Goal: Task Accomplishment & Management: Use online tool/utility

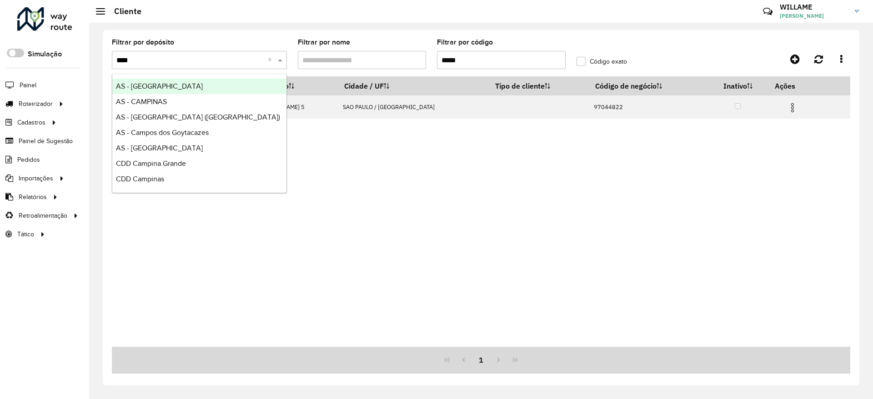
type input "*****"
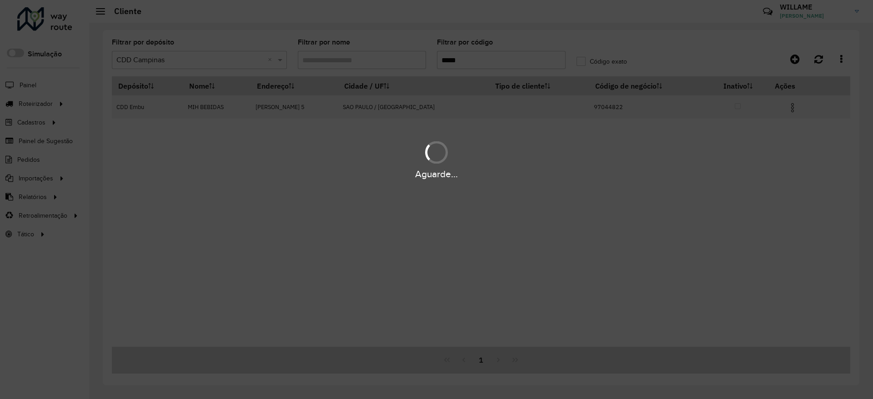
click at [491, 58] on div "Aguarde..." at bounding box center [436, 199] width 873 height 399
click at [491, 58] on hb-app "Aguarde... Pop-up bloqueado! Seu navegador bloqueou automáticamente a abertura …" at bounding box center [436, 199] width 873 height 399
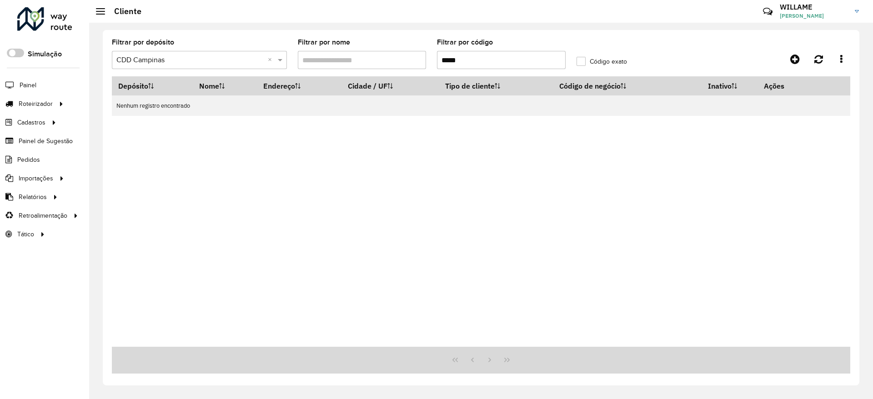
click at [491, 58] on input "*****" at bounding box center [501, 60] width 129 height 18
paste input "text"
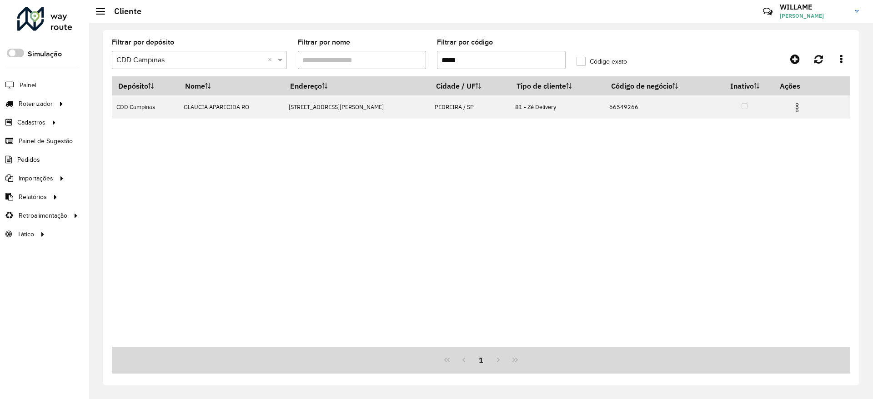
drag, startPoint x: 489, startPoint y: 60, endPoint x: 392, endPoint y: 42, distance: 98.5
click at [392, 42] on formly-group "Filtrar por depósito Selecione um depósito × CDD Campinas × Filtrar por nome Fi…" at bounding box center [384, 57] width 557 height 37
paste input "text"
type input "*****"
click at [507, 171] on div "Depósito Nome Endereço Cidade / UF Tipo de cliente Código de negócio Inativo Aç…" at bounding box center [481, 211] width 738 height 271
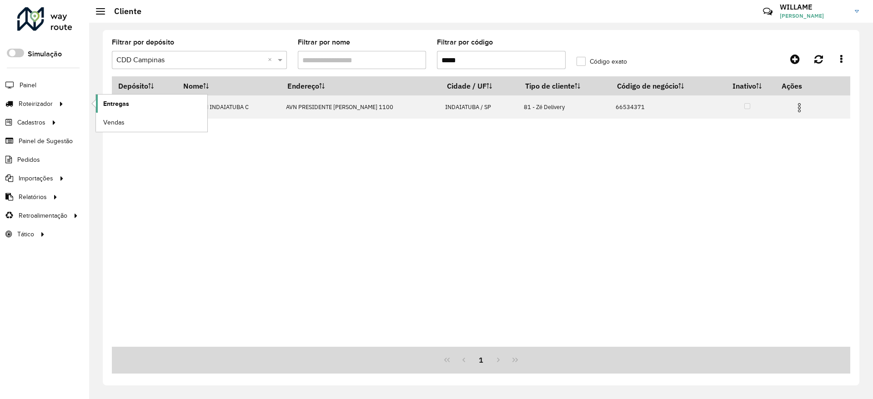
click at [109, 109] on link "Entregas" at bounding box center [151, 104] width 111 height 18
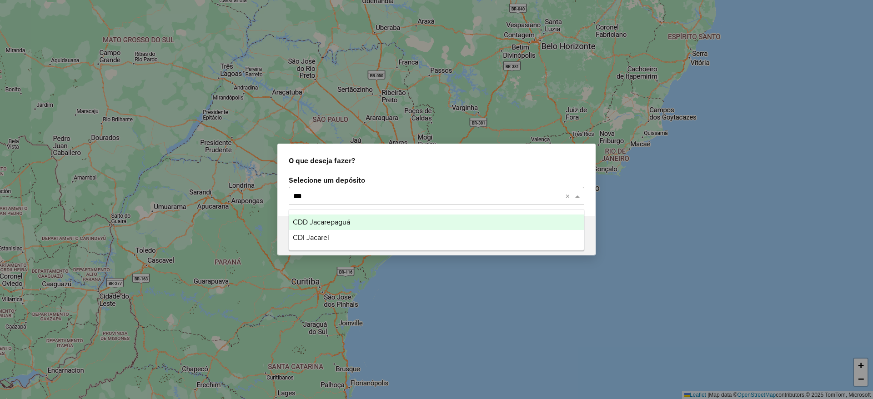
type input "****"
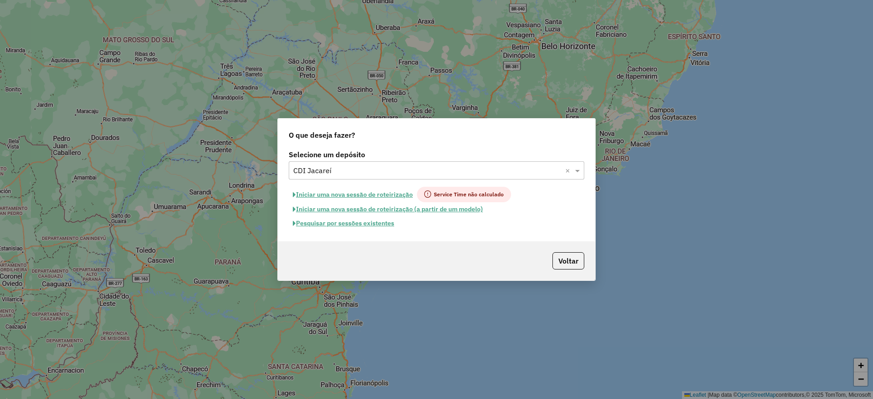
click at [339, 191] on button "Iniciar uma nova sessão de roteirização" at bounding box center [353, 194] width 128 height 15
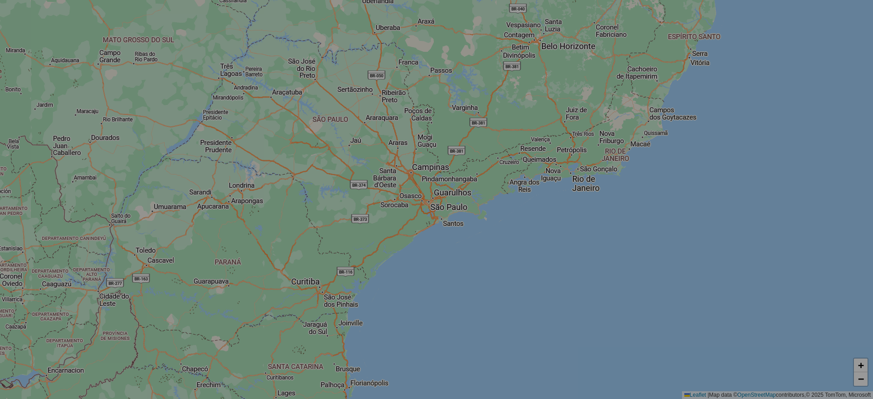
select select "*"
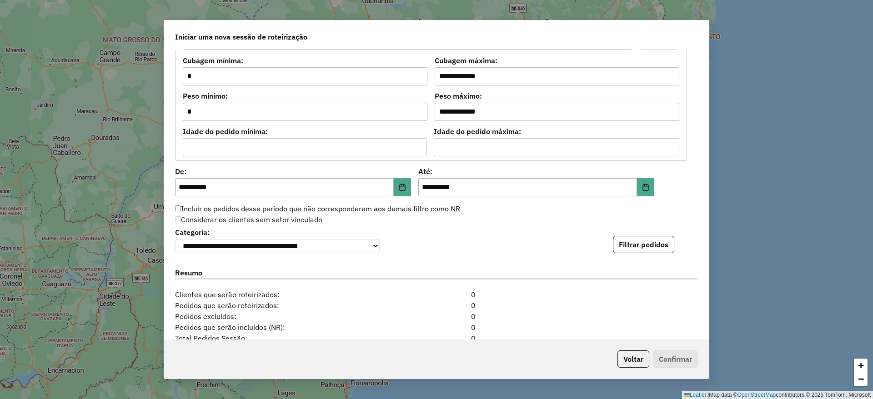
scroll to position [910, 0]
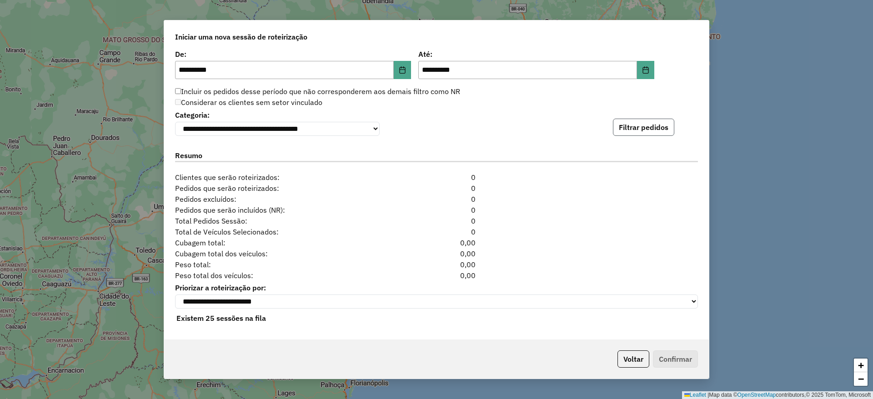
click at [633, 130] on button "Filtrar pedidos" at bounding box center [643, 127] width 61 height 17
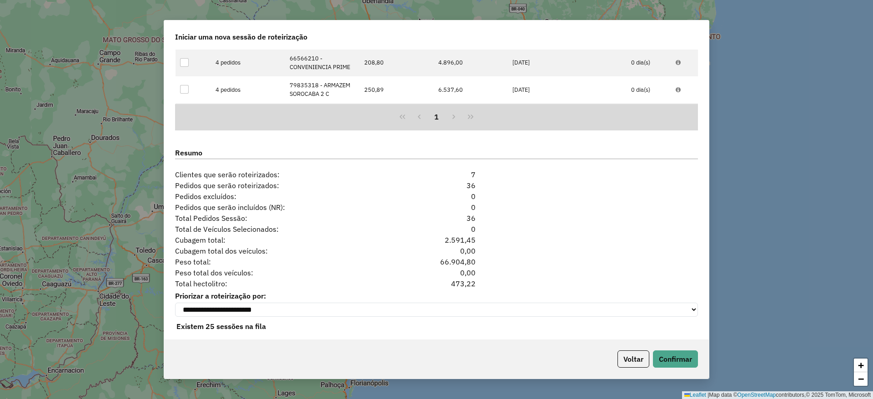
scroll to position [1108, 0]
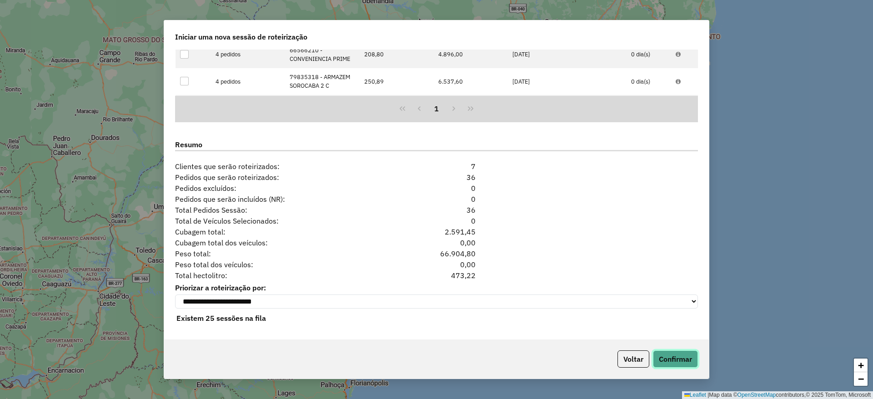
click at [684, 361] on button "Confirmar" at bounding box center [675, 359] width 45 height 17
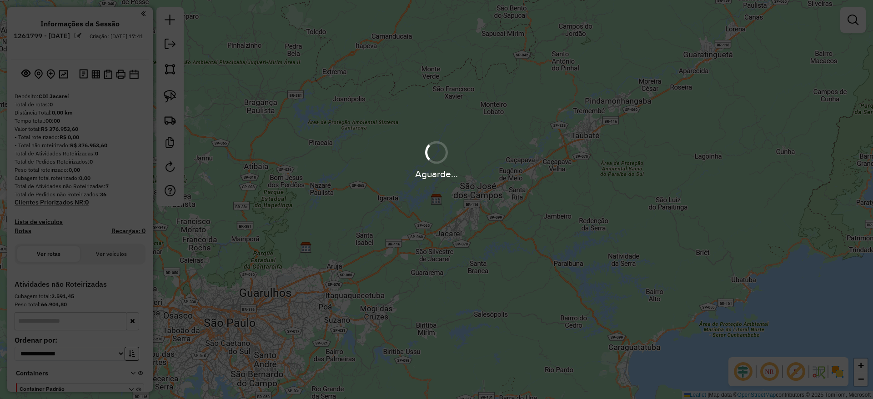
click at [474, 206] on hb-app "**********" at bounding box center [436, 199] width 873 height 399
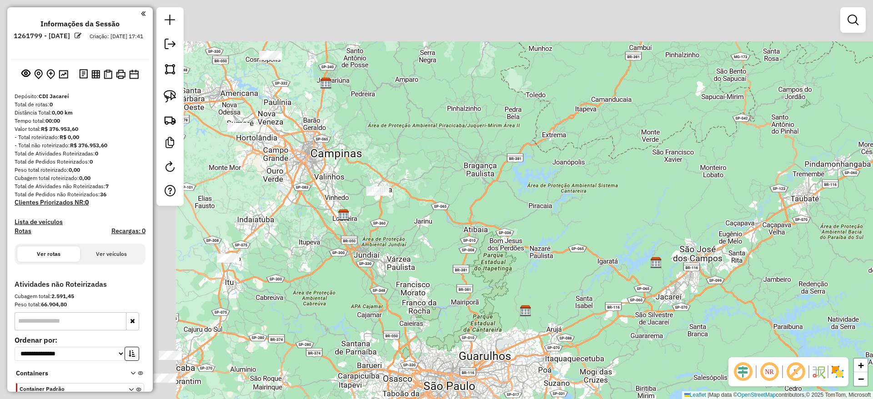
drag, startPoint x: 388, startPoint y: 181, endPoint x: 607, endPoint y: 244, distance: 228.5
click at [607, 244] on div "Janela de atendimento Grade de atendimento Capacidade Transportadoras Veículos …" at bounding box center [436, 199] width 873 height 399
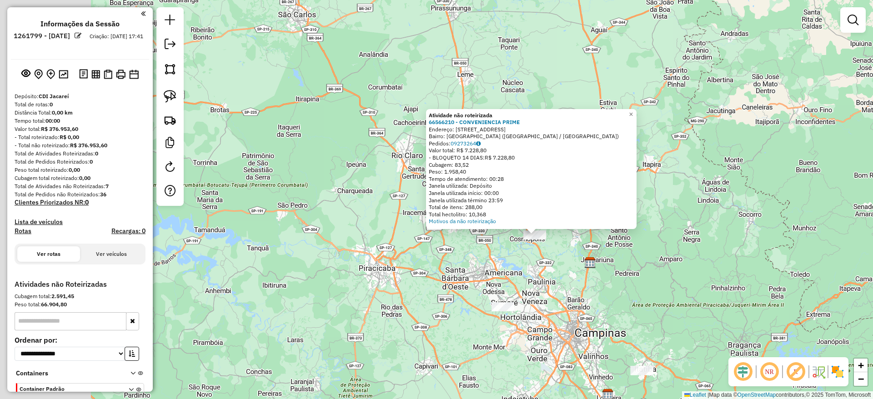
drag, startPoint x: 315, startPoint y: 203, endPoint x: 391, endPoint y: 227, distance: 80.2
click at [391, 227] on div "Atividade não roteirizada 66566210 - CONVENIENCIA PRIME Endereço: [STREET_ADDRE…" at bounding box center [436, 199] width 873 height 399
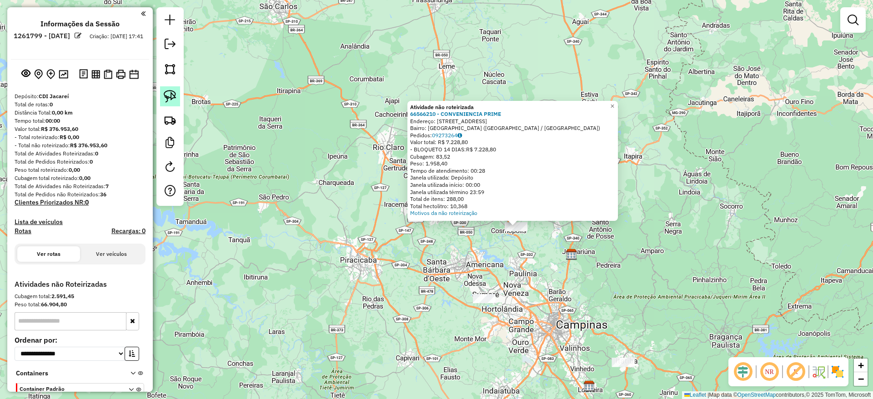
click at [166, 100] on img at bounding box center [170, 96] width 13 height 13
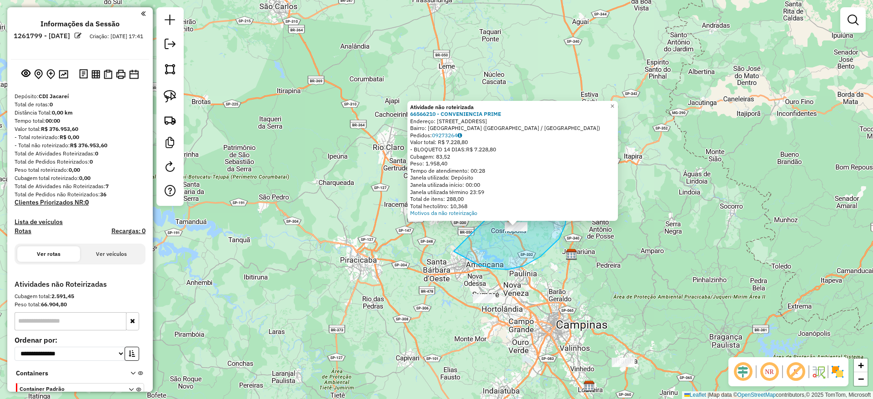
drag, startPoint x: 454, startPoint y: 252, endPoint x: 551, endPoint y: 155, distance: 137.6
click at [551, 155] on div "Atividade não roteirizada 66566210 - CONVENIENCIA PRIME Endereço: [STREET_ADDRE…" at bounding box center [436, 199] width 873 height 399
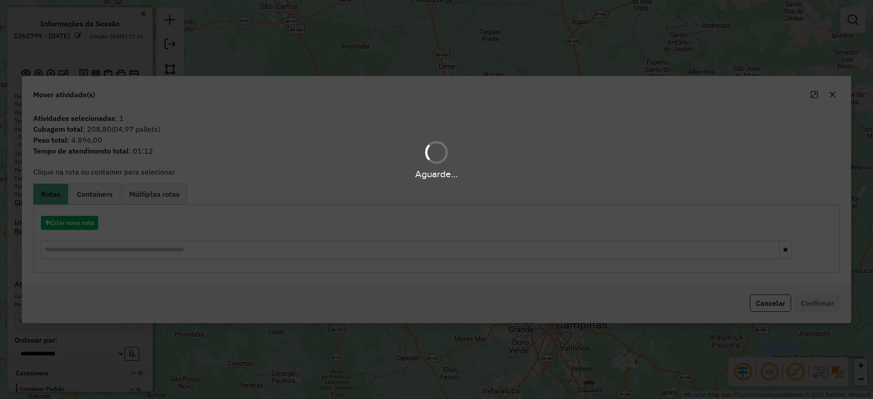
click at [87, 224] on div "Aguarde..." at bounding box center [436, 199] width 873 height 399
click at [87, 225] on div "Aguarde..." at bounding box center [436, 199] width 873 height 399
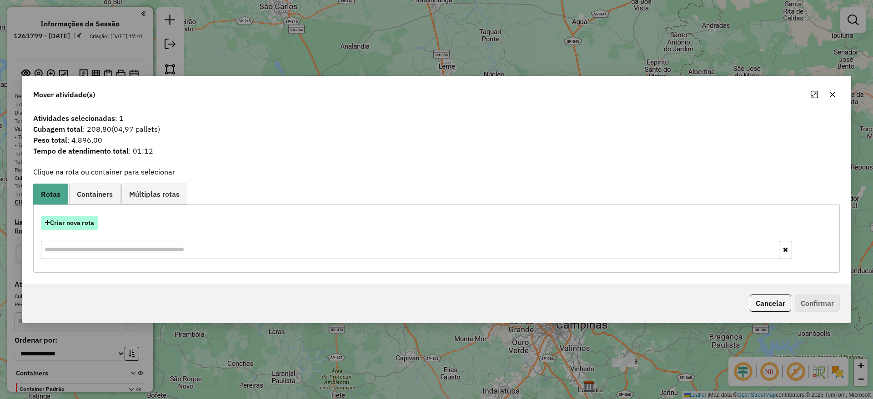
click at [85, 223] on button "Criar nova rota" at bounding box center [69, 223] width 57 height 14
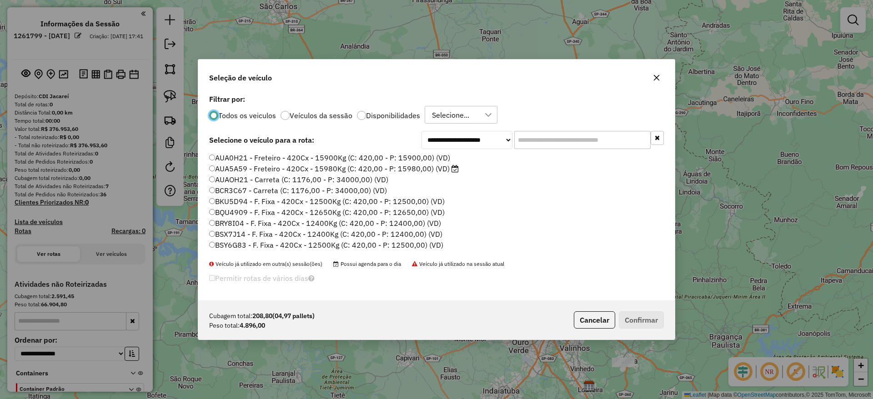
scroll to position [5, 3]
click at [592, 144] on input "text" at bounding box center [582, 140] width 136 height 18
paste input "*******"
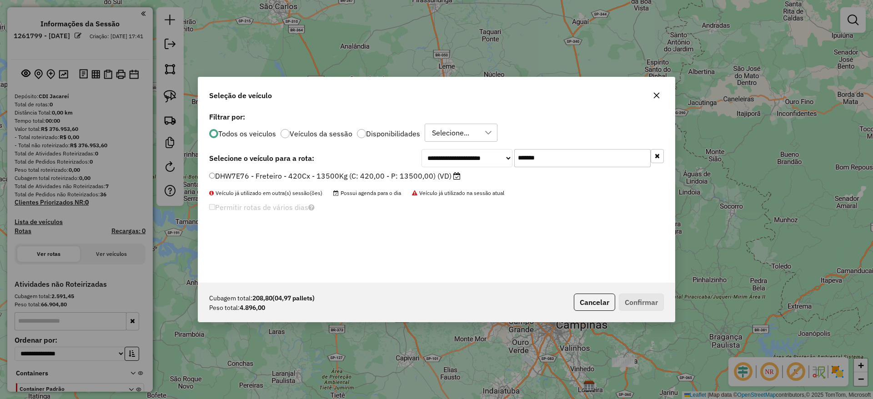
type input "*******"
click at [385, 171] on div "**********" at bounding box center [436, 196] width 477 height 173
click at [386, 173] on label "DHW7E76 - Freteiro - 420Cx - 13500Kg (C: 420,00 - P: 13500,00) (VD)" at bounding box center [334, 176] width 251 height 11
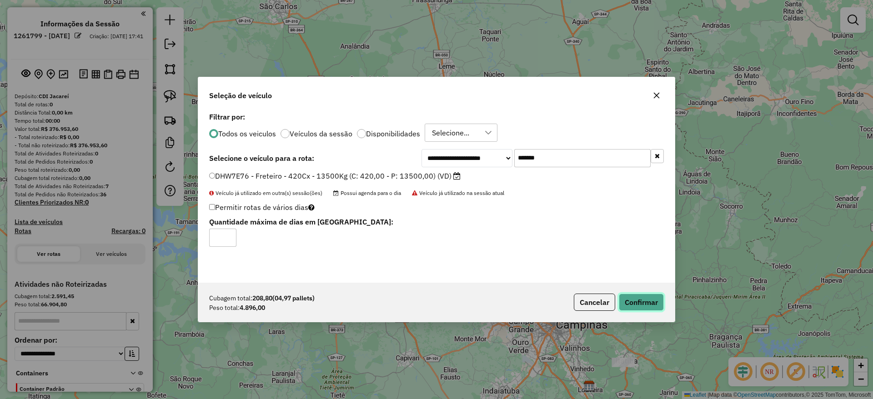
click at [643, 299] on button "Confirmar" at bounding box center [641, 302] width 45 height 17
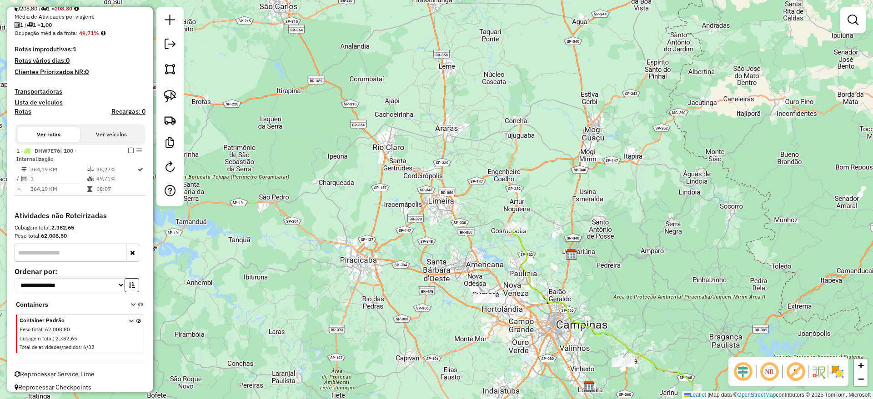
scroll to position [218, 0]
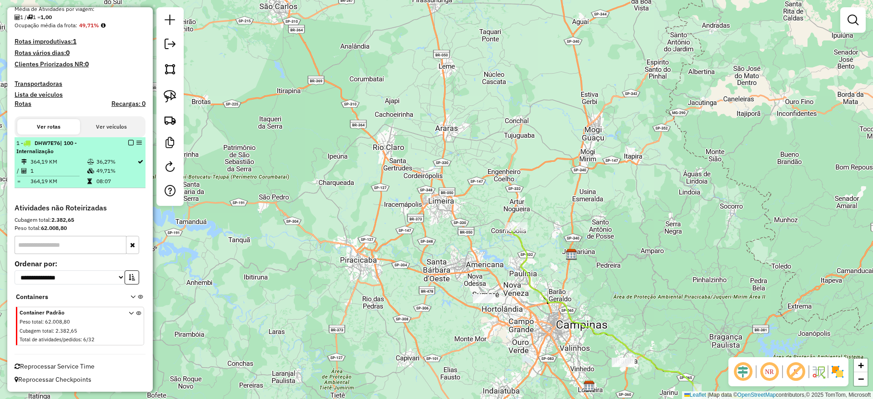
click at [129, 140] on em at bounding box center [130, 142] width 5 height 5
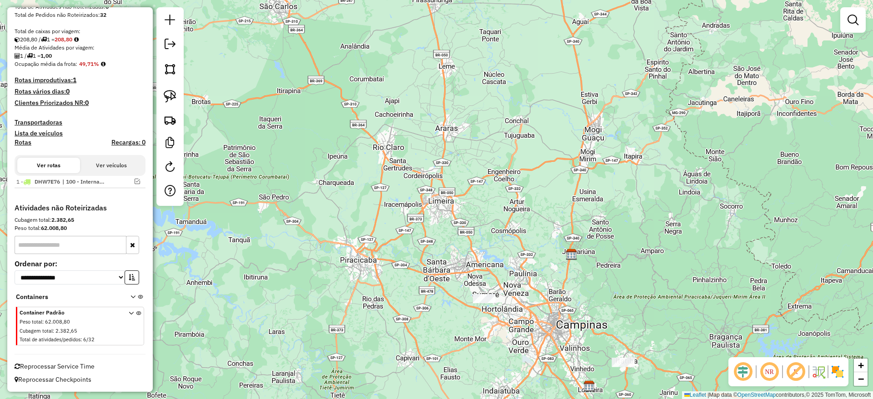
scroll to position [180, 0]
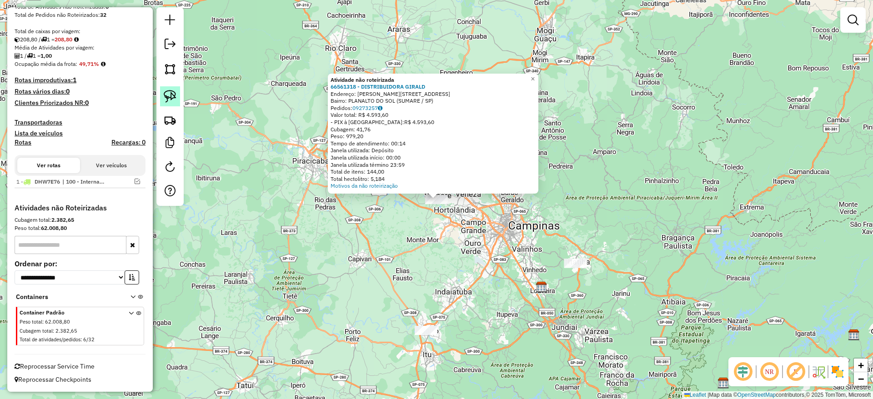
click at [167, 94] on img at bounding box center [170, 96] width 13 height 13
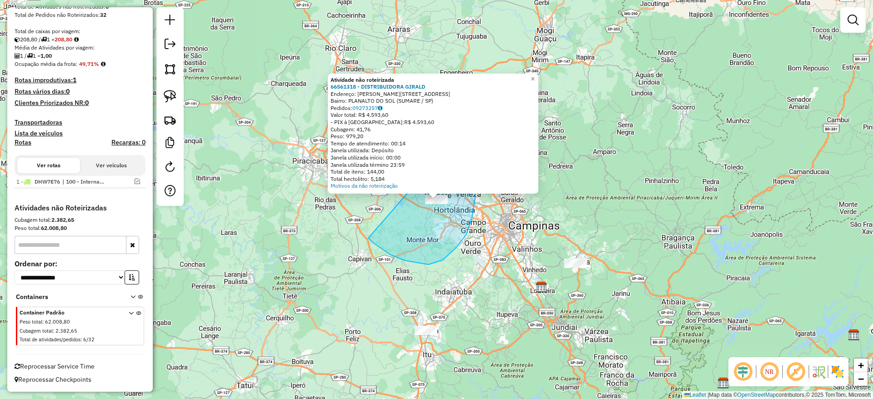
drag, startPoint x: 374, startPoint y: 243, endPoint x: 463, endPoint y: 129, distance: 144.8
click at [463, 129] on div "Atividade não roteirizada 66561318 - DISTRIBUIDORA GIRALD Endereço: [PERSON_NAM…" at bounding box center [436, 199] width 873 height 399
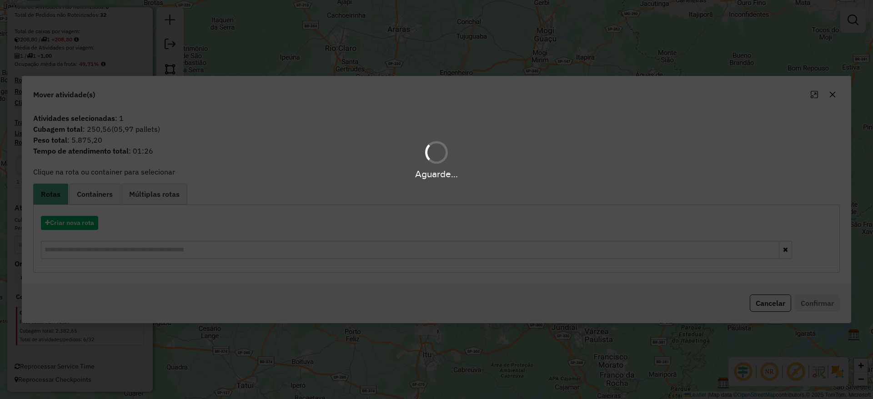
click at [84, 221] on hb-app "Aguarde... Pop-up bloqueado! Seu navegador bloqueou automáticamente a abertura …" at bounding box center [436, 199] width 873 height 399
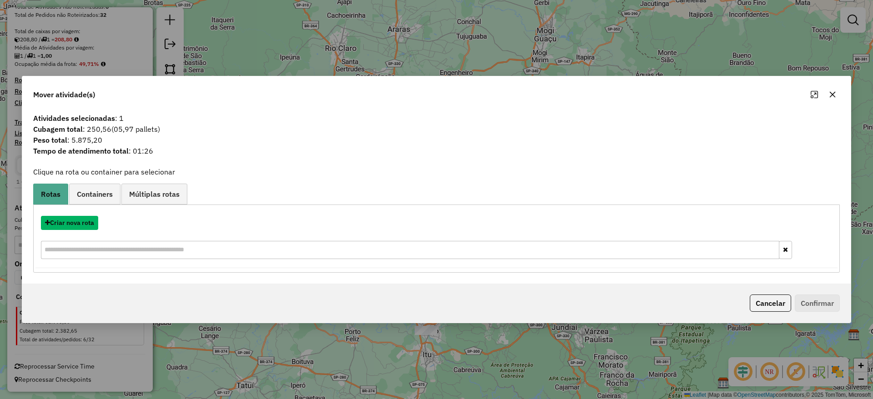
click at [84, 221] on button "Criar nova rota" at bounding box center [69, 223] width 57 height 14
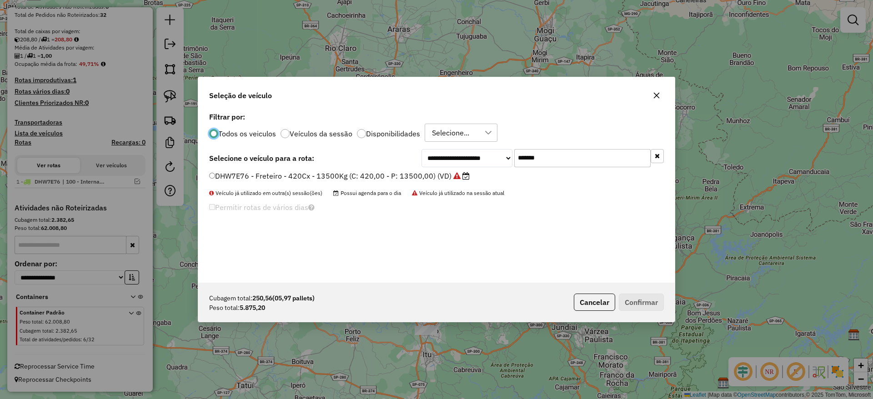
scroll to position [5, 3]
drag, startPoint x: 495, startPoint y: 168, endPoint x: 396, endPoint y: 186, distance: 101.1
click at [426, 177] on div "**********" at bounding box center [436, 196] width 477 height 173
paste input "text"
type input "*******"
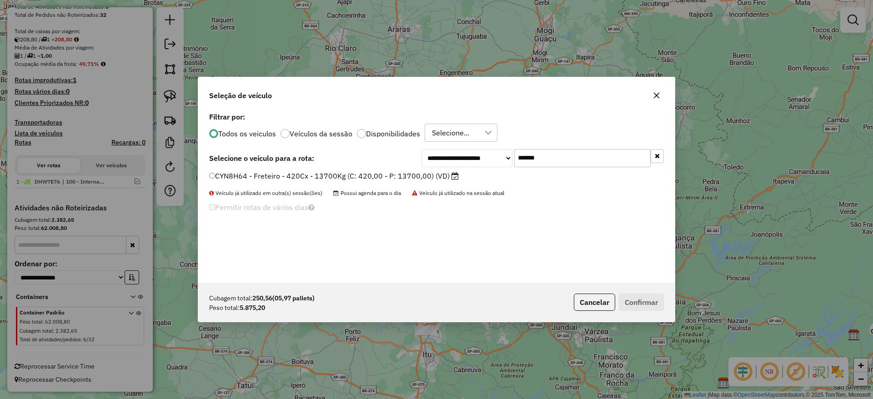
click at [369, 174] on label "CYN8H64 - Freteiro - 420Cx - 13700Kg (C: 420,00 - P: 13700,00) (VD)" at bounding box center [334, 176] width 250 height 11
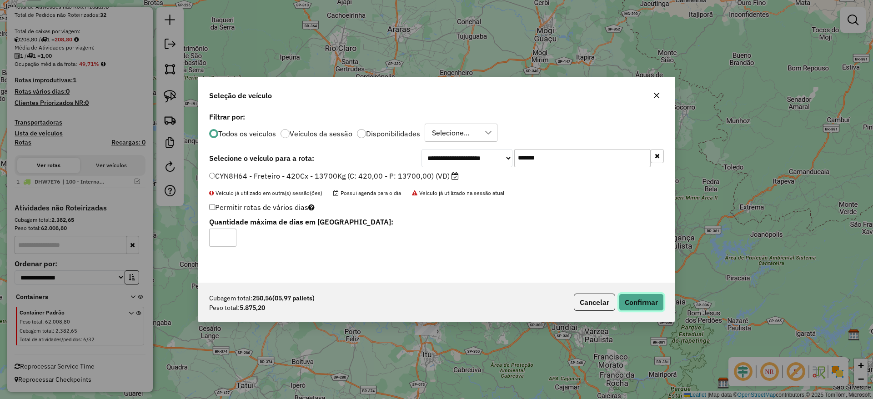
click at [633, 297] on button "Confirmar" at bounding box center [641, 302] width 45 height 17
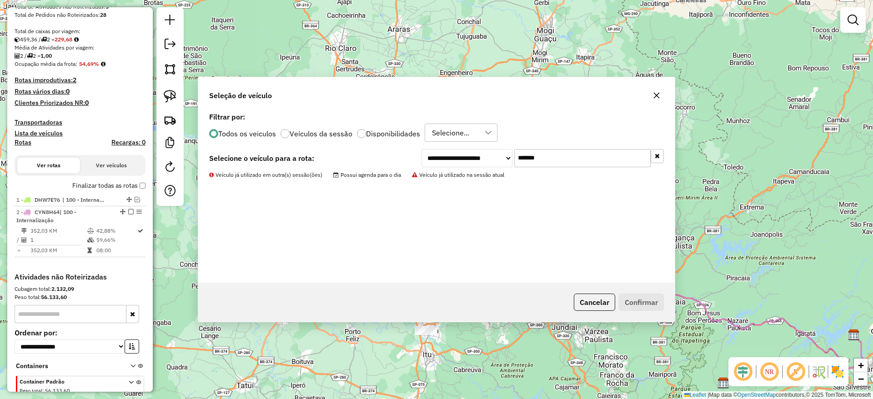
scroll to position [218, 0]
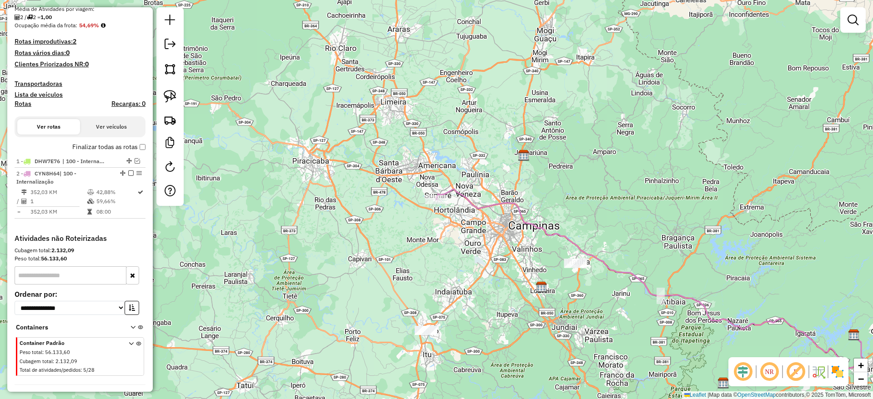
drag, startPoint x: 128, startPoint y: 173, endPoint x: 145, endPoint y: 187, distance: 22.2
click at [128, 173] on em at bounding box center [130, 173] width 5 height 5
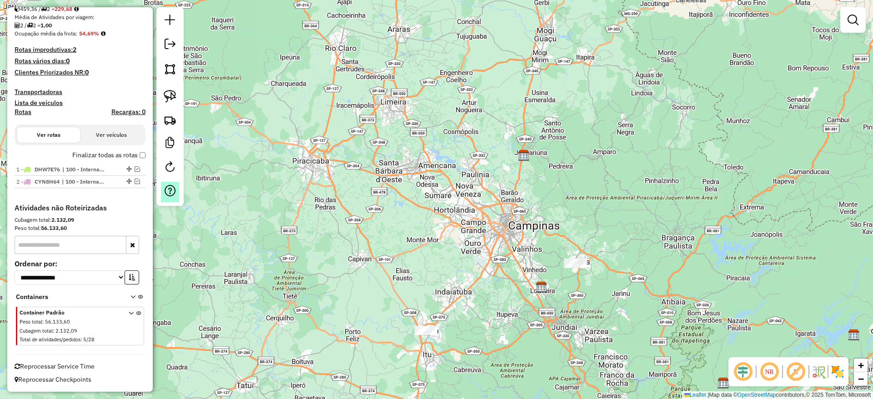
scroll to position [210, 0]
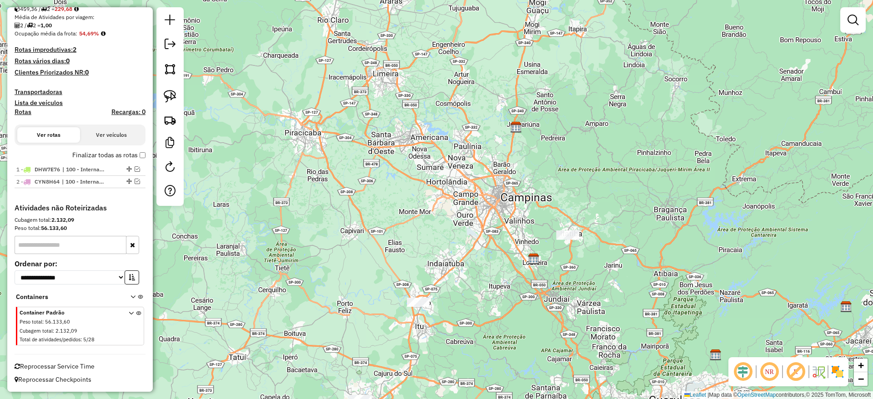
drag, startPoint x: 370, startPoint y: 238, endPoint x: 593, endPoint y: 143, distance: 242.2
click at [348, 137] on div "Janela de atendimento Grade de atendimento Capacidade Transportadoras Veículos …" at bounding box center [436, 199] width 873 height 399
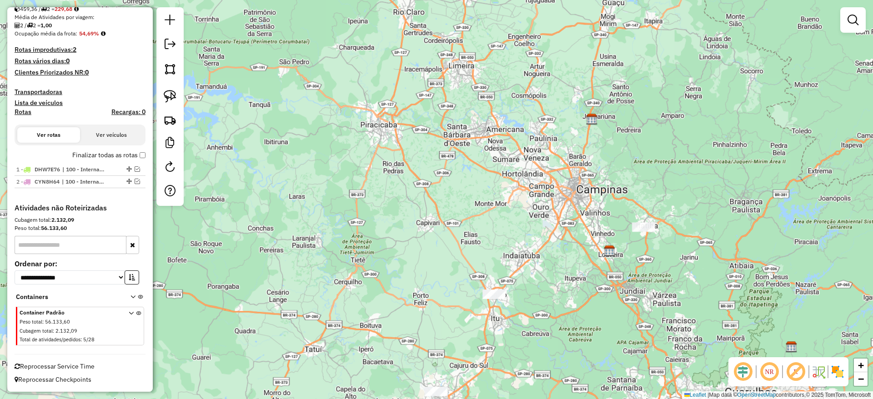
drag, startPoint x: 724, startPoint y: 231, endPoint x: 663, endPoint y: 197, distance: 69.6
click at [663, 197] on div "Janela de atendimento Grade de atendimento Capacidade Transportadoras Veículos …" at bounding box center [436, 199] width 873 height 399
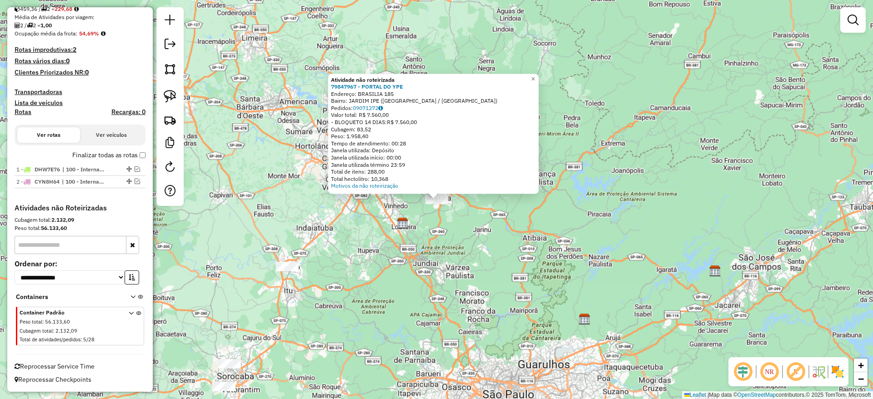
drag, startPoint x: 165, startPoint y: 102, endPoint x: 211, endPoint y: 128, distance: 53.3
click at [165, 103] on link at bounding box center [170, 96] width 20 height 20
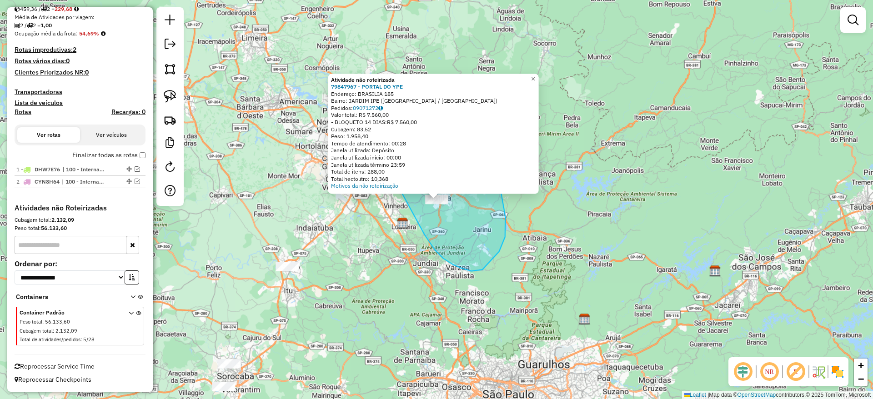
drag, startPoint x: 429, startPoint y: 241, endPoint x: 362, endPoint y: 120, distance: 137.6
click at [362, 120] on div "Atividade não roteirizada 79847967 - PORTAL DO YPE Endereço: [GEOGRAPHIC_DATA] …" at bounding box center [436, 199] width 873 height 399
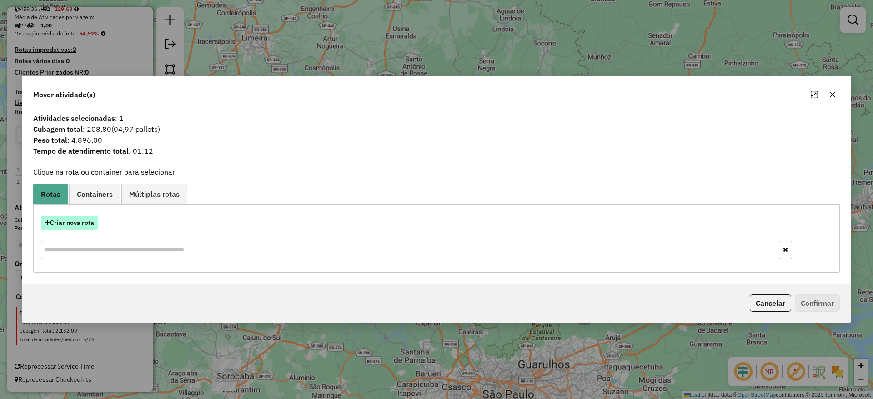
click at [86, 218] on button "Criar nova rota" at bounding box center [69, 223] width 57 height 14
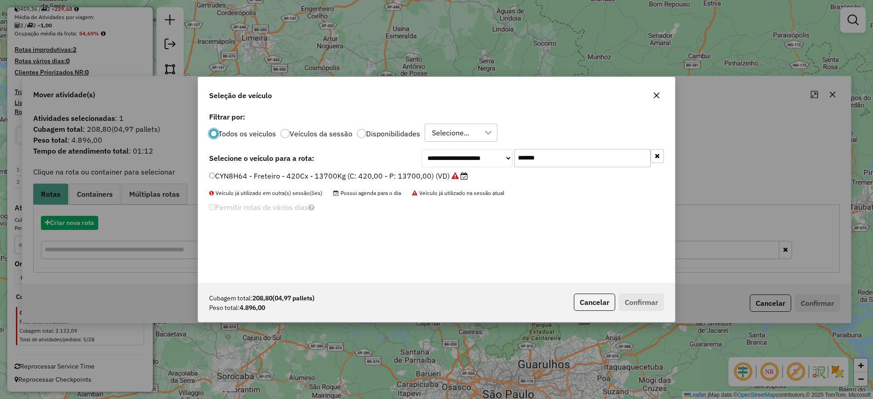
scroll to position [5, 3]
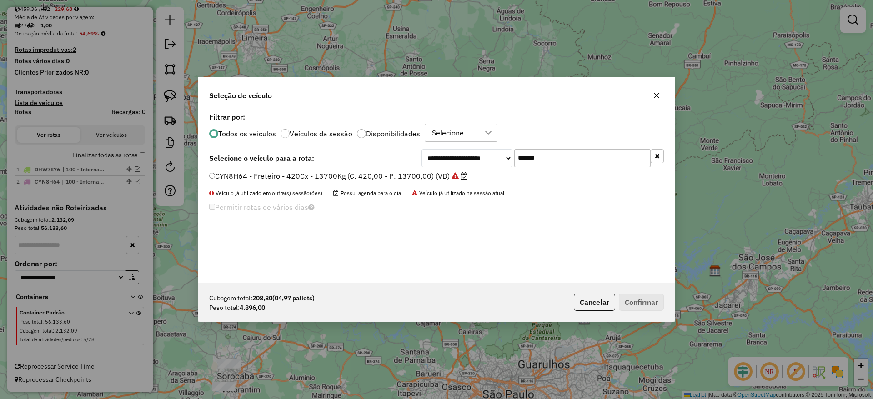
drag, startPoint x: 547, startPoint y: 160, endPoint x: 426, endPoint y: 162, distance: 121.0
click at [426, 162] on div "**********" at bounding box center [543, 158] width 242 height 18
paste input "text"
type input "*******"
drag, startPoint x: 389, startPoint y: 171, endPoint x: 395, endPoint y: 173, distance: 5.6
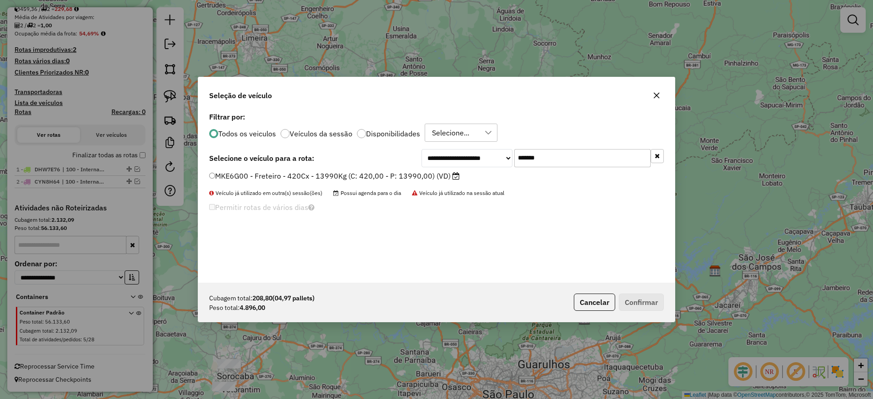
click at [388, 171] on label "MKE6G00 - Freteiro - 420Cx - 13990Kg (C: 420,00 - P: 13990,00) (VD)" at bounding box center [334, 176] width 251 height 11
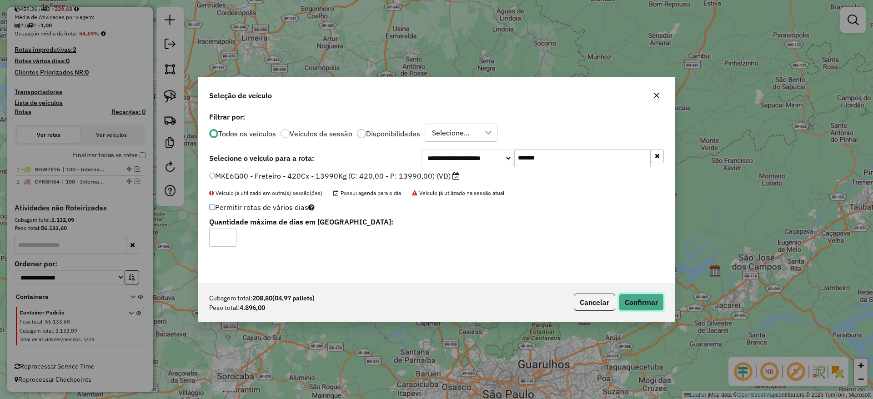
click at [638, 303] on button "Confirmar" at bounding box center [641, 302] width 45 height 17
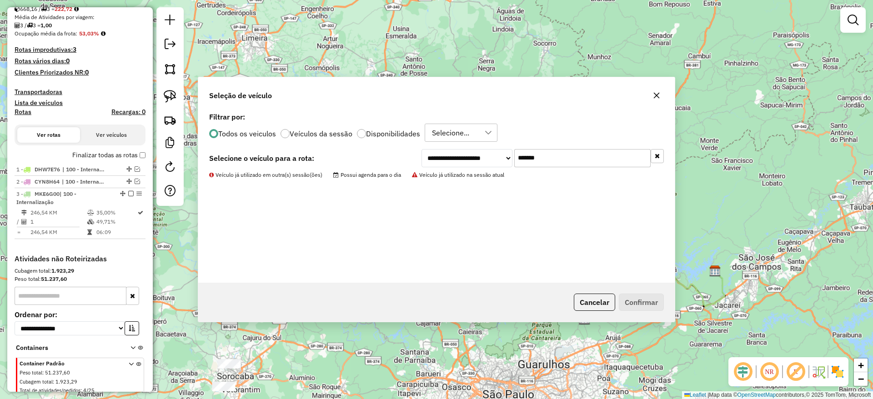
scroll to position [218, 0]
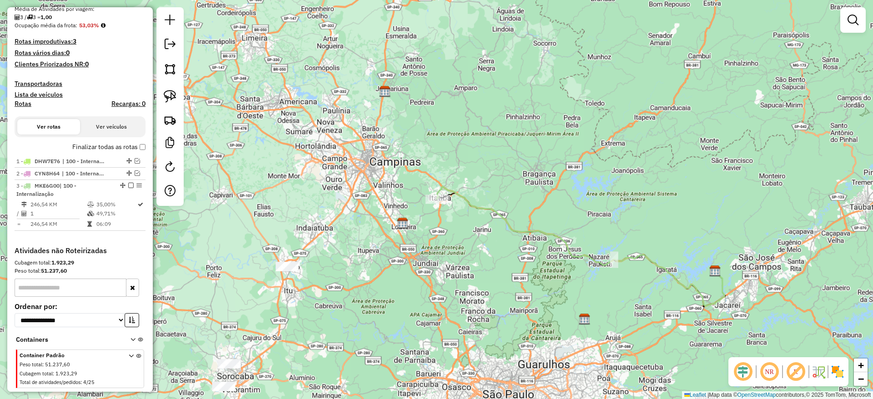
click at [441, 191] on icon at bounding box center [581, 246] width 288 height 120
select select "**********"
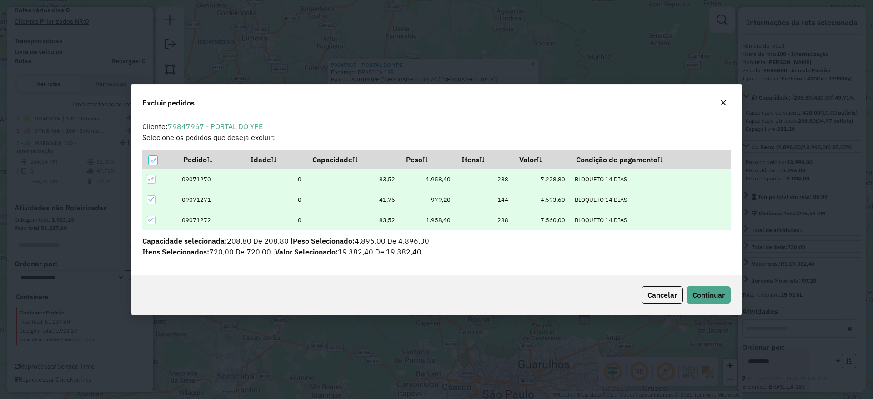
scroll to position [0, 0]
click at [721, 106] on button "button" at bounding box center [723, 102] width 15 height 15
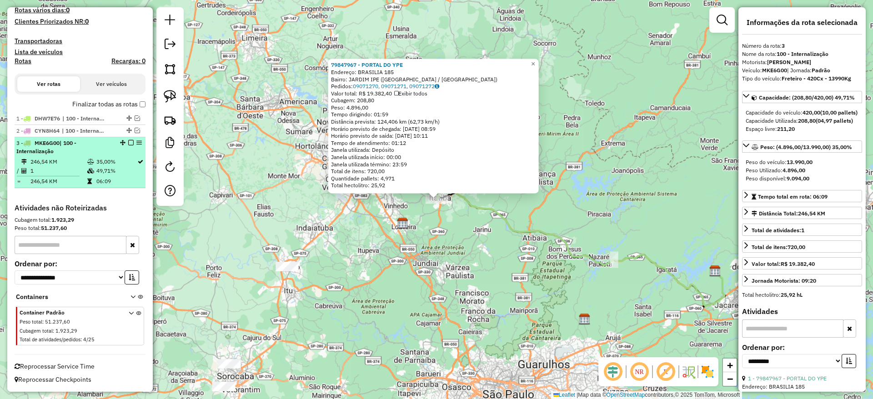
click at [129, 143] on em at bounding box center [130, 142] width 5 height 5
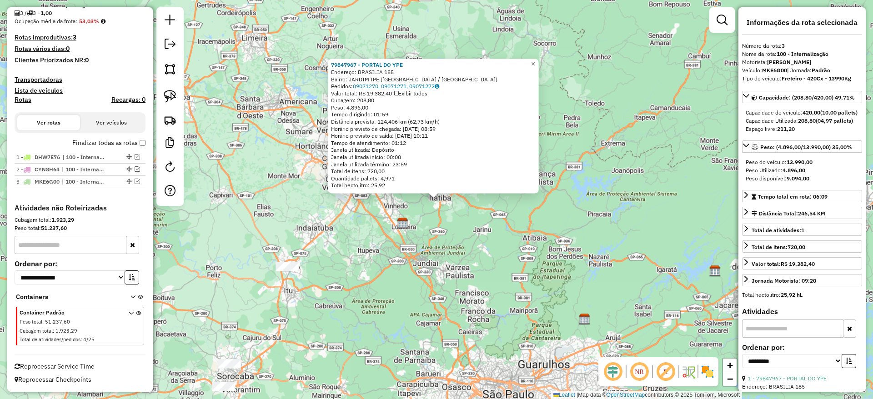
drag, startPoint x: 297, startPoint y: 200, endPoint x: 301, endPoint y: 118, distance: 82.0
click at [301, 118] on div "79847967 - PORTAL DO YPE Endereço: [GEOGRAPHIC_DATA] 185 Bairro: [GEOGRAPHIC_DA…" at bounding box center [436, 199] width 873 height 399
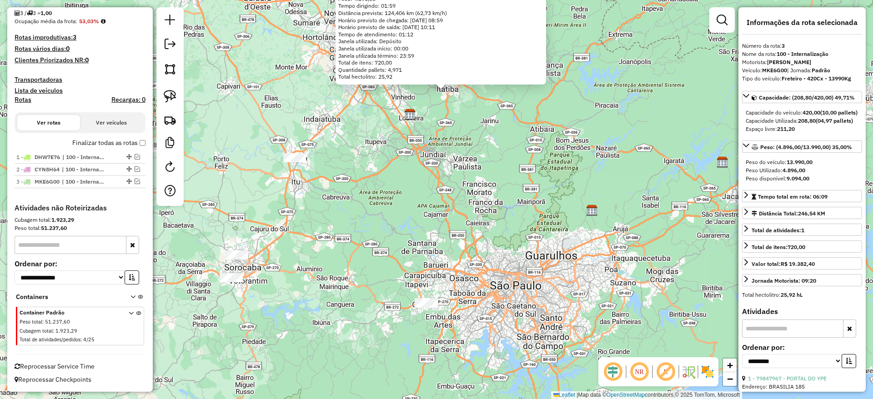
click at [367, 171] on div "79847967 - PORTAL DO YPE Endereço: [GEOGRAPHIC_DATA] 185 Bairro: [GEOGRAPHIC_DA…" at bounding box center [436, 199] width 873 height 399
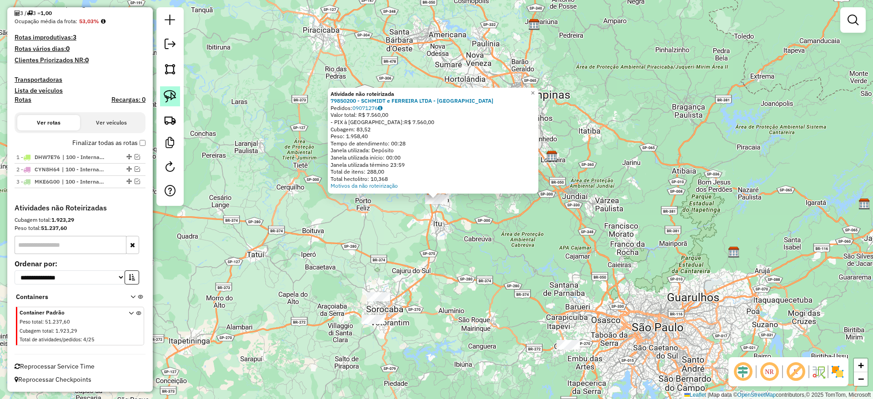
click at [178, 99] on link at bounding box center [170, 96] width 20 height 20
drag, startPoint x: 477, startPoint y: 225, endPoint x: 423, endPoint y: 116, distance: 120.6
click at [423, 116] on div "Atividade não roteirizada 79850200 - SCHMIDT e FERREIRA LTDA - ME Pedidos: 0907…" at bounding box center [436, 199] width 873 height 399
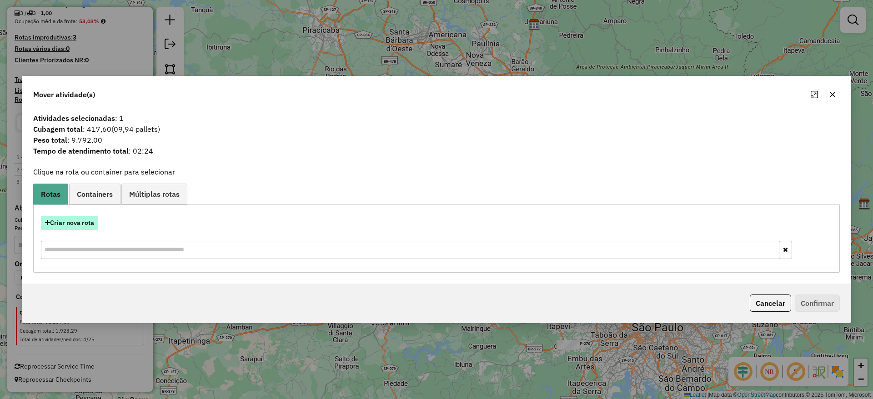
click at [77, 225] on button "Criar nova rota" at bounding box center [69, 223] width 57 height 14
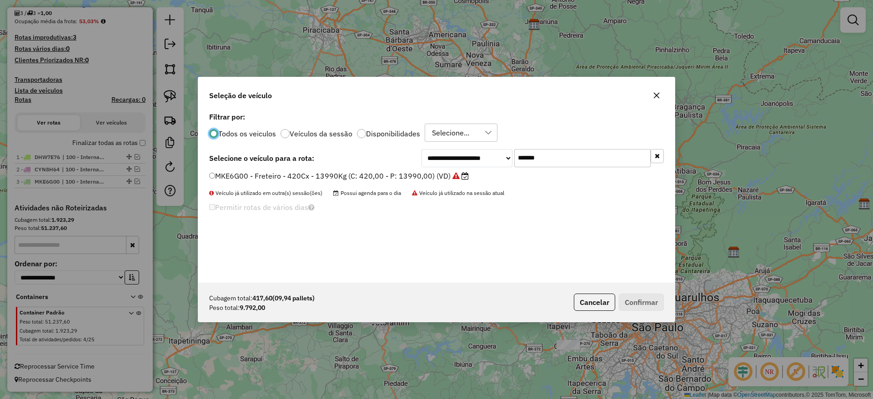
scroll to position [5, 3]
drag, startPoint x: 539, startPoint y: 151, endPoint x: 429, endPoint y: 149, distance: 110.5
click at [434, 146] on div "**********" at bounding box center [436, 196] width 477 height 173
paste input "text"
type input "*******"
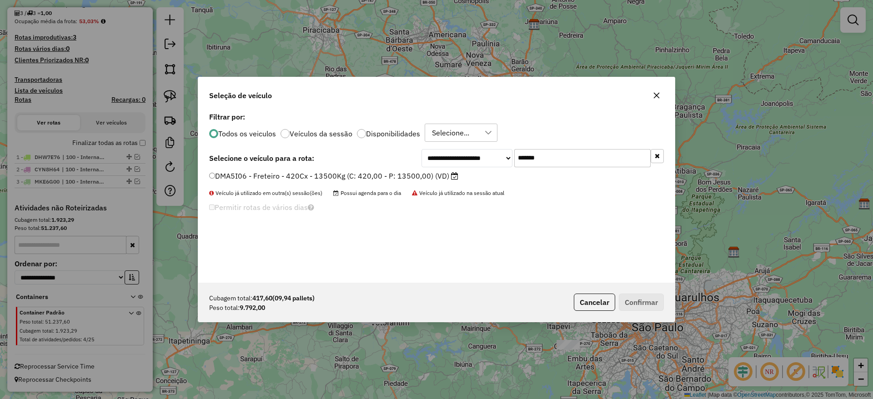
click at [341, 176] on label "DMA5I06 - Freteiro - 420Cx - 13500Kg (C: 420,00 - P: 13500,00) (VD)" at bounding box center [333, 176] width 249 height 11
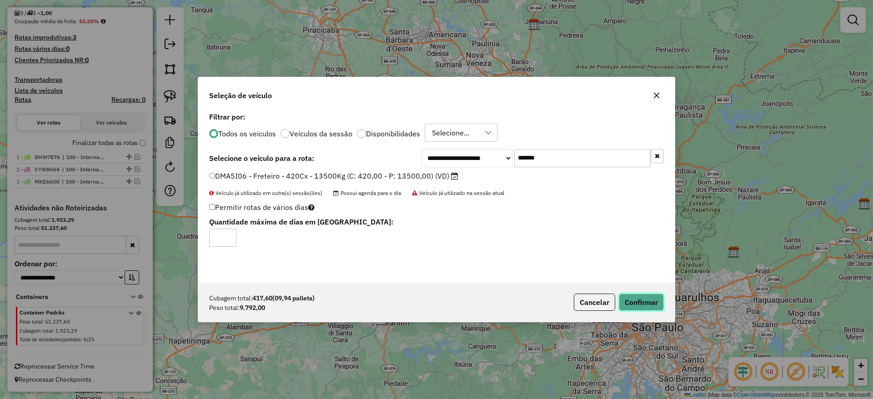
click at [643, 300] on button "Confirmar" at bounding box center [641, 302] width 45 height 17
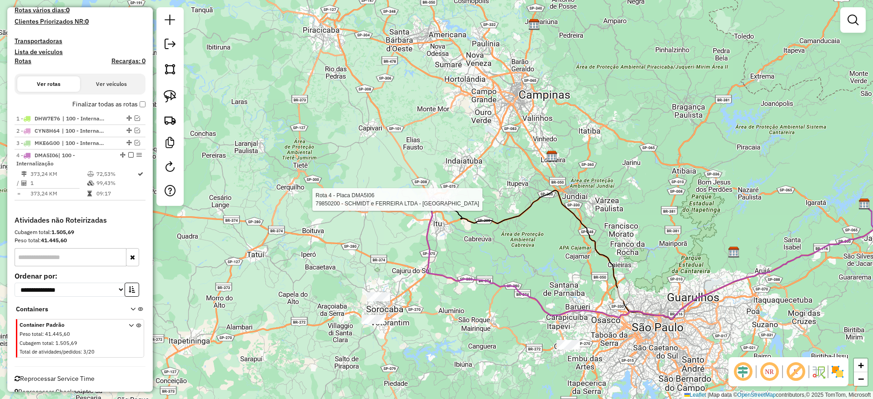
click at [438, 204] on div at bounding box center [436, 199] width 23 height 9
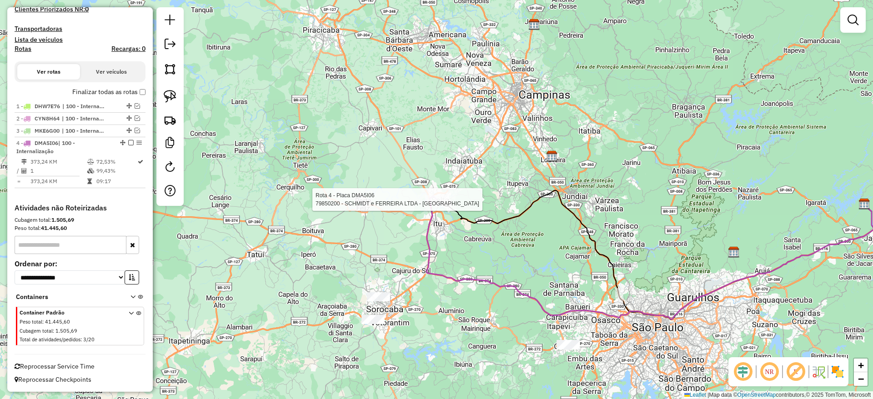
select select "**********"
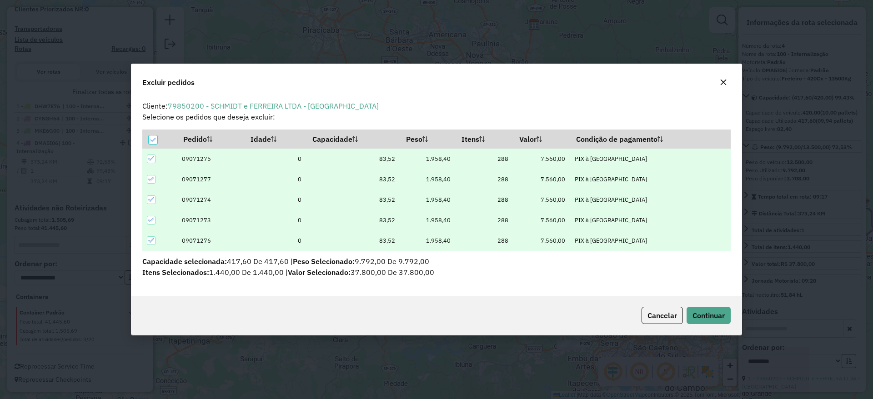
scroll to position [0, 0]
click at [720, 82] on icon "button" at bounding box center [723, 82] width 7 height 7
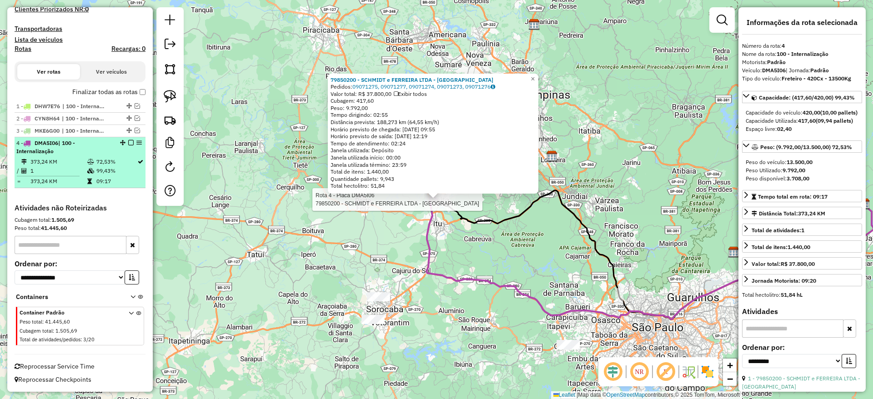
click at [128, 143] on em at bounding box center [130, 142] width 5 height 5
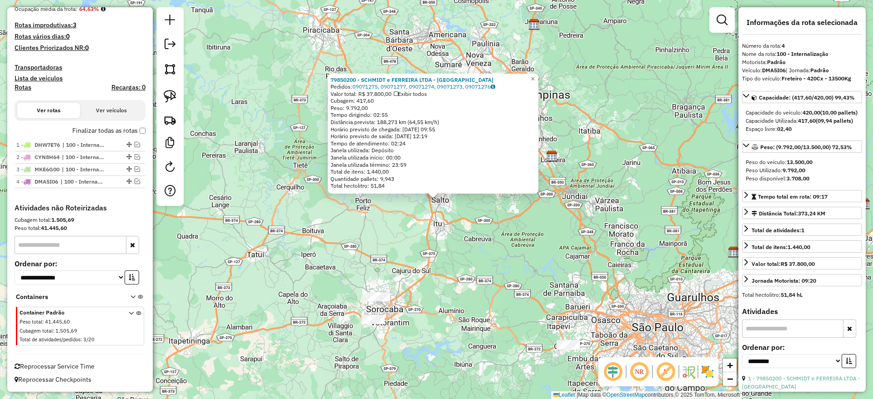
click at [230, 169] on div "79850200 - SCHMIDT e FERREIRA LTDA - ME Pedidos: 09071275, 09071277, 09071274, …" at bounding box center [436, 199] width 873 height 399
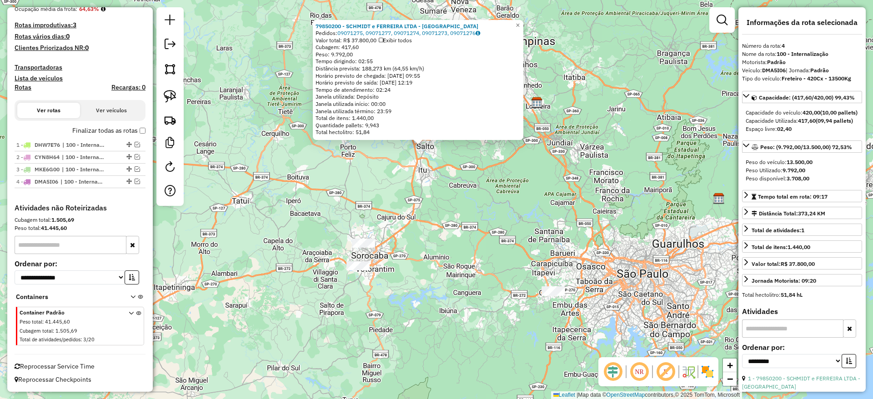
click at [363, 248] on div at bounding box center [363, 243] width 23 height 9
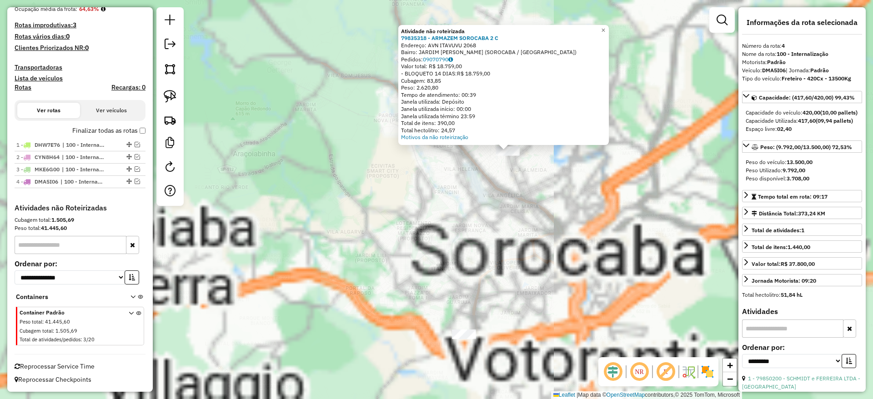
click at [323, 225] on div "Atividade não roteirizada 79835318 - ARMAZEM SOROCABA 2 C Endereço: AVN ITAVUVU…" at bounding box center [436, 199] width 873 height 399
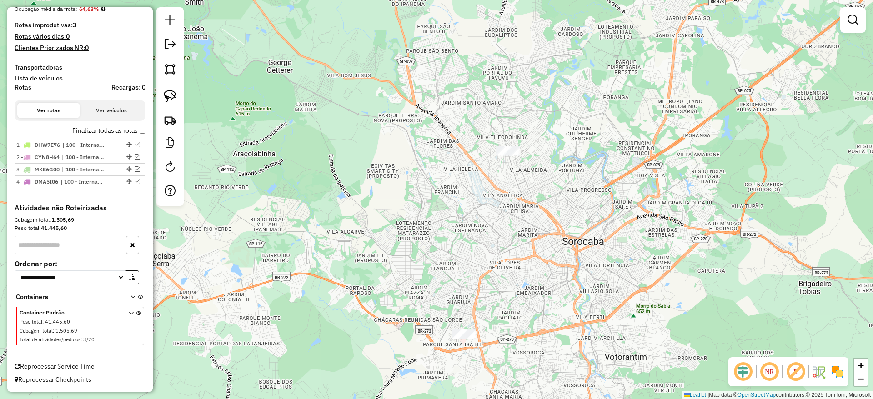
drag, startPoint x: 171, startPoint y: 87, endPoint x: 420, endPoint y: 104, distance: 249.7
click at [171, 87] on link at bounding box center [170, 96] width 20 height 20
drag, startPoint x: 450, startPoint y: 178, endPoint x: 612, endPoint y: 197, distance: 163.5
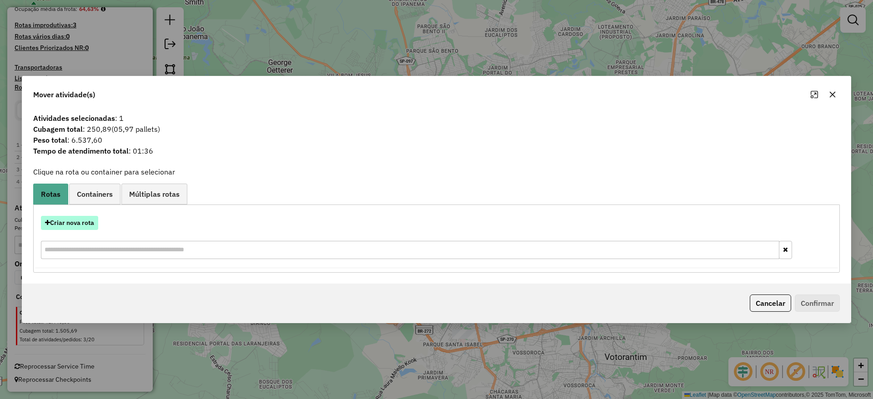
click at [81, 220] on button "Criar nova rota" at bounding box center [69, 223] width 57 height 14
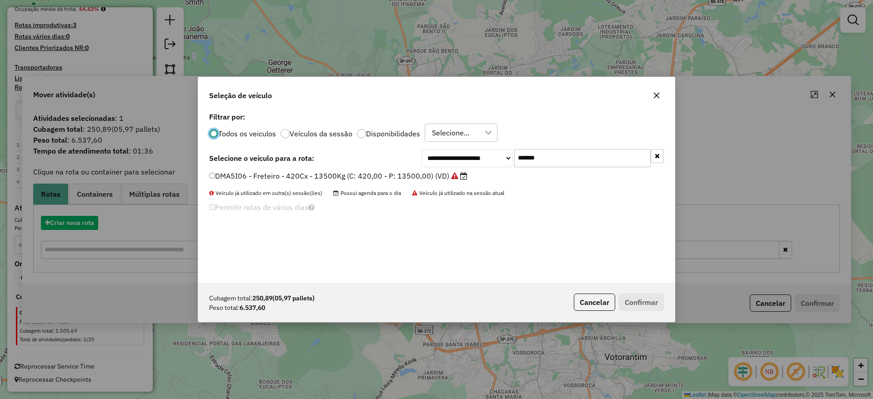
scroll to position [5, 3]
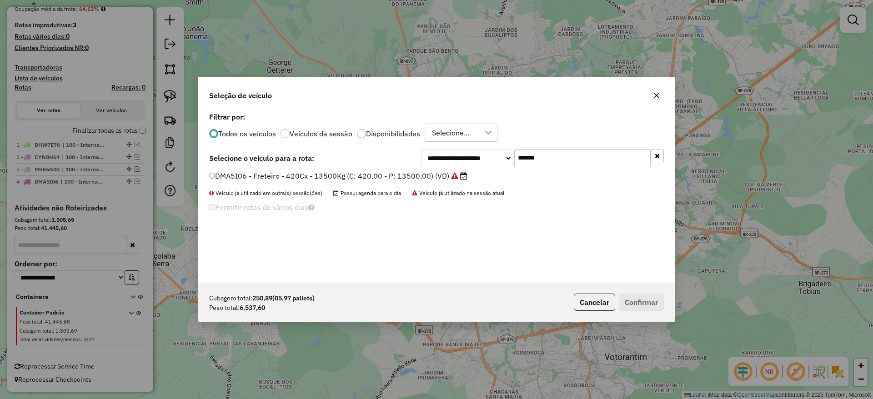
drag, startPoint x: 447, startPoint y: 151, endPoint x: 441, endPoint y: 155, distance: 7.5
click at [443, 153] on div "**********" at bounding box center [543, 158] width 242 height 18
paste input "text"
type input "*******"
click at [344, 176] on label "DBC9B45 - Freteiro - 420Cx - 24000Kg (C: 420,00 - P: 24000,00) (VD)" at bounding box center [334, 176] width 250 height 11
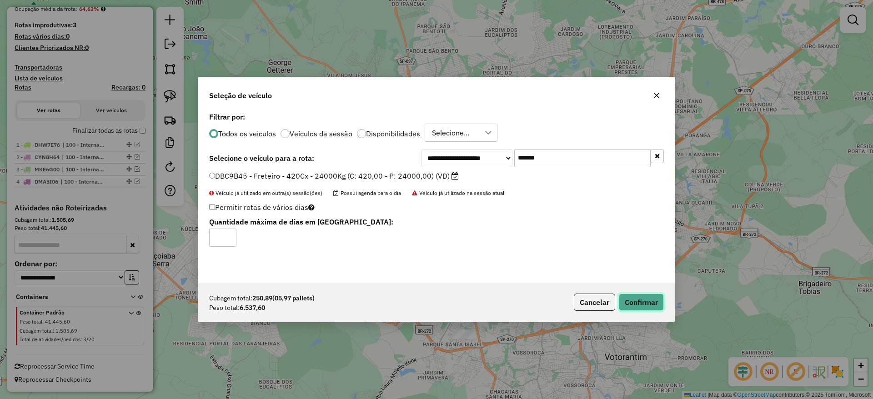
click at [641, 304] on button "Confirmar" at bounding box center [641, 302] width 45 height 17
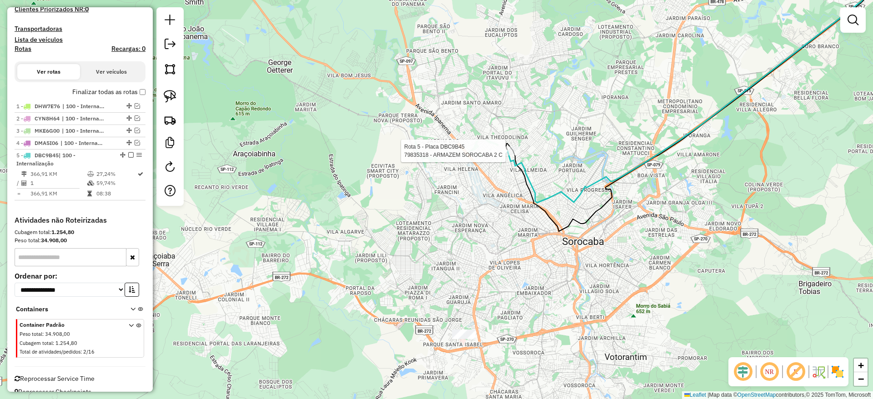
scroll to position [286, 0]
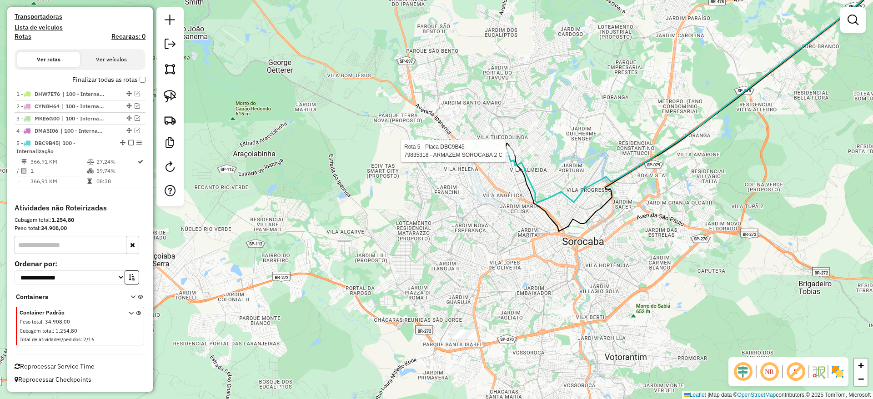
select select "**********"
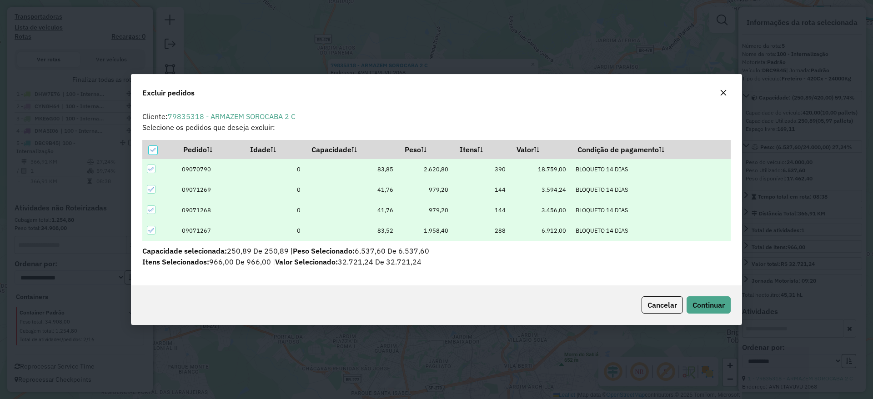
scroll to position [0, 0]
click at [724, 87] on button "button" at bounding box center [723, 92] width 15 height 15
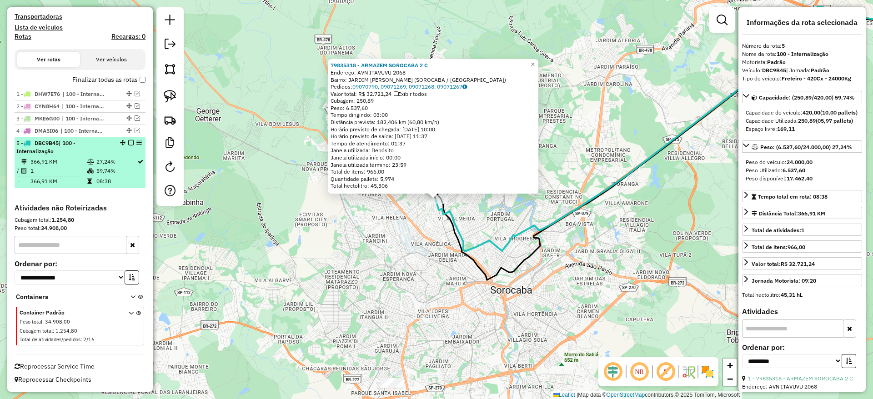
click at [128, 145] on em at bounding box center [130, 142] width 5 height 5
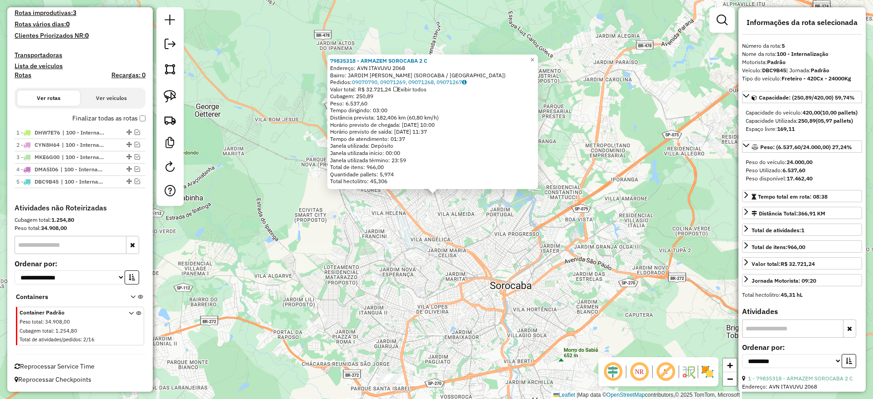
drag, startPoint x: 407, startPoint y: 301, endPoint x: 402, endPoint y: 163, distance: 137.9
click at [402, 163] on div "79835318 - ARMAZEM SOROCABA 2 C Endereço: AVN ITAVUVU 2068 Bairro: [GEOGRAPHIC_…" at bounding box center [436, 199] width 873 height 399
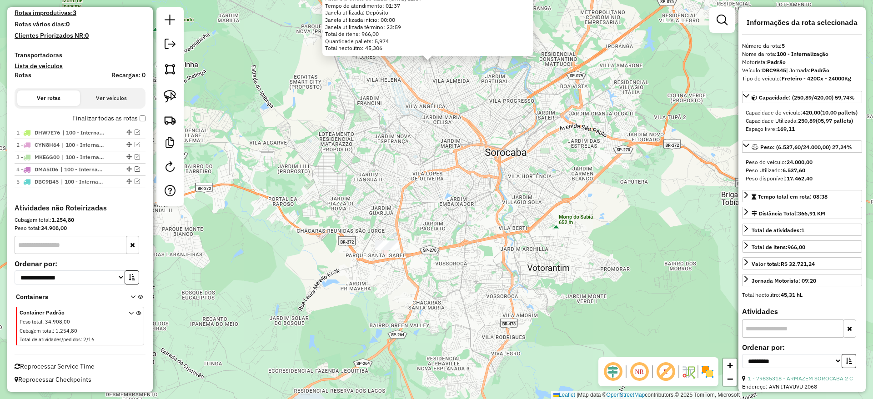
click at [385, 238] on div "79835318 - ARMAZEM SOROCABA 2 C Endereço: AVN ITAVUVU 2068 Bairro: [GEOGRAPHIC_…" at bounding box center [436, 199] width 873 height 399
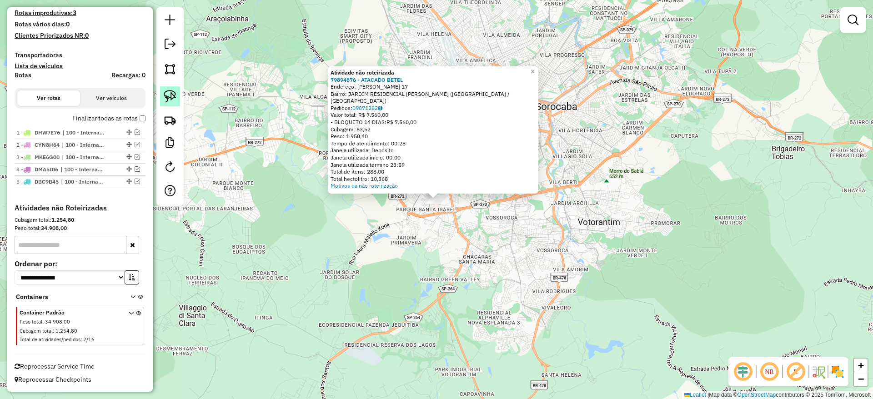
click at [164, 90] on img at bounding box center [170, 96] width 13 height 13
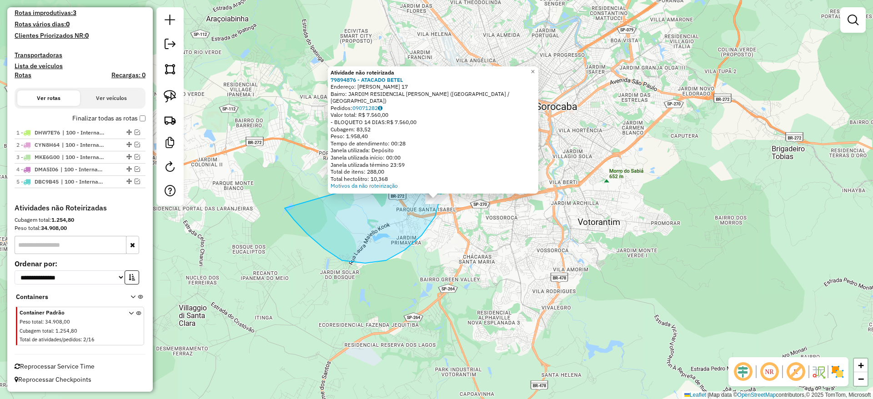
drag, startPoint x: 386, startPoint y: 261, endPoint x: 431, endPoint y: 152, distance: 117.6
click at [431, 152] on div "Atividade não roteirizada 79894876 - ATACADO [PERSON_NAME]: [PERSON_NAME] 17 Ba…" at bounding box center [436, 199] width 873 height 399
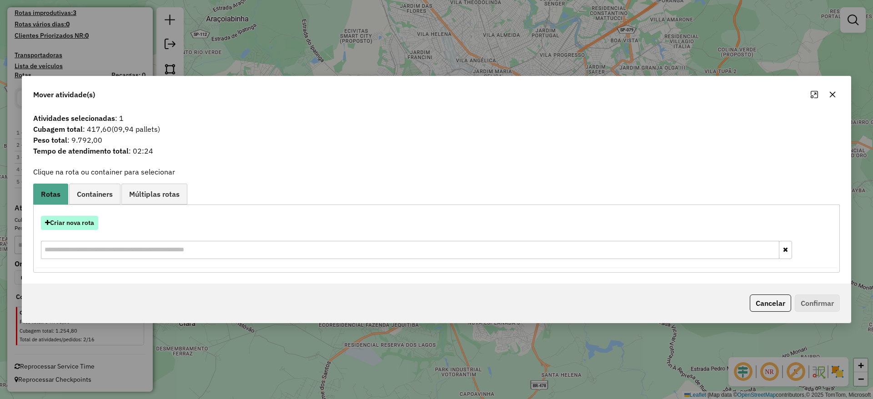
click at [84, 222] on button "Criar nova rota" at bounding box center [69, 223] width 57 height 14
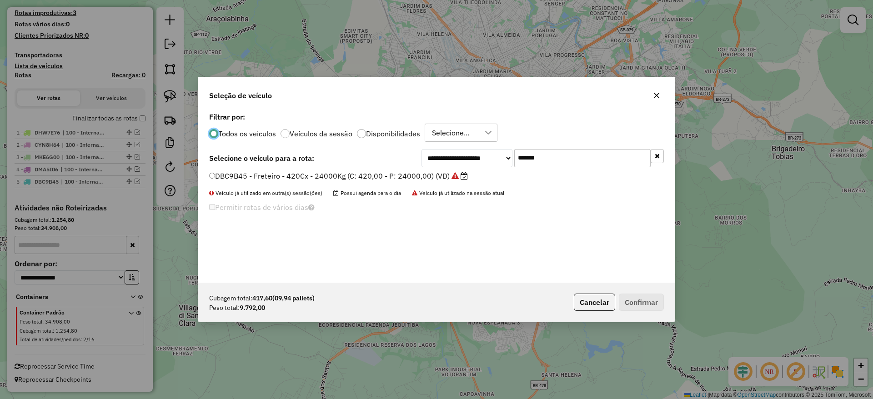
scroll to position [5, 3]
drag, startPoint x: 531, startPoint y: 156, endPoint x: 372, endPoint y: 158, distance: 158.7
click at [380, 153] on div "**********" at bounding box center [436, 158] width 455 height 18
paste input "text"
type input "*******"
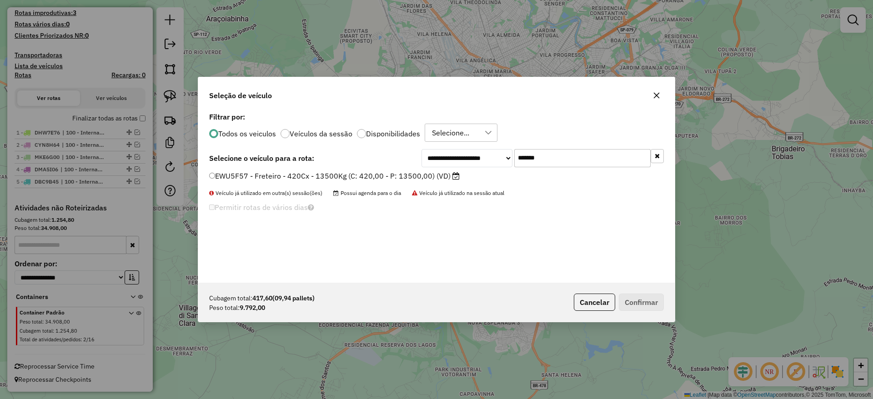
click at [339, 172] on label "EWU5F57 - Freteiro - 420Cx - 13500Kg (C: 420,00 - P: 13500,00) (VD)" at bounding box center [334, 176] width 251 height 11
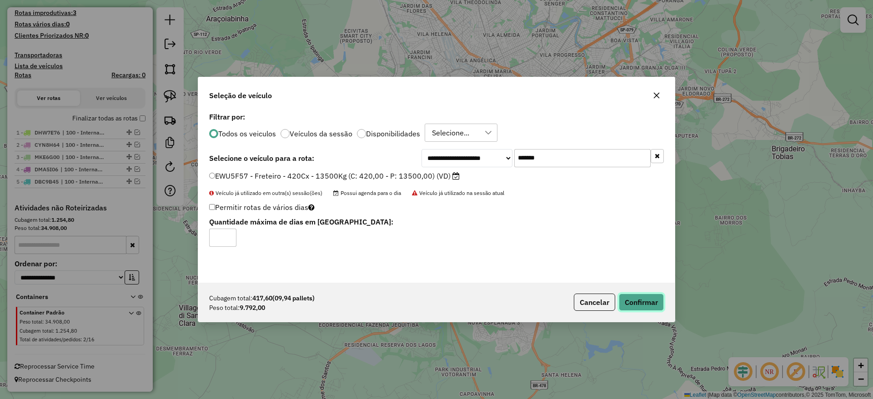
click at [637, 302] on button "Confirmar" at bounding box center [641, 302] width 45 height 17
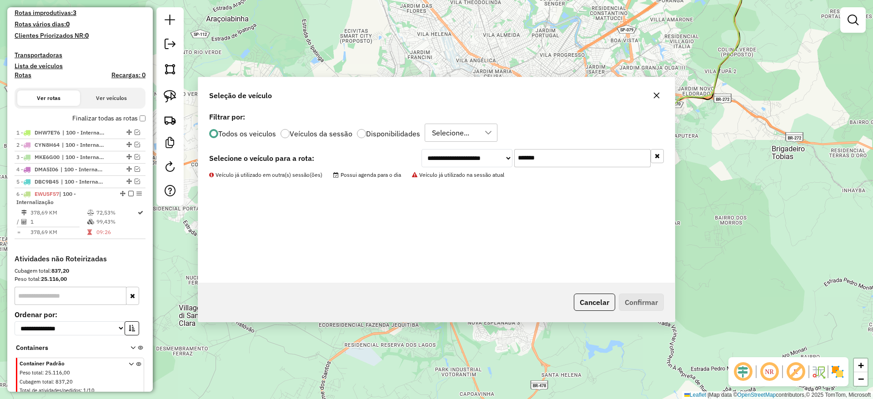
scroll to position [286, 0]
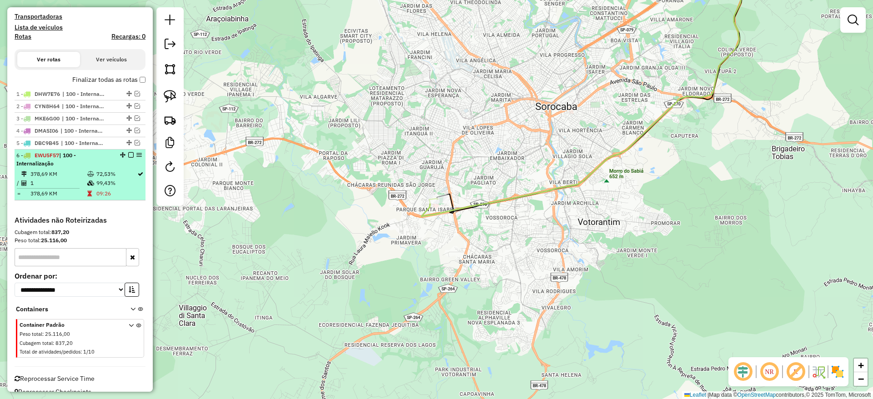
click at [128, 156] on em at bounding box center [130, 154] width 5 height 5
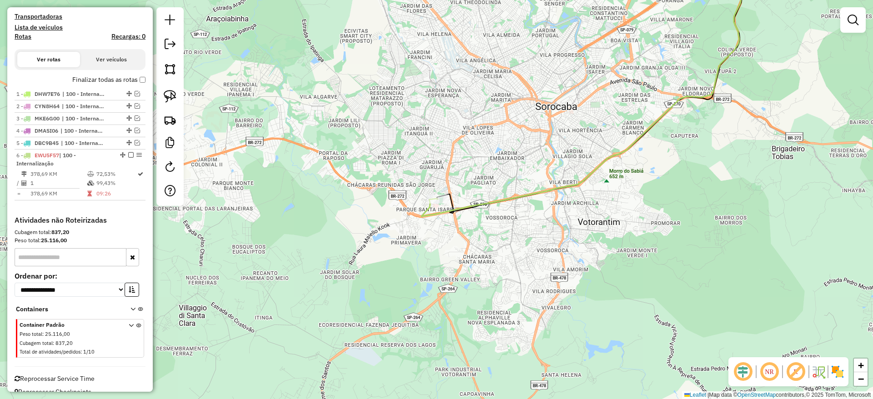
scroll to position [259, 0]
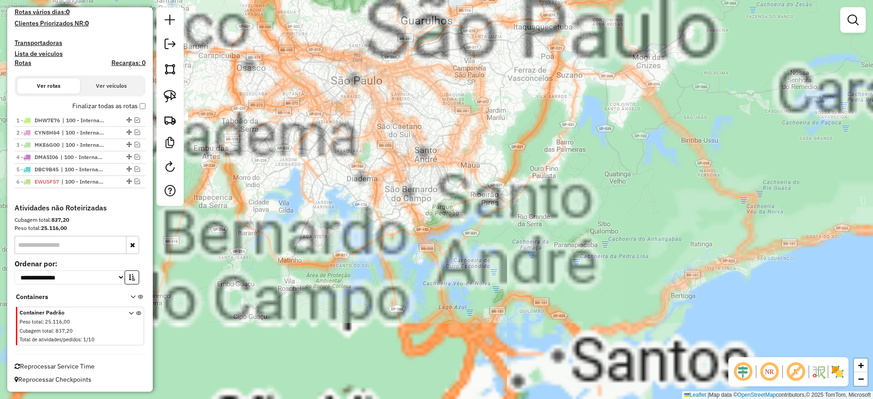
drag, startPoint x: 323, startPoint y: 184, endPoint x: 514, endPoint y: 260, distance: 205.8
click at [516, 261] on div "Janela de atendimento Grade de atendimento Capacidade Transportadoras Veículos …" at bounding box center [436, 199] width 873 height 399
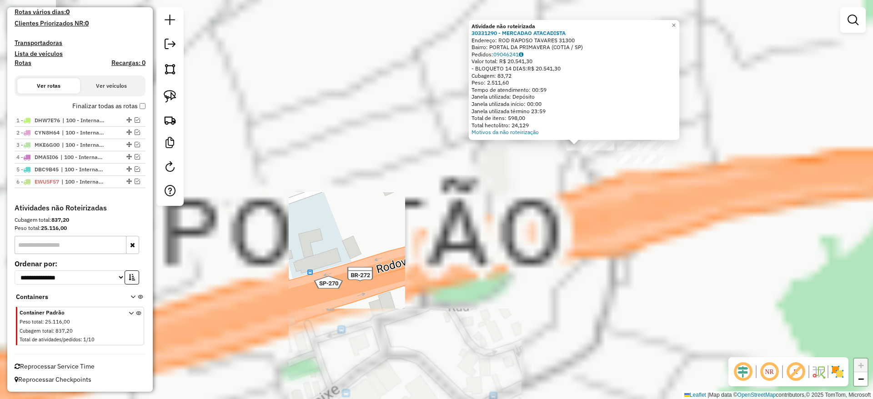
drag, startPoint x: 696, startPoint y: 191, endPoint x: 633, endPoint y: 222, distance: 69.5
click at [633, 221] on div "Atividade não roteirizada 30331290 - MERCADAO ATACADISTA Endereço: ROD RAPOSO T…" at bounding box center [436, 199] width 873 height 399
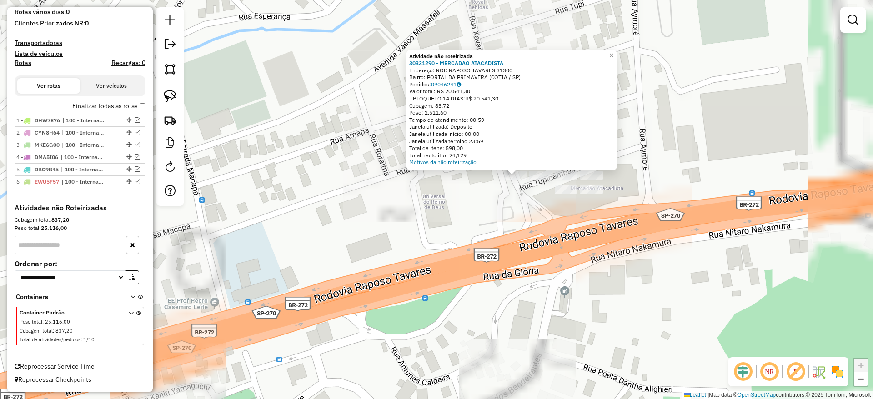
click at [612, 229] on div "Atividade não roteirizada 30331290 - MERCADAO ATACADISTA Endereço: ROD RAPOSO T…" at bounding box center [436, 199] width 873 height 399
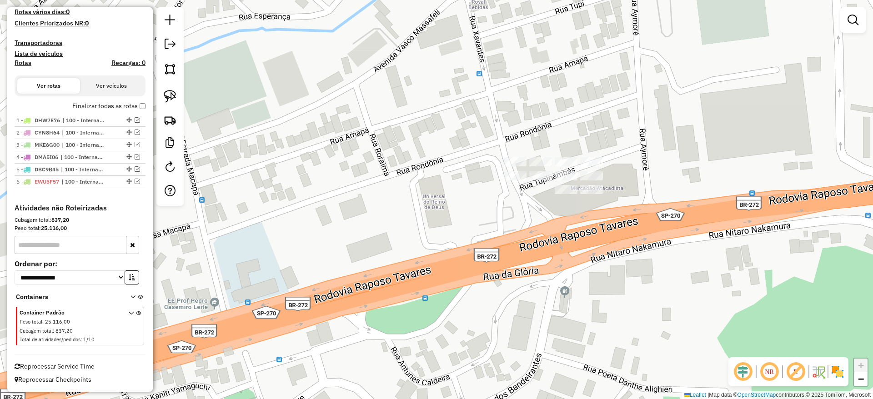
click at [158, 93] on div at bounding box center [169, 106] width 27 height 199
click at [166, 98] on img at bounding box center [170, 96] width 13 height 13
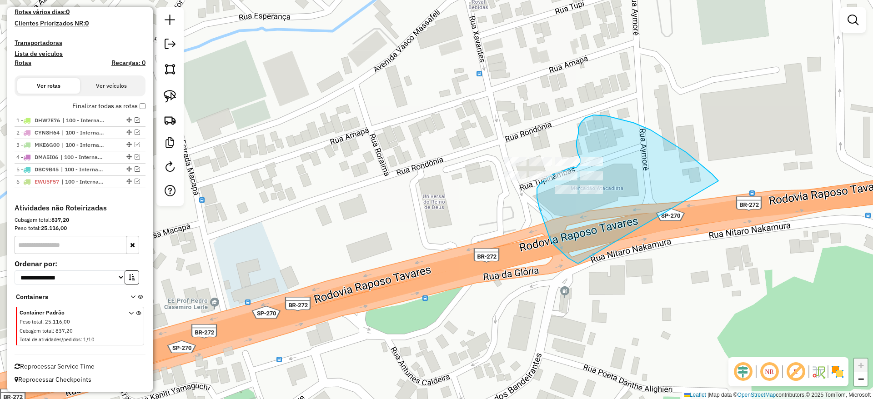
drag, startPoint x: 718, startPoint y: 181, endPoint x: 579, endPoint y: 263, distance: 162.1
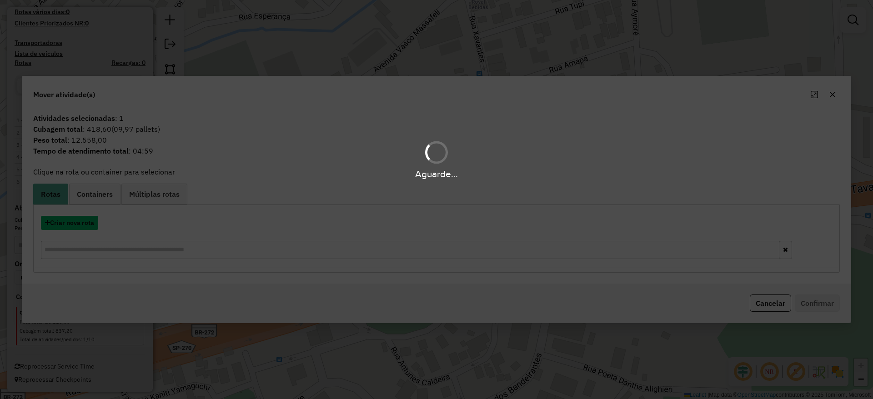
click at [78, 218] on button "Criar nova rota" at bounding box center [69, 223] width 57 height 14
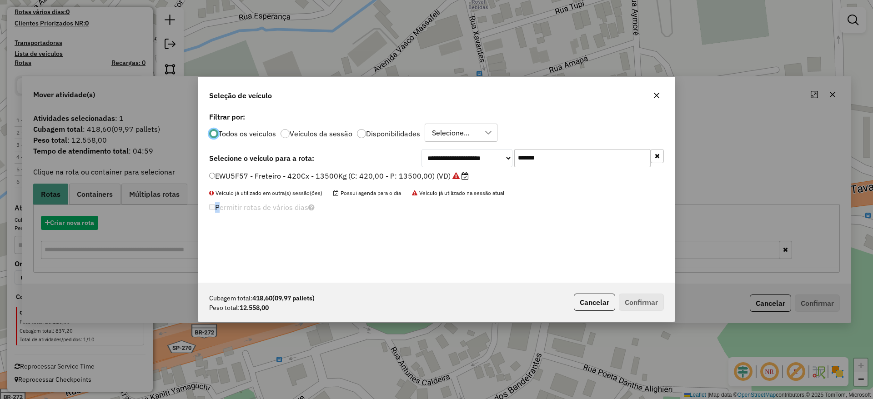
click at [78, 218] on div "**********" at bounding box center [436, 199] width 873 height 399
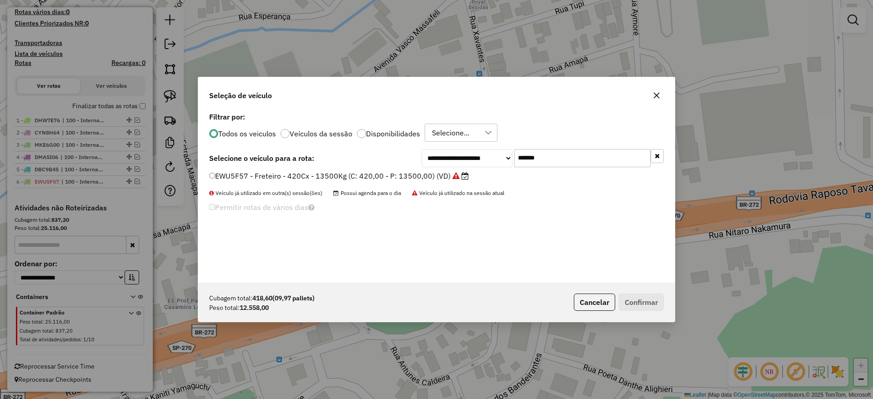
drag, startPoint x: 528, startPoint y: 151, endPoint x: 375, endPoint y: 161, distance: 153.6
click at [386, 157] on div "**********" at bounding box center [436, 158] width 455 height 18
paste input "text"
type input "*******"
drag, startPoint x: 361, startPoint y: 176, endPoint x: 379, endPoint y: 185, distance: 19.7
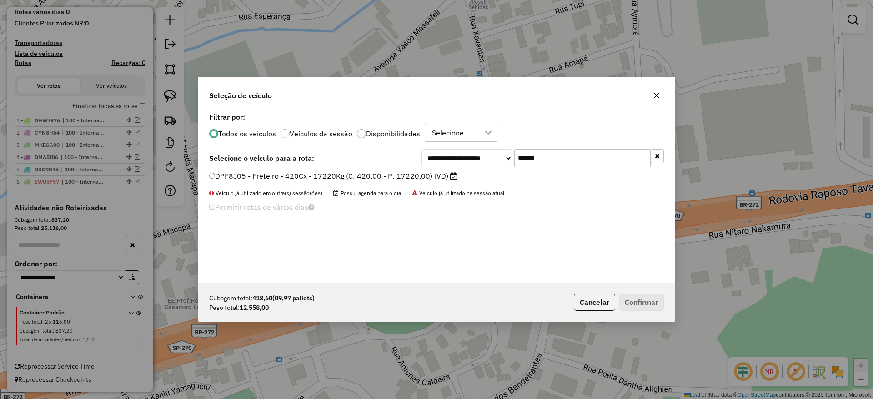
click at [361, 176] on label "DPF8J05 - Freteiro - 420Cx - 17220Kg (C: 420,00 - P: 17220,00) (VD)" at bounding box center [333, 176] width 248 height 11
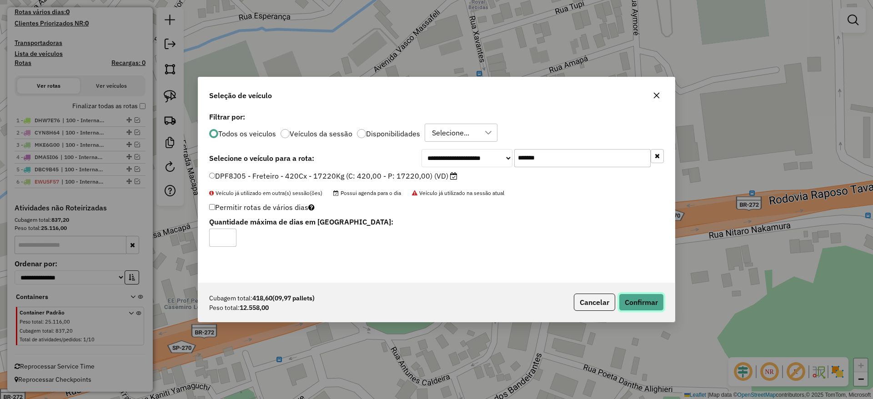
click at [628, 298] on button "Confirmar" at bounding box center [641, 302] width 45 height 17
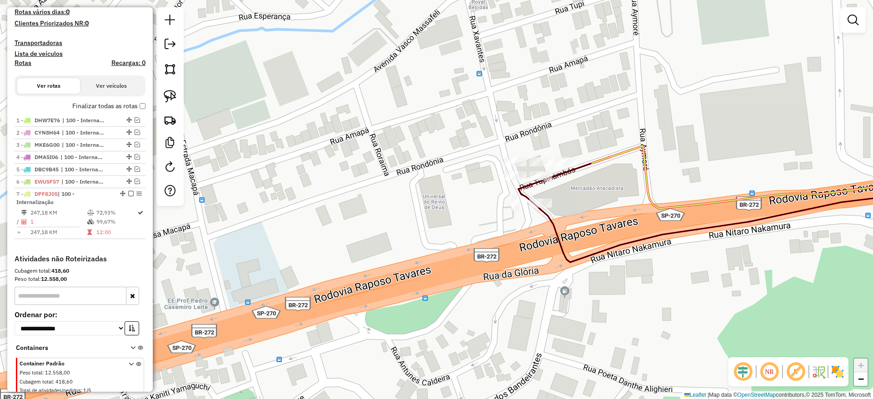
scroll to position [286, 0]
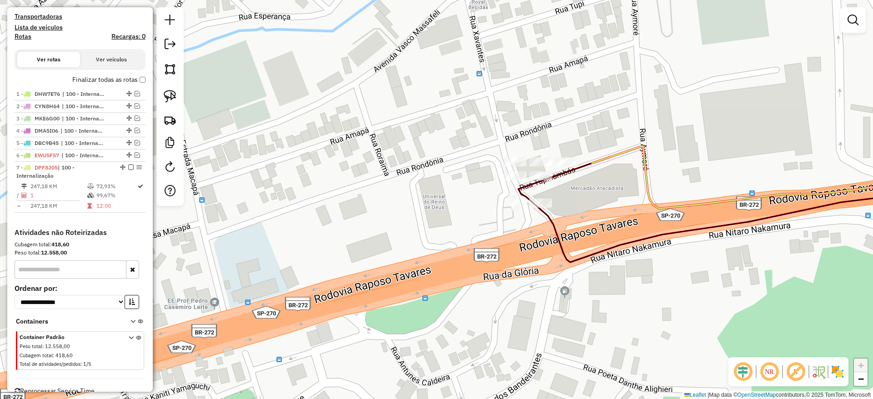
drag, startPoint x: 167, startPoint y: 97, endPoint x: 266, endPoint y: 135, distance: 105.9
click at [167, 98] on img at bounding box center [170, 96] width 13 height 13
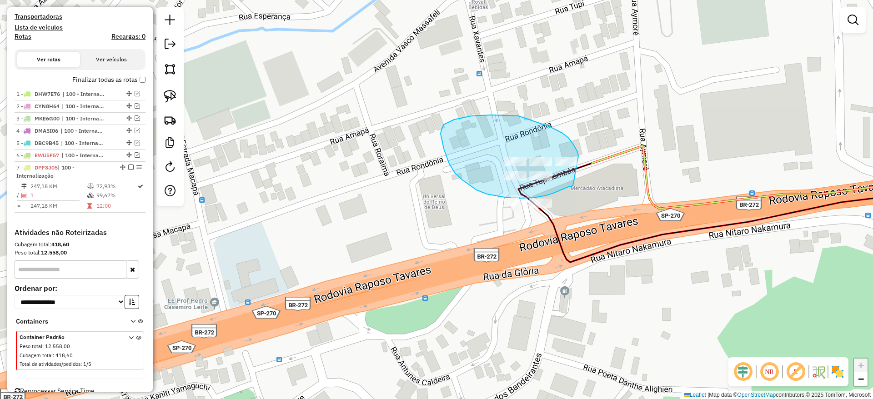
drag, startPoint x: 578, startPoint y: 156, endPoint x: 571, endPoint y: 185, distance: 30.1
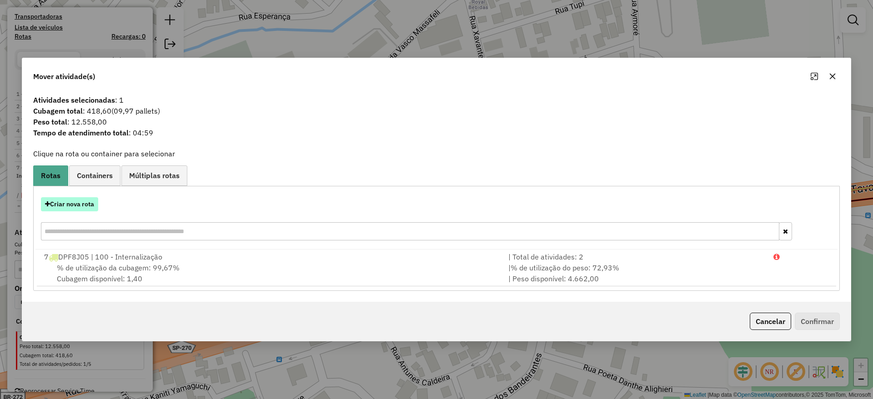
click at [76, 199] on button "Criar nova rota" at bounding box center [69, 204] width 57 height 14
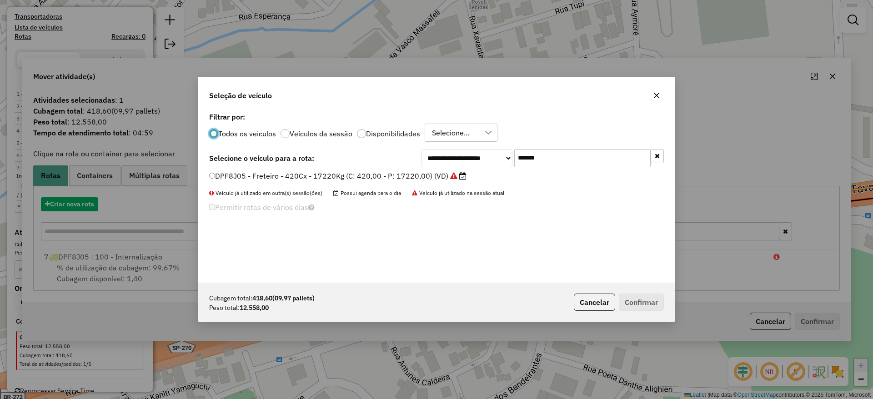
scroll to position [5, 3]
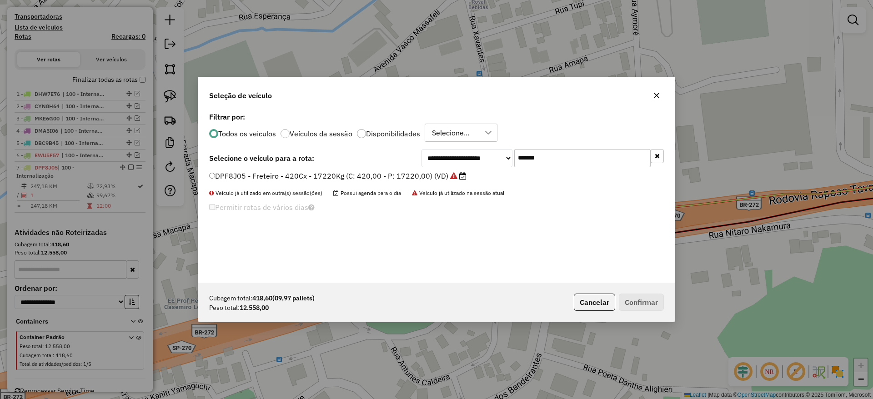
drag, startPoint x: 573, startPoint y: 157, endPoint x: 403, endPoint y: 158, distance: 170.1
click at [405, 156] on div "**********" at bounding box center [436, 158] width 455 height 18
paste input "text"
type input "*******"
drag, startPoint x: 376, startPoint y: 171, endPoint x: 391, endPoint y: 178, distance: 17.1
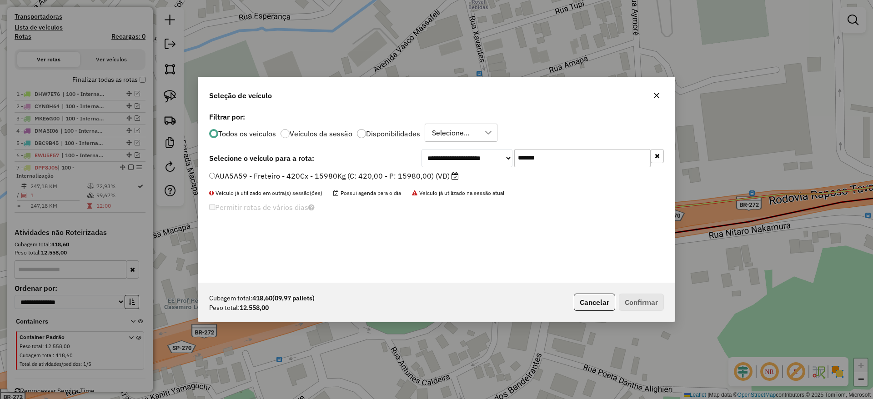
click at [375, 171] on label "AUA5A59 - Freteiro - 420Cx - 15980Kg (C: 420,00 - P: 15980,00) (VD)" at bounding box center [334, 176] width 250 height 11
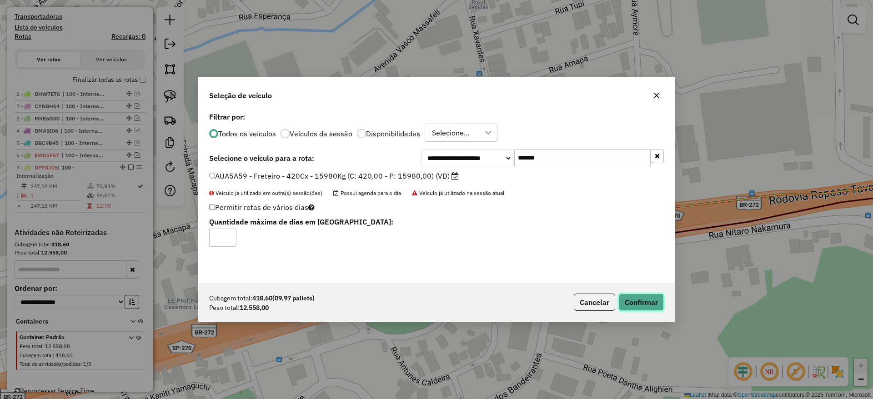
click at [658, 304] on button "Confirmar" at bounding box center [641, 302] width 45 height 17
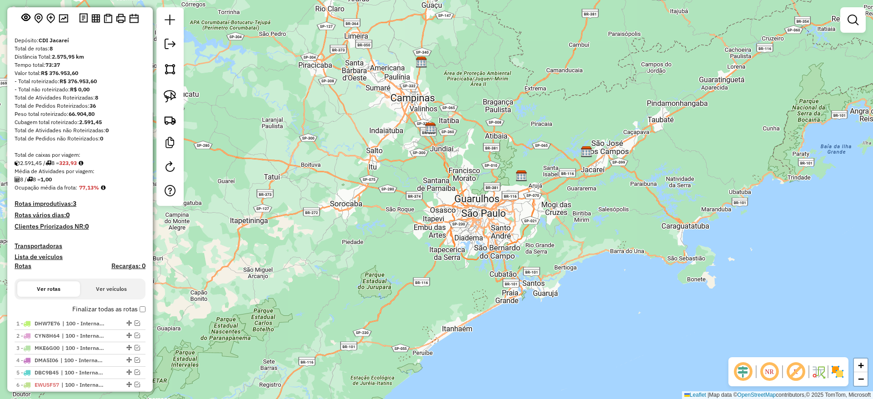
scroll to position [0, 0]
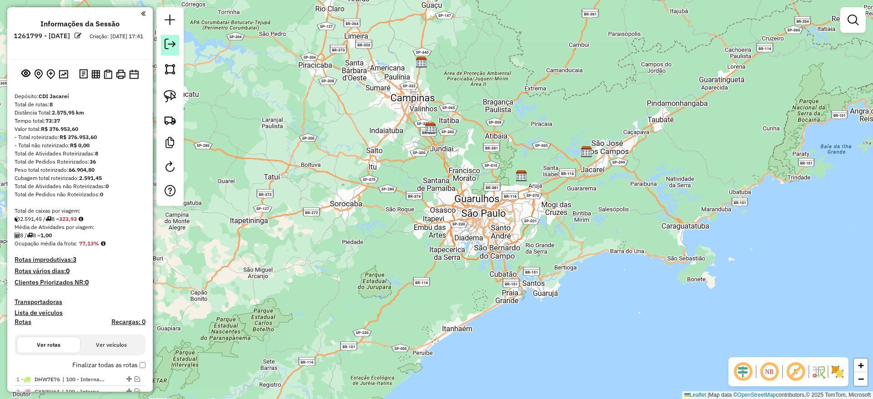
click at [168, 48] on em at bounding box center [170, 44] width 11 height 11
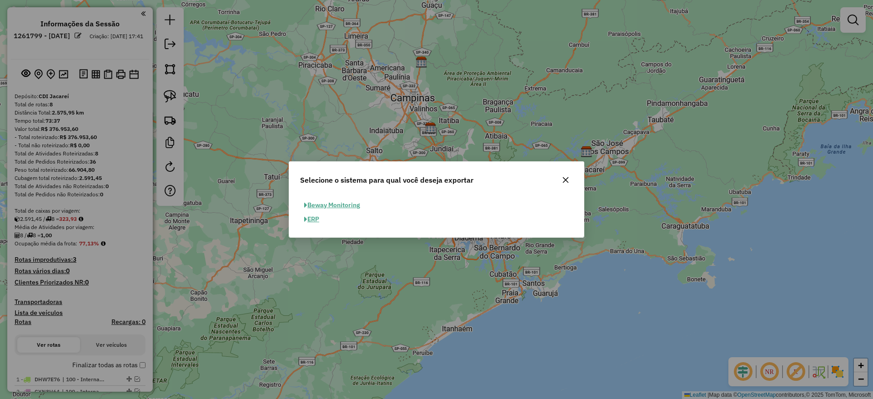
click at [315, 222] on button "ERP" at bounding box center [311, 219] width 23 height 14
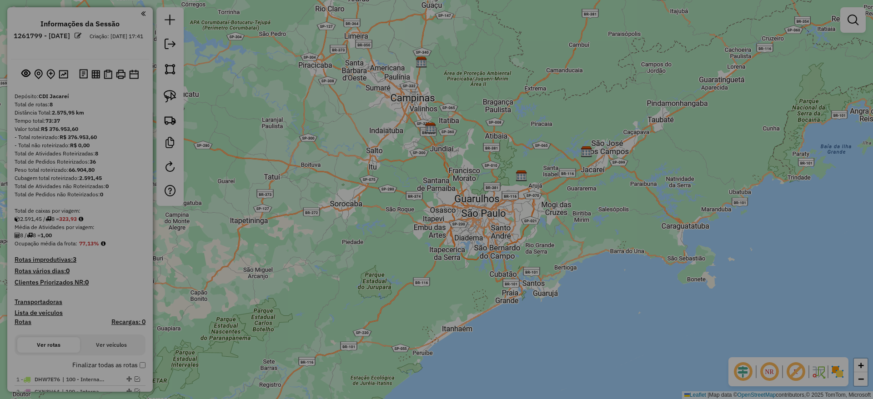
select select "**"
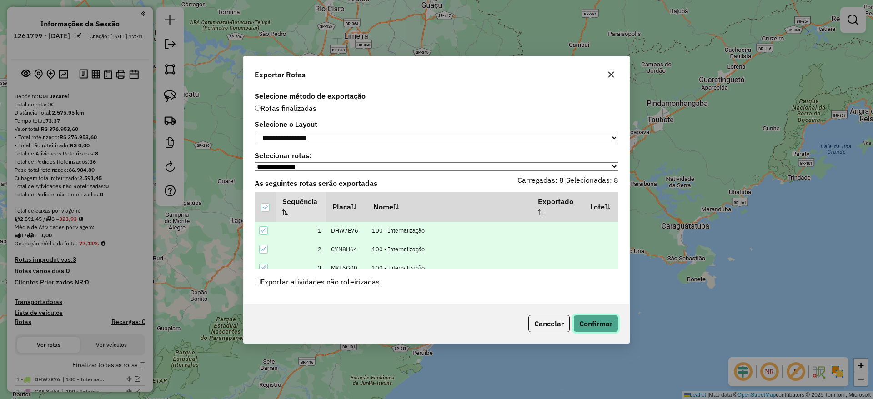
click at [595, 325] on button "Confirmar" at bounding box center [595, 323] width 45 height 17
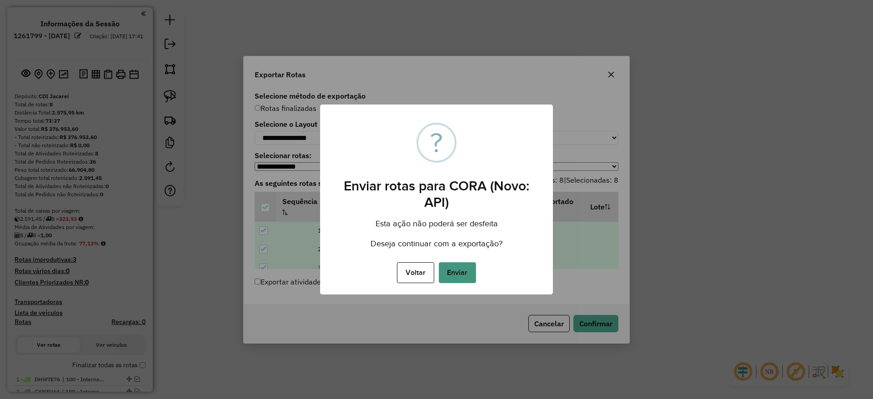
click at [447, 276] on button "Enviar" at bounding box center [457, 272] width 37 height 21
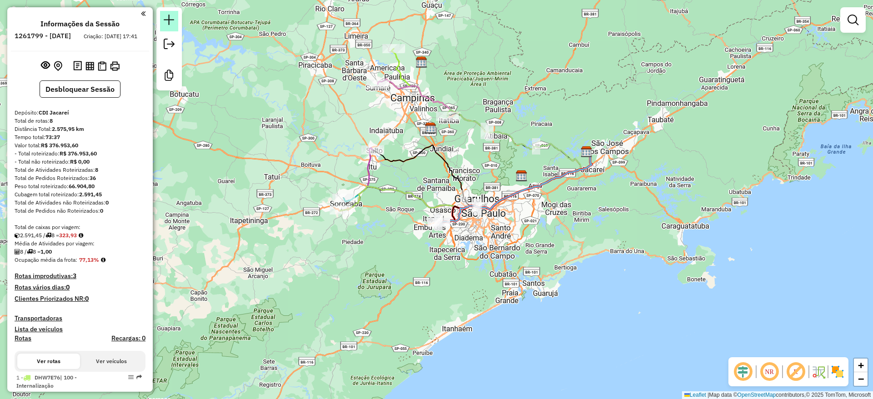
click at [171, 22] on em at bounding box center [169, 20] width 11 height 11
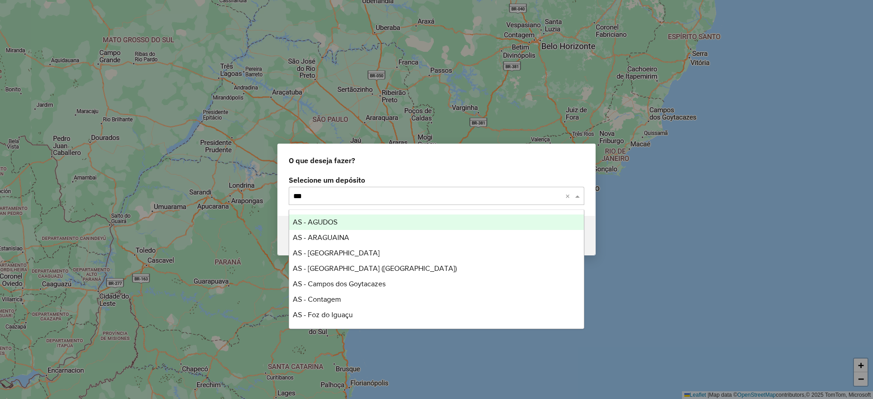
type input "****"
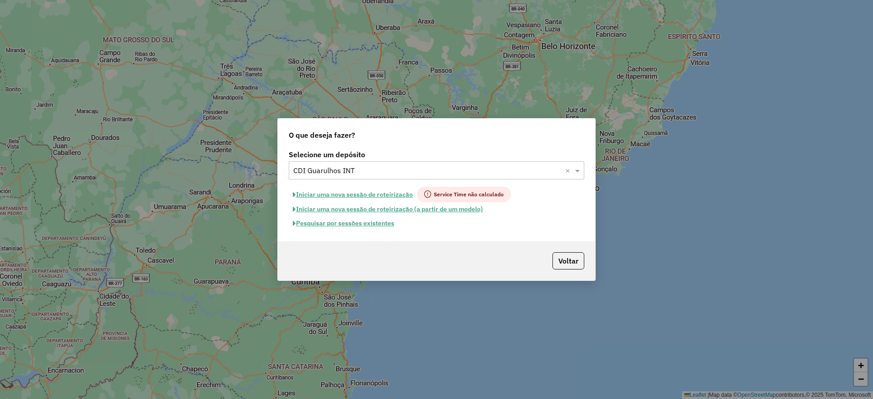
click at [329, 191] on button "Iniciar uma nova sessão de roteirização" at bounding box center [353, 194] width 128 height 15
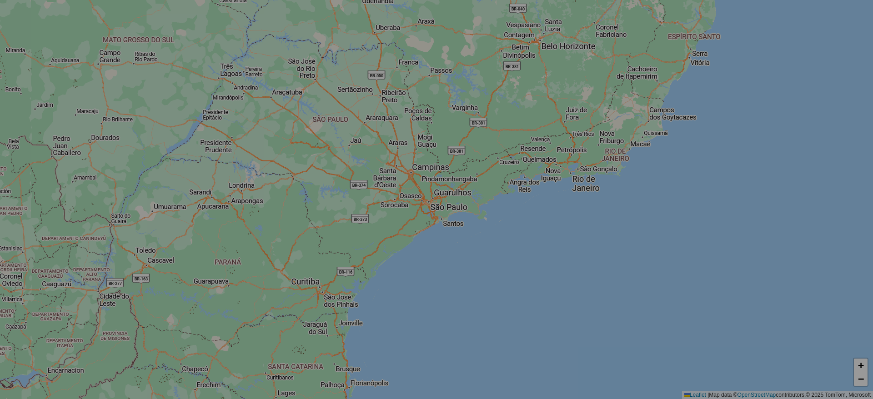
select select "*"
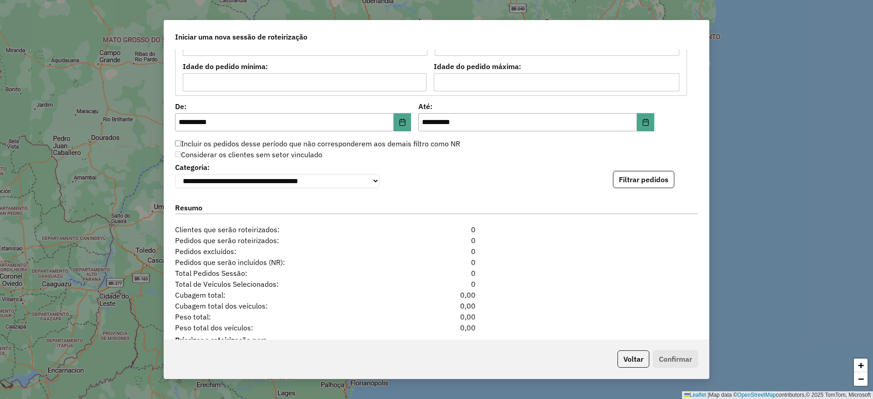
scroll to position [910, 0]
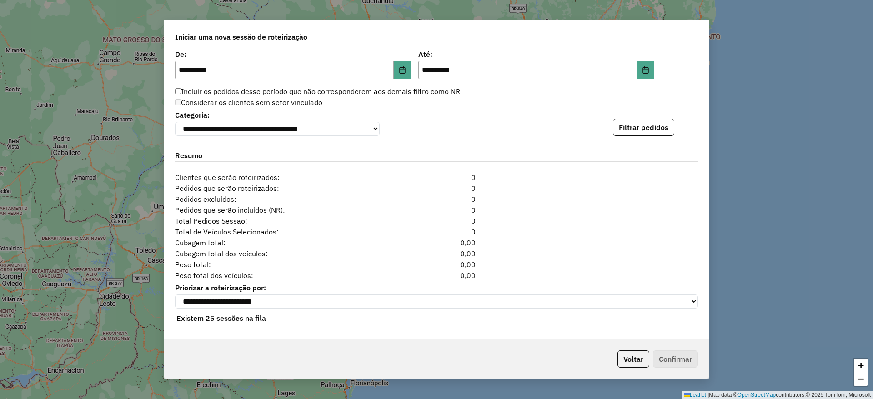
click at [639, 139] on div "**********" at bounding box center [436, 195] width 545 height 290
click at [636, 127] on button "Filtrar pedidos" at bounding box center [643, 127] width 61 height 17
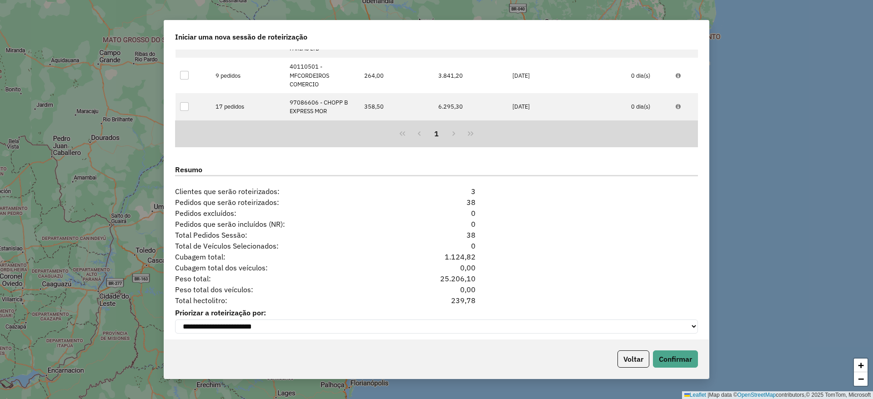
scroll to position [1089, 0]
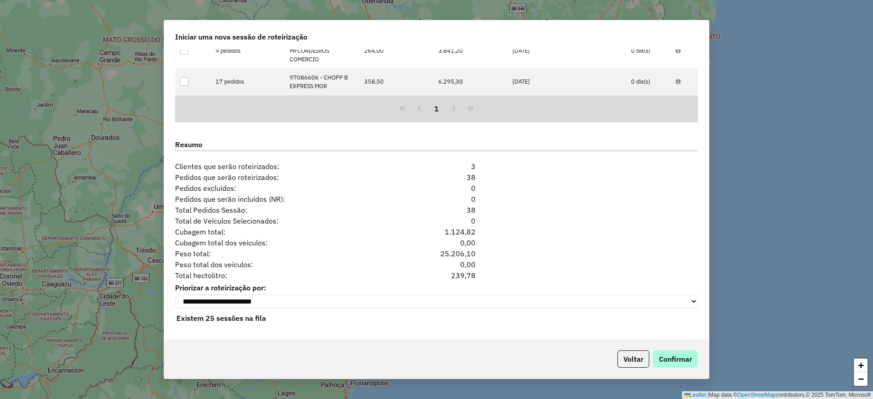
drag, startPoint x: 689, startPoint y: 349, endPoint x: 685, endPoint y: 356, distance: 8.3
click at [687, 355] on div "Voltar Confirmar" at bounding box center [436, 359] width 545 height 39
click at [685, 356] on button "Confirmar" at bounding box center [675, 359] width 45 height 17
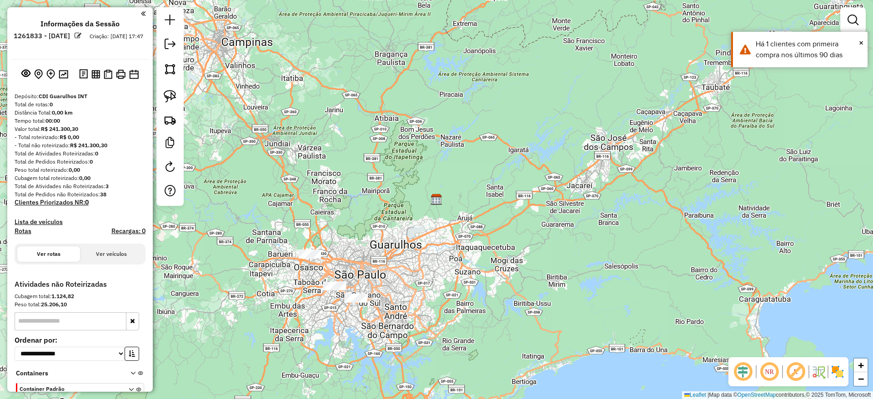
drag, startPoint x: 316, startPoint y: 279, endPoint x: 404, endPoint y: 260, distance: 90.7
click at [404, 261] on div "Janela de atendimento Grade de atendimento Capacidade Transportadoras Veículos …" at bounding box center [436, 199] width 873 height 399
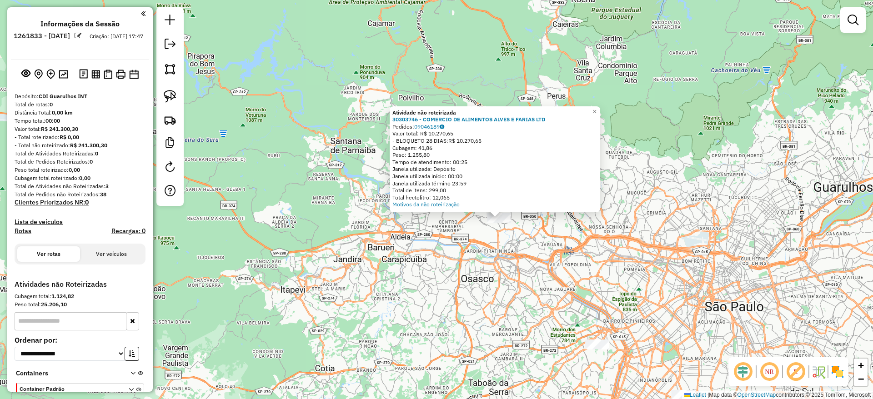
drag, startPoint x: 456, startPoint y: 247, endPoint x: 260, endPoint y: 148, distance: 219.6
click at [340, 228] on div "Atividade não roteirizada 30303746 - COMERCIO DE ALIMENTOS ALVES E FARIAS LTD P…" at bounding box center [436, 199] width 873 height 399
click at [173, 100] on img at bounding box center [170, 96] width 13 height 13
drag, startPoint x: 432, startPoint y: 288, endPoint x: 520, endPoint y: 126, distance: 184.2
click at [520, 126] on div "Atividade não roteirizada 30303746 - COMERCIO DE ALIMENTOS ALVES E FARIAS LTD P…" at bounding box center [436, 199] width 873 height 399
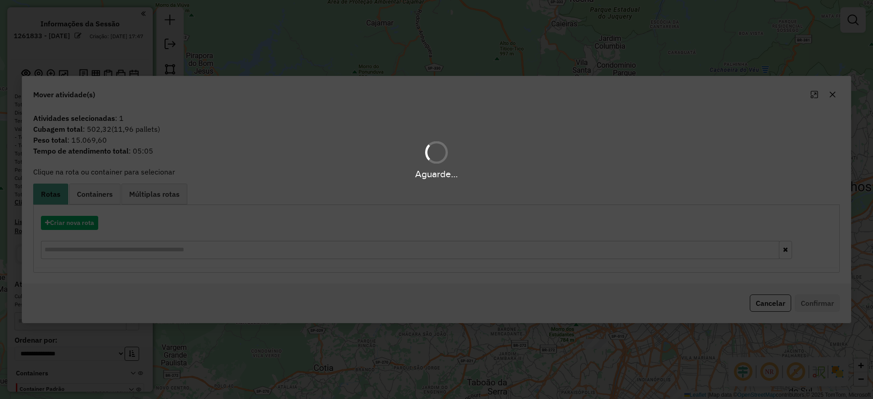
click at [74, 232] on div "Aguarde..." at bounding box center [436, 199] width 873 height 399
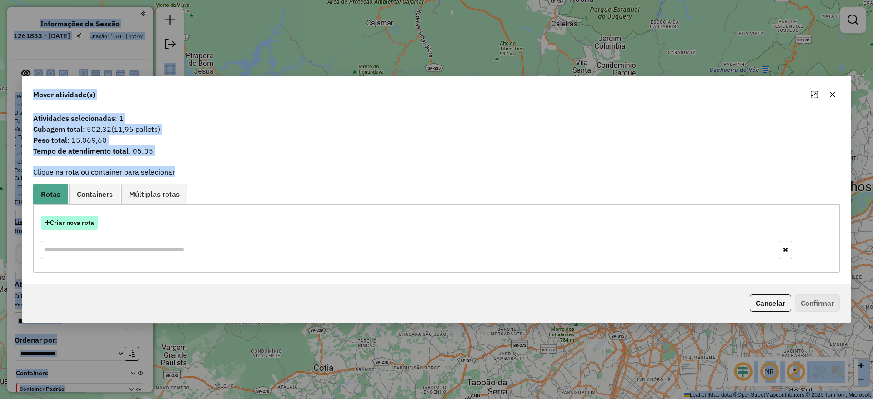
click at [69, 226] on hb-app "**********" at bounding box center [436, 199] width 873 height 399
click at [69, 226] on button "Criar nova rota" at bounding box center [69, 223] width 57 height 14
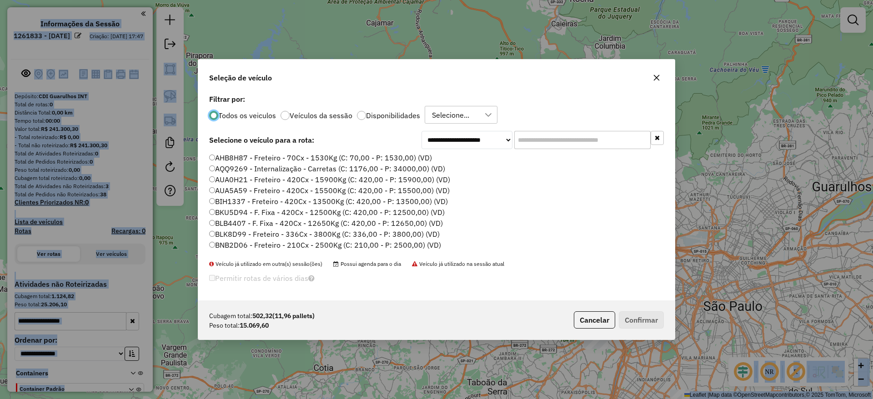
scroll to position [5, 3]
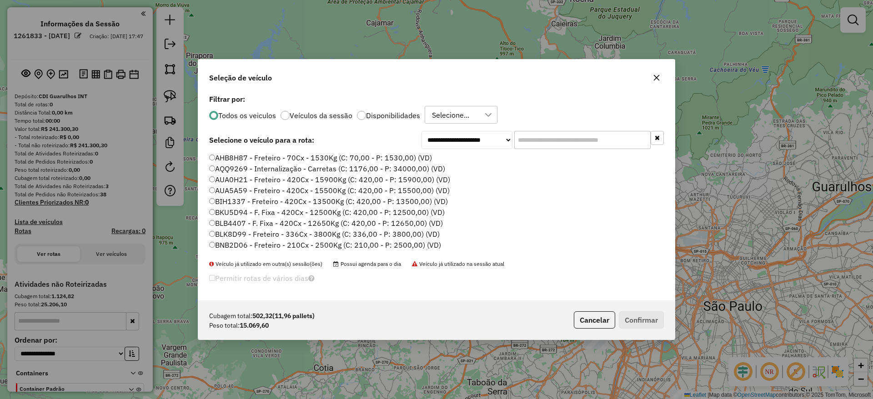
click at [584, 172] on li "AQQ9269 - Internalização - Carretas (C: 1176,00 - P: 34000,00) (VD)" at bounding box center [436, 169] width 455 height 11
drag, startPoint x: 584, startPoint y: 172, endPoint x: 564, endPoint y: 160, distance: 23.2
click at [581, 169] on li "AQQ9269 - Internalização - Carretas (C: 1176,00 - P: 34000,00) (VD)" at bounding box center [436, 169] width 455 height 11
drag, startPoint x: 544, startPoint y: 146, endPoint x: 512, endPoint y: 158, distance: 34.7
click at [544, 146] on input "text" at bounding box center [582, 140] width 136 height 18
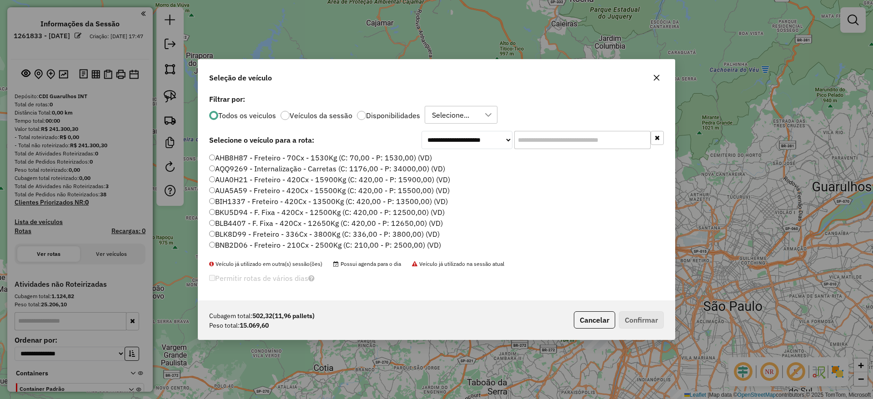
paste input "*******"
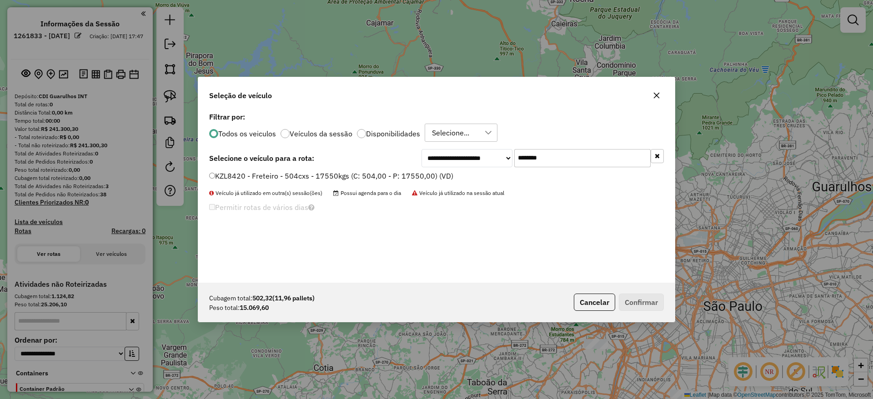
type input "*******"
click at [311, 176] on label "KZL8420 - Freteiro - 504cxs - 17550kgs (C: 504,00 - P: 17550,00) (VD)" at bounding box center [331, 176] width 244 height 11
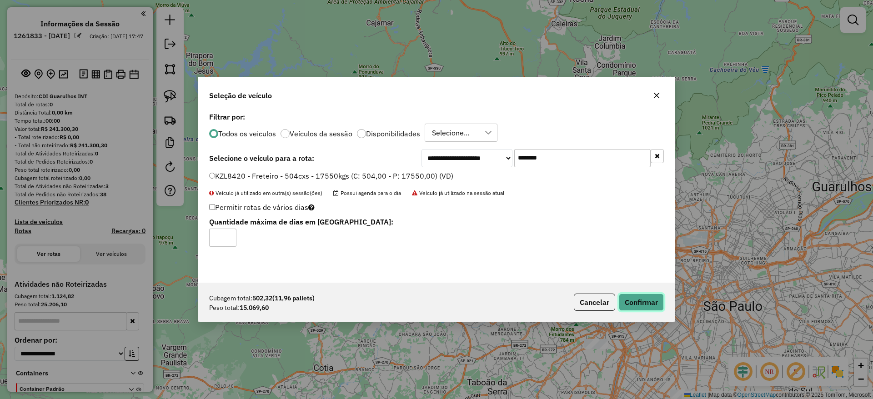
click at [641, 297] on button "Confirmar" at bounding box center [641, 302] width 45 height 17
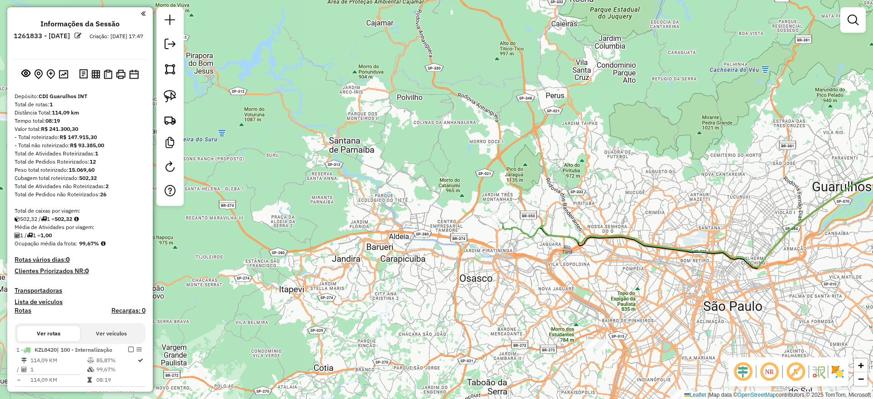
scroll to position [207, 0]
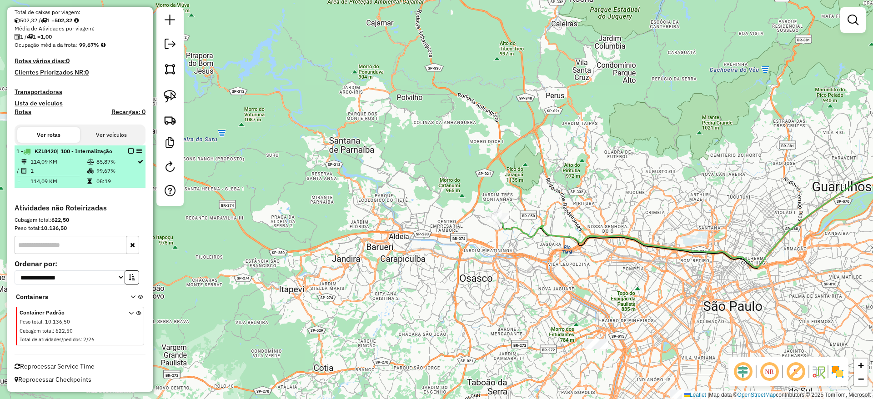
click at [128, 147] on div "1 - KZL8420 | 100 - Internalização" at bounding box center [79, 151] width 127 height 8
select select "**********"
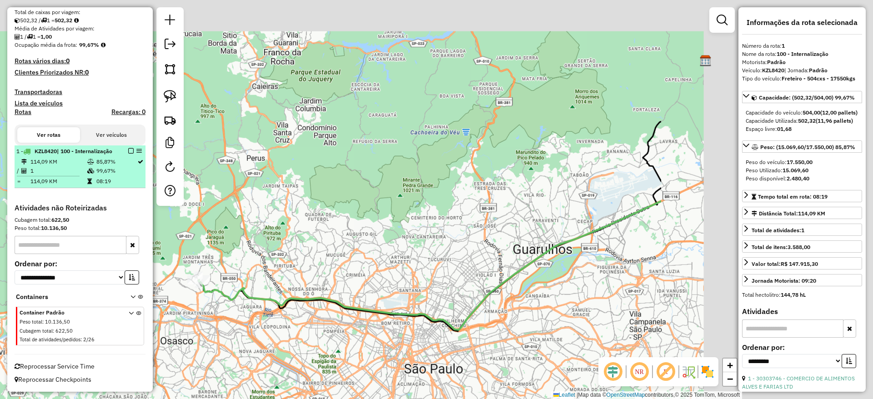
click at [128, 148] on em at bounding box center [130, 150] width 5 height 5
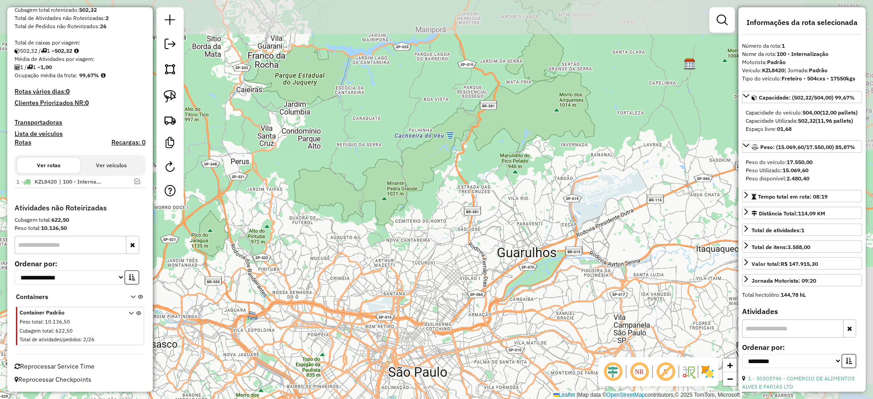
scroll to position [168, 0]
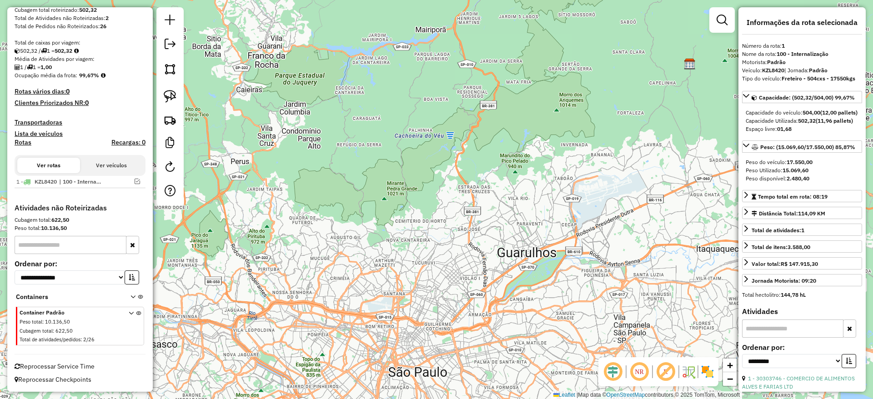
drag, startPoint x: 201, startPoint y: 261, endPoint x: 267, endPoint y: 199, distance: 90.7
click at [263, 199] on div "Janela de atendimento Grade de atendimento Capacidade Transportadoras Veículos …" at bounding box center [436, 199] width 873 height 399
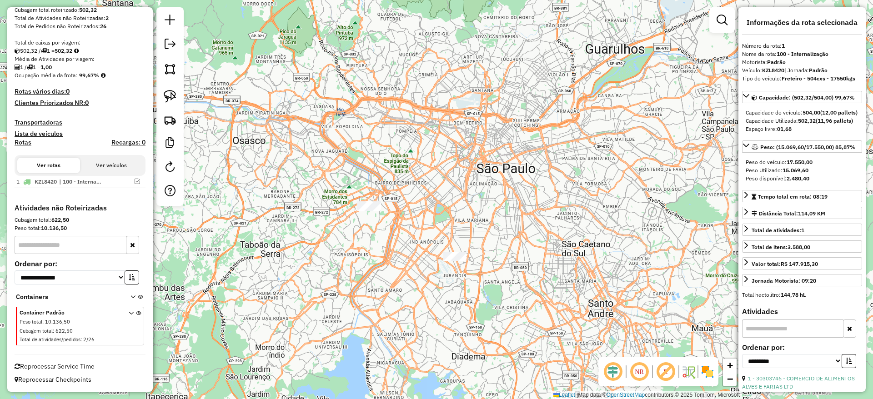
drag, startPoint x: 501, startPoint y: 246, endPoint x: 481, endPoint y: 152, distance: 95.8
click at [481, 152] on div "Janela de atendimento Grade de atendimento Capacidade Transportadoras Veículos …" at bounding box center [436, 199] width 873 height 399
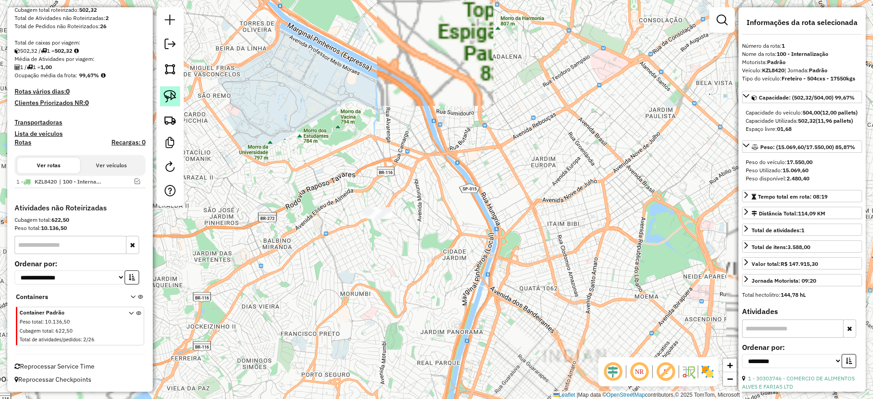
click at [171, 89] on link at bounding box center [170, 96] width 20 height 20
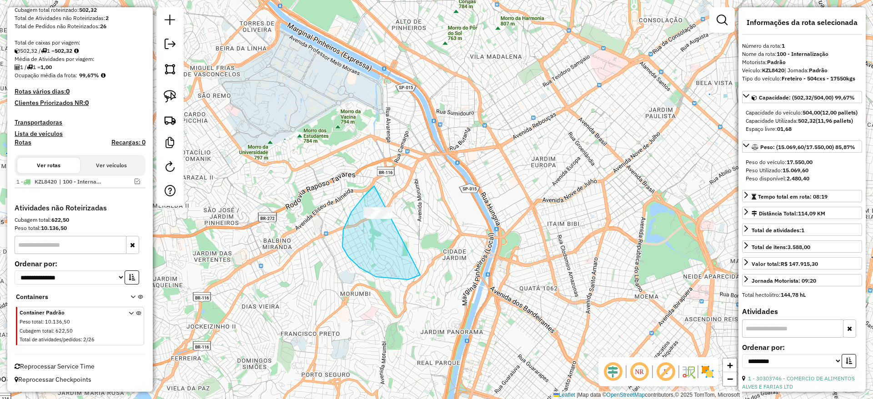
drag, startPoint x: 360, startPoint y: 268, endPoint x: 449, endPoint y: 186, distance: 121.3
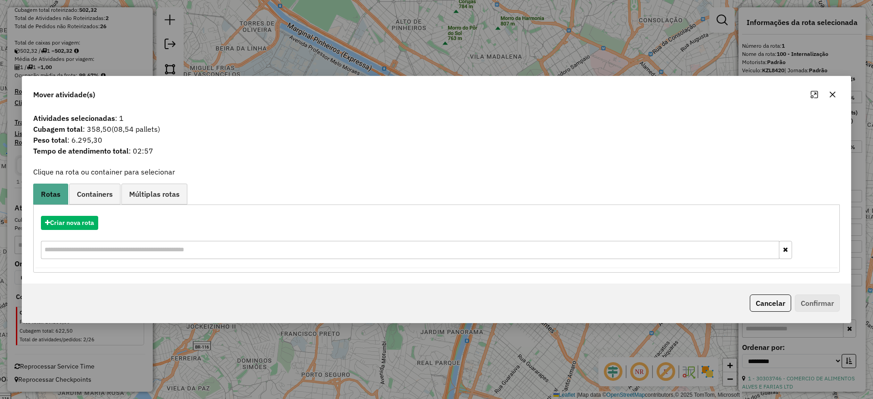
click at [830, 95] on icon "button" at bounding box center [832, 94] width 7 height 7
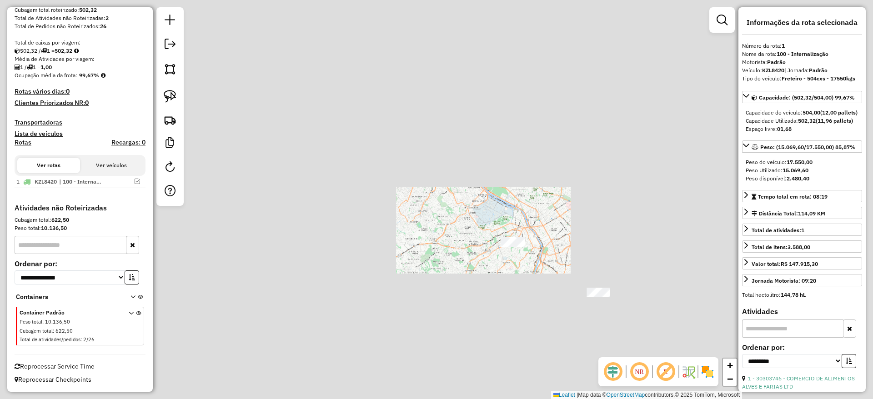
drag, startPoint x: 553, startPoint y: 225, endPoint x: 544, endPoint y: 219, distance: 11.1
click at [544, 219] on div "Janela de atendimento Grade de atendimento Capacidade Transportadoras Veículos …" at bounding box center [436, 199] width 873 height 399
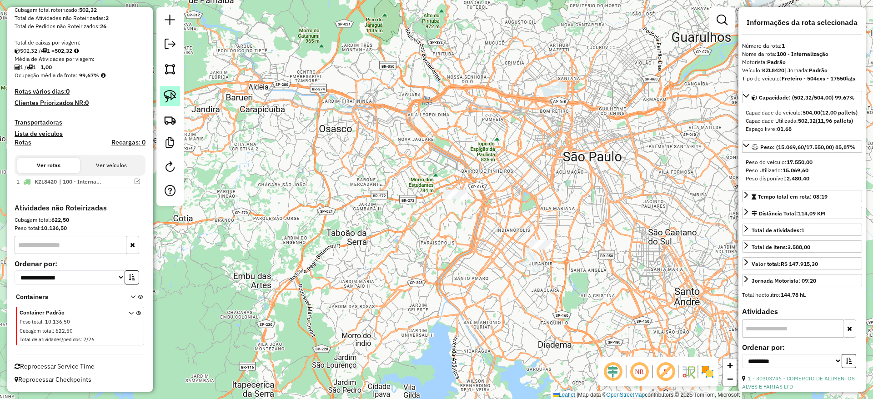
click at [174, 94] on img at bounding box center [170, 96] width 13 height 13
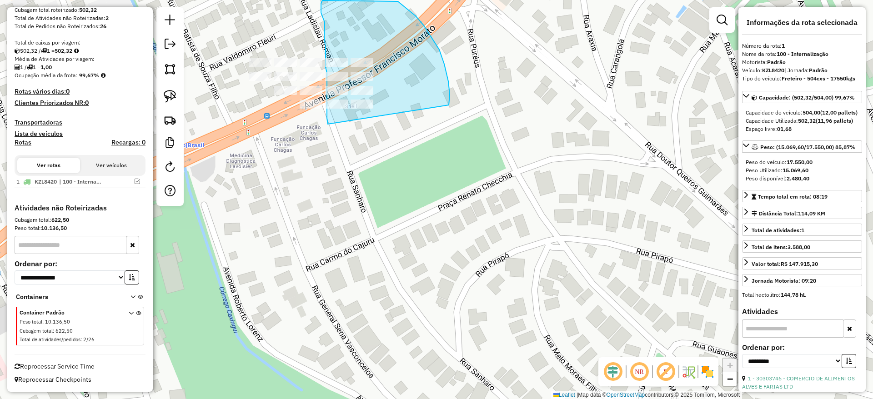
drag, startPoint x: 450, startPoint y: 95, endPoint x: 351, endPoint y: 153, distance: 115.2
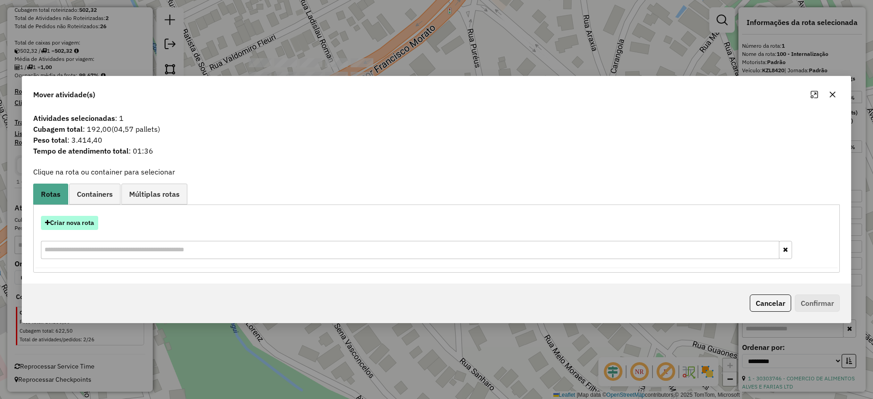
click at [85, 229] on button "Criar nova rota" at bounding box center [69, 223] width 57 height 14
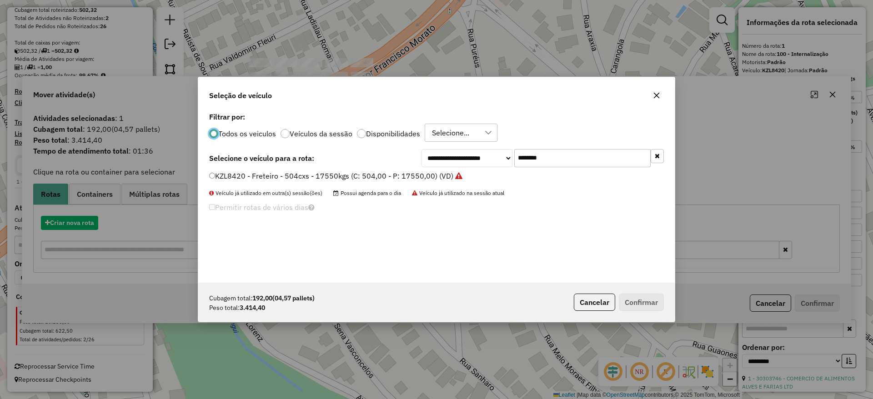
scroll to position [5, 3]
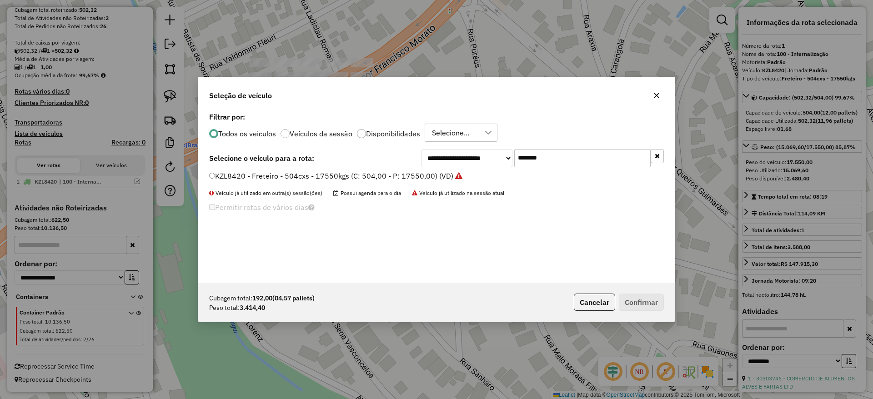
drag, startPoint x: 563, startPoint y: 163, endPoint x: 407, endPoint y: 146, distance: 156.9
click at [407, 146] on div "**********" at bounding box center [436, 196] width 477 height 173
paste input "text"
type input "*******"
click at [377, 174] on label "EIN0G49 - Freteiro - 210cxs 3580kgs (C: 210,00 - P: 3580,00) (VD)" at bounding box center [329, 176] width 240 height 11
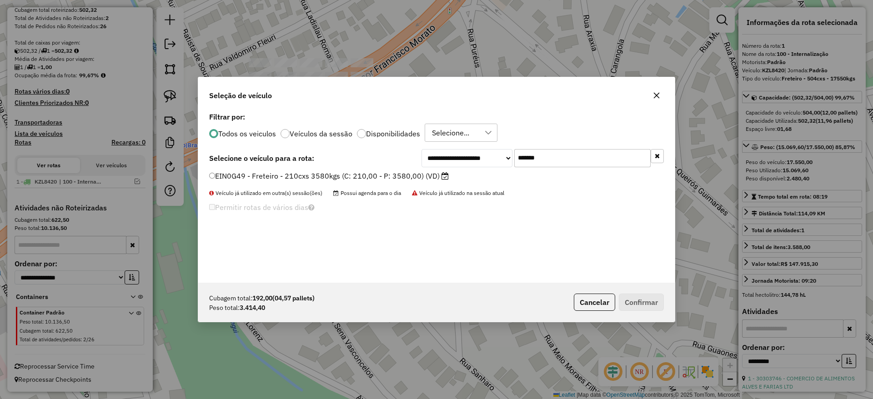
click at [353, 178] on label "EIN0G49 - Freteiro - 210cxs 3580kgs (C: 210,00 - P: 3580,00) (VD)" at bounding box center [329, 176] width 240 height 11
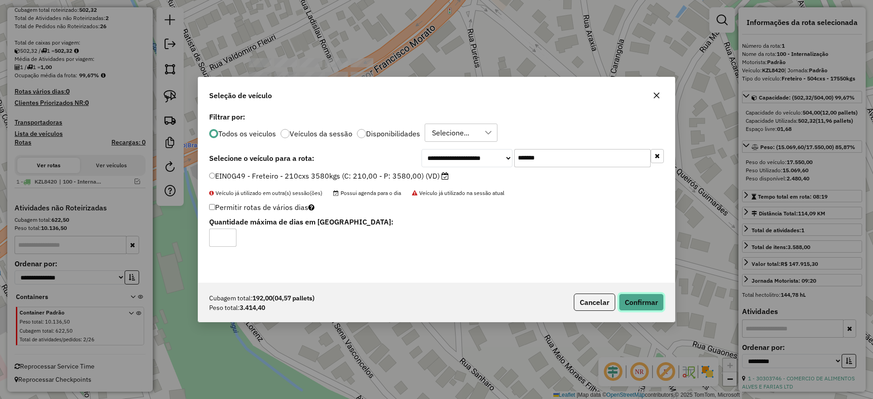
drag, startPoint x: 634, startPoint y: 302, endPoint x: 636, endPoint y: 312, distance: 10.3
click at [634, 302] on button "Confirmar" at bounding box center [641, 302] width 45 height 17
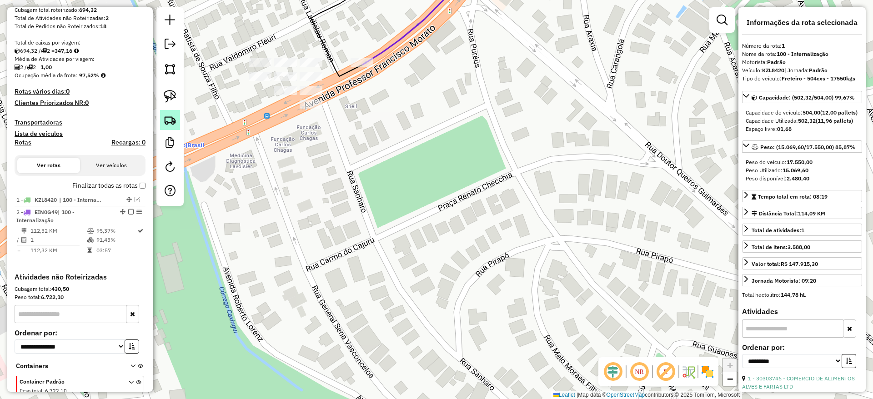
scroll to position [237, 0]
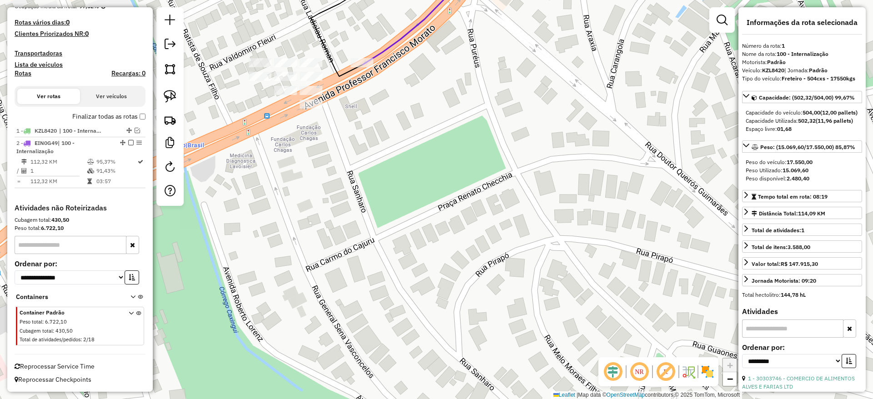
click at [172, 85] on div at bounding box center [169, 106] width 27 height 199
click at [170, 92] on img at bounding box center [170, 96] width 13 height 13
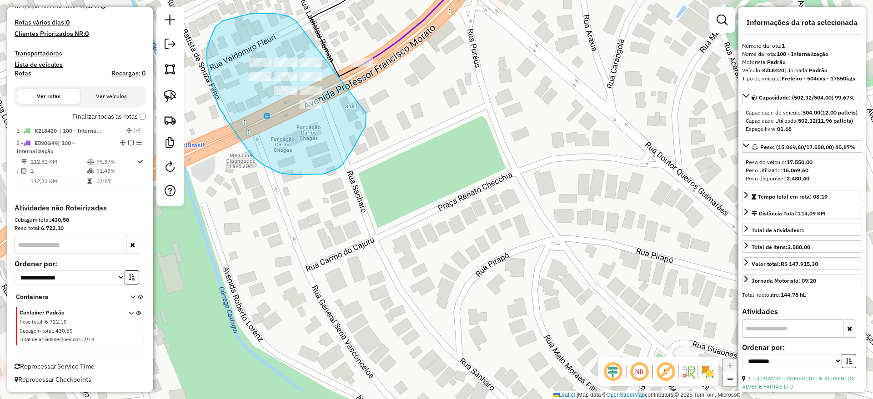
drag, startPoint x: 293, startPoint y: 19, endPoint x: 366, endPoint y: 113, distance: 119.6
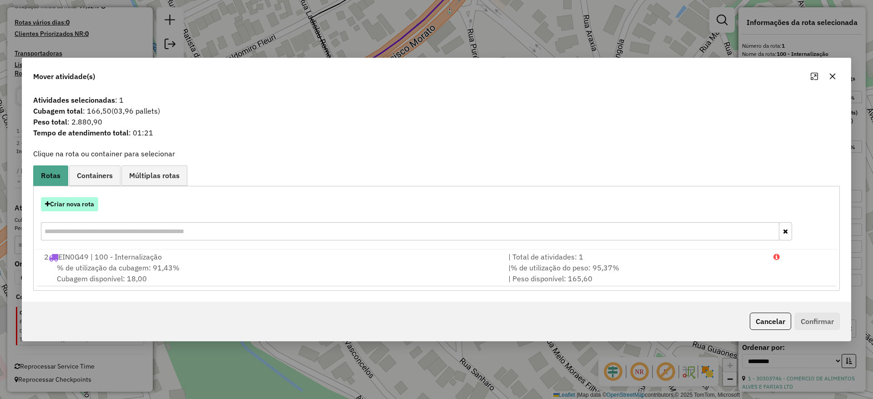
click at [88, 198] on button "Criar nova rota" at bounding box center [69, 204] width 57 height 14
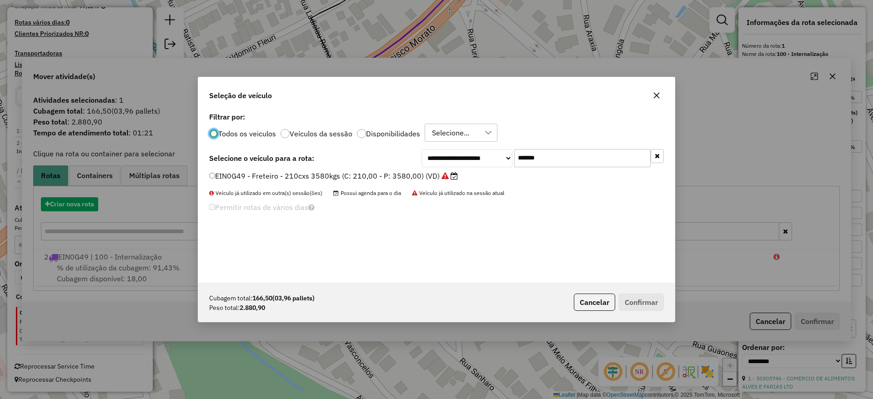
scroll to position [5, 3]
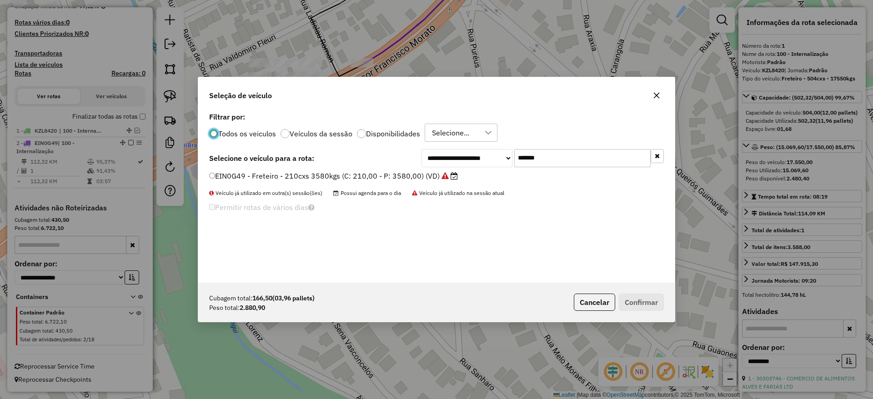
drag, startPoint x: 555, startPoint y: 151, endPoint x: 419, endPoint y: 170, distance: 137.4
click at [433, 167] on div "**********" at bounding box center [543, 158] width 242 height 18
paste input "text"
drag, startPoint x: 392, startPoint y: 171, endPoint x: 407, endPoint y: 182, distance: 18.9
click at [392, 171] on label "LVD7337 - Freteiro - 210cxs 3400kgs (C: 210,00 - P: 3400,00) (VD)" at bounding box center [329, 176] width 240 height 11
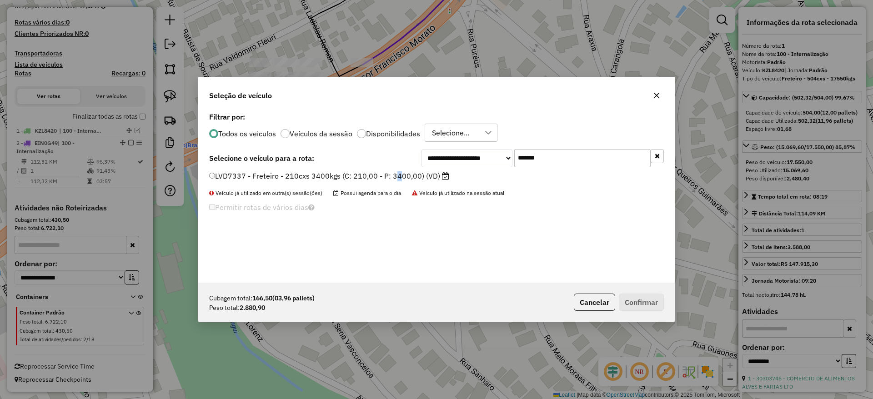
click at [393, 178] on label "LVD7337 - Freteiro - 210cxs 3400kgs (C: 210,00 - P: 3400,00) (VD)" at bounding box center [329, 176] width 240 height 11
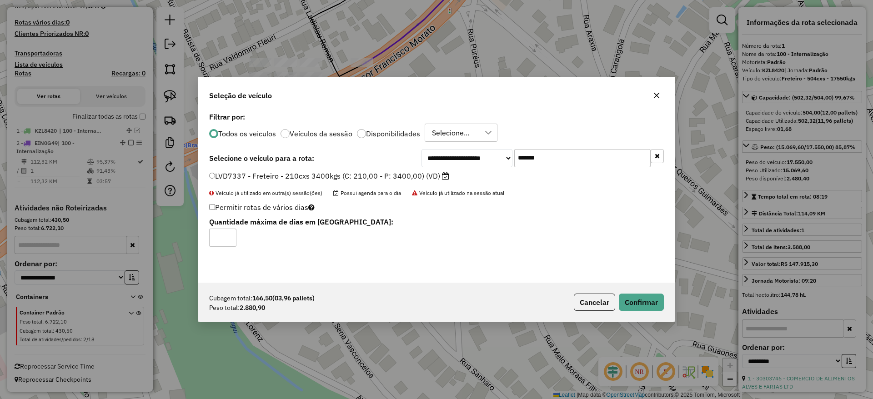
drag, startPoint x: 437, startPoint y: 153, endPoint x: 360, endPoint y: 160, distance: 77.1
click at [361, 160] on div "**********" at bounding box center [436, 158] width 455 height 18
paste input "text"
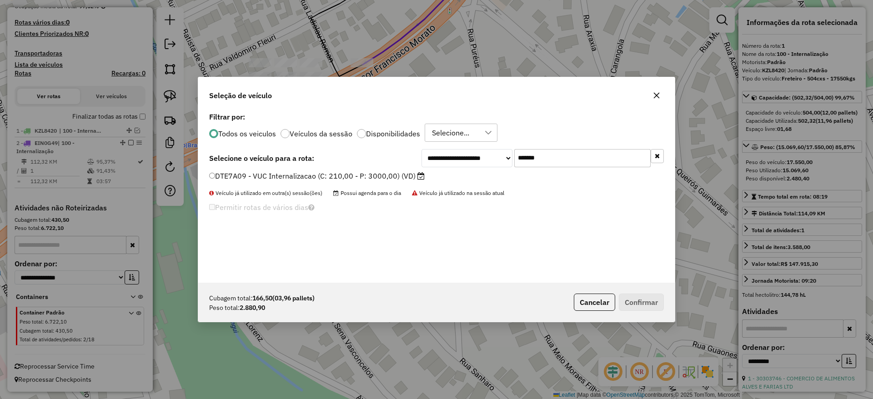
type input "*******"
drag, startPoint x: 291, startPoint y: 177, endPoint x: 305, endPoint y: 181, distance: 14.2
click at [291, 178] on label "DTE7A09 - VUC Internalizacao (C: 210,00 - P: 3000,00) (VD)" at bounding box center [317, 176] width 216 height 11
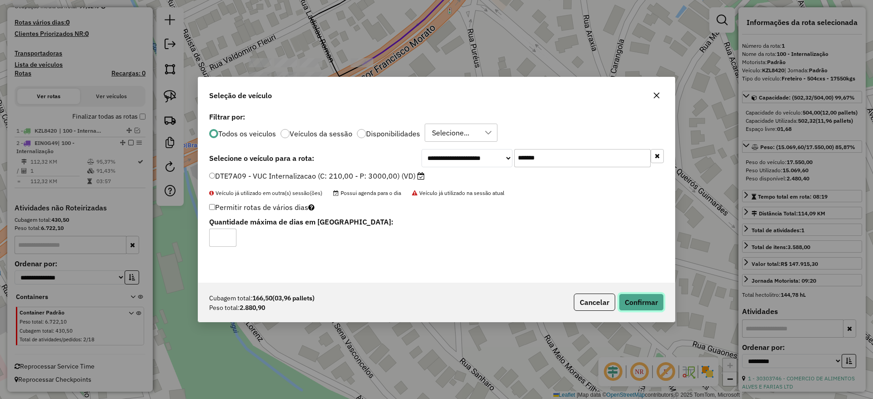
click at [631, 297] on button "Confirmar" at bounding box center [641, 302] width 45 height 17
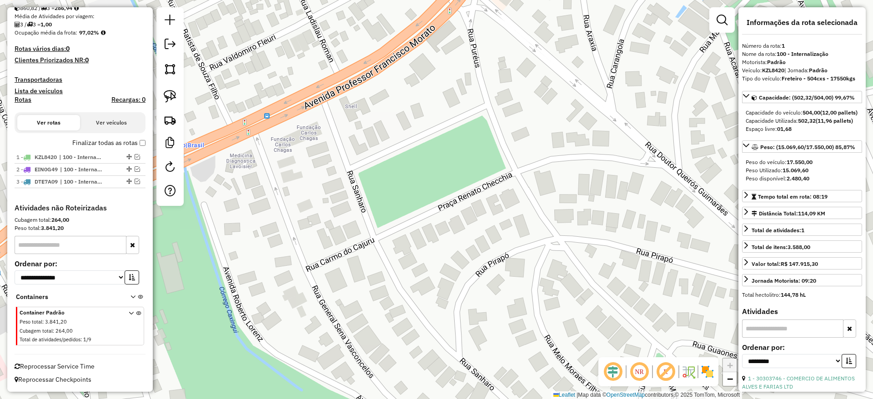
scroll to position [211, 0]
drag, startPoint x: 412, startPoint y: 118, endPoint x: 391, endPoint y: 105, distance: 25.1
click at [396, 106] on div "Janela de atendimento Grade de atendimento Capacidade Transportadoras Veículos …" at bounding box center [436, 199] width 873 height 399
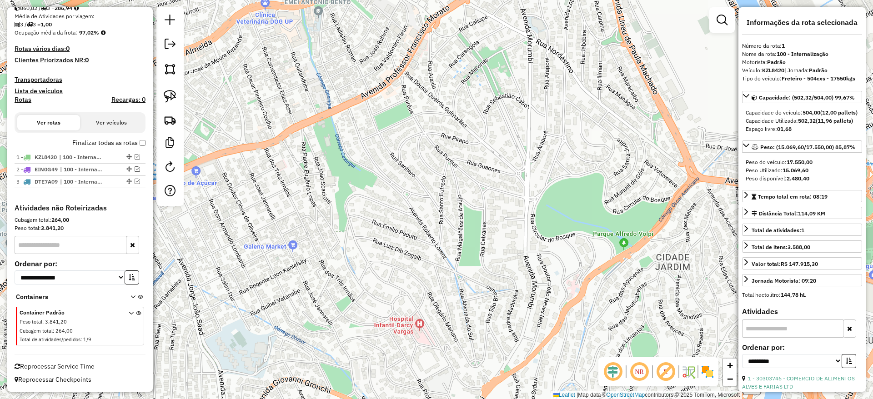
drag, startPoint x: 339, startPoint y: 176, endPoint x: 321, endPoint y: 154, distance: 27.8
click at [321, 154] on div "Janela de atendimento Grade de atendimento Capacidade Transportadoras Veículos …" at bounding box center [436, 199] width 873 height 399
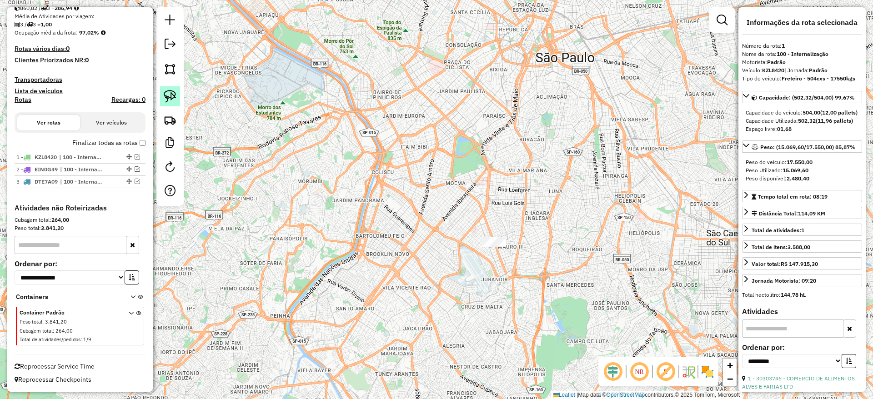
click at [167, 97] on img at bounding box center [170, 96] width 13 height 13
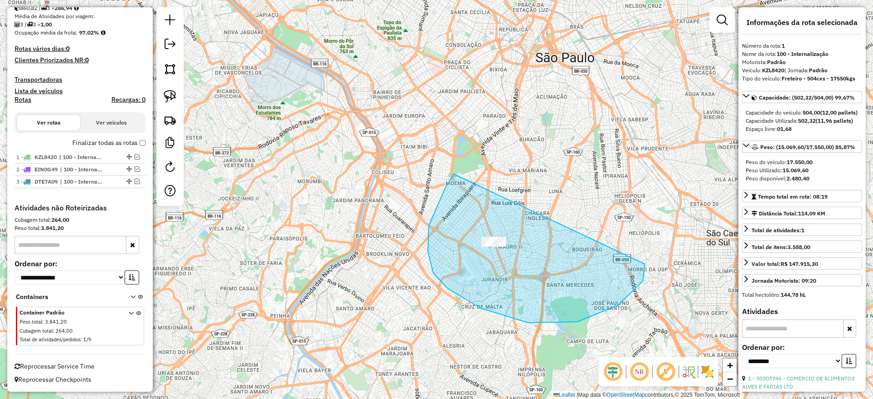
drag, startPoint x: 452, startPoint y: 176, endPoint x: 637, endPoint y: 240, distance: 195.7
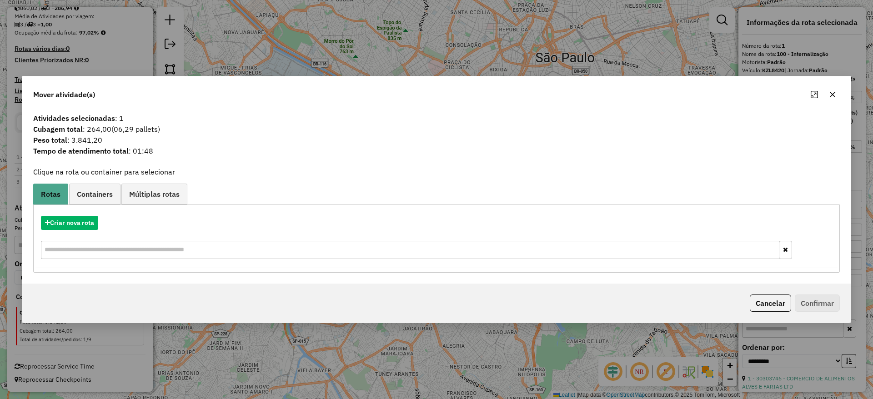
click at [836, 99] on button "button" at bounding box center [832, 94] width 15 height 15
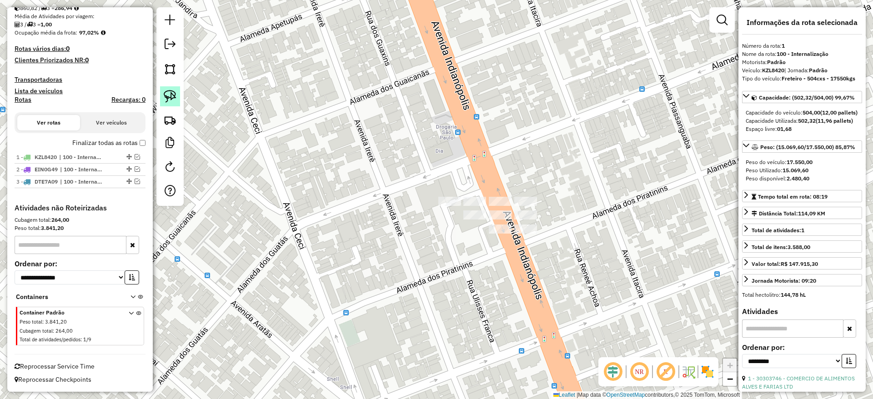
click at [163, 97] on link at bounding box center [170, 96] width 20 height 20
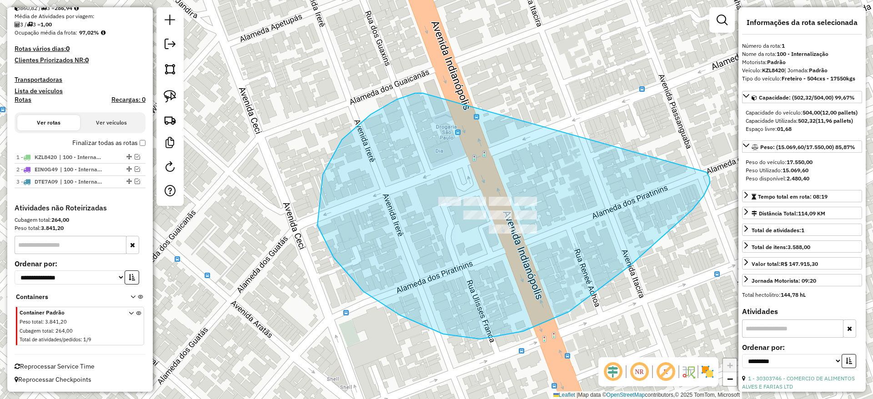
drag, startPoint x: 342, startPoint y: 140, endPoint x: 701, endPoint y: 166, distance: 360.2
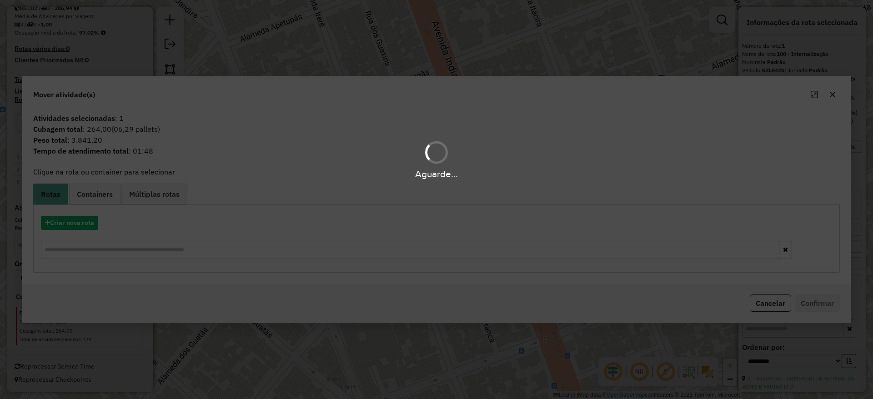
click at [79, 225] on div "Aguarde..." at bounding box center [436, 199] width 873 height 399
click at [79, 224] on div "Aguarde..." at bounding box center [436, 199] width 873 height 399
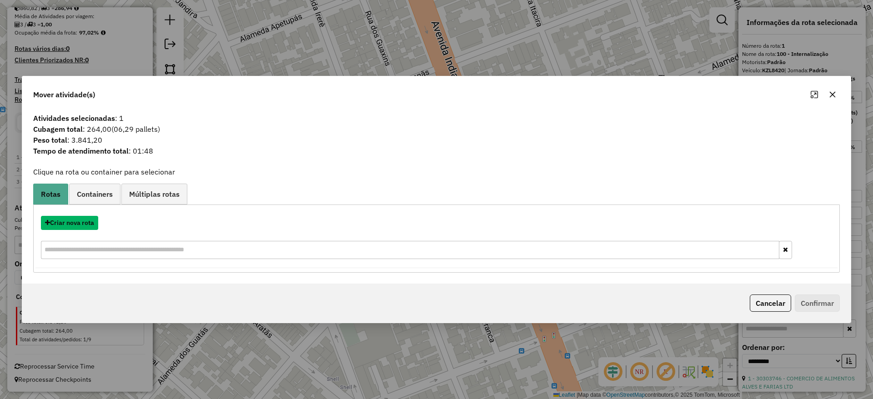
click at [79, 224] on button "Criar nova rota" at bounding box center [69, 223] width 57 height 14
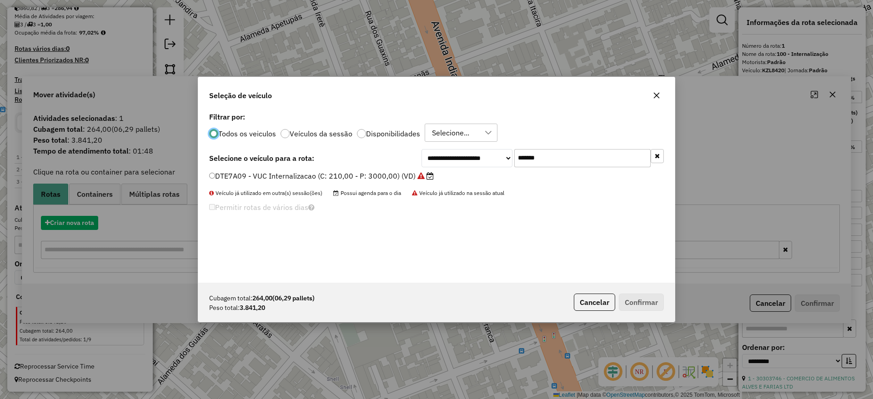
scroll to position [5, 3]
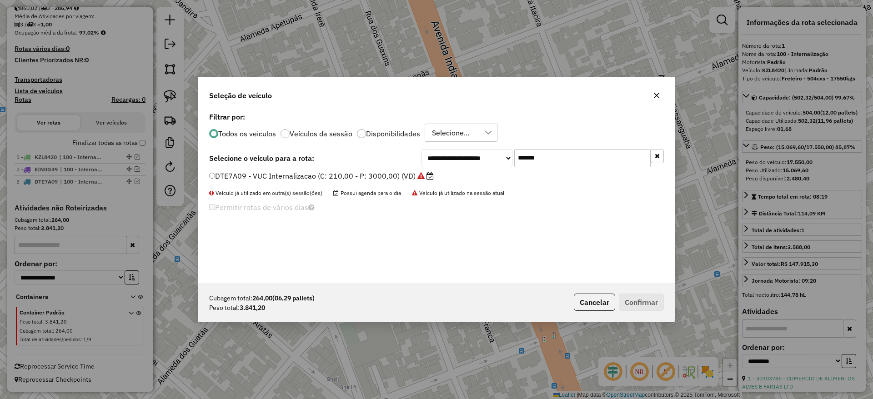
drag, startPoint x: 557, startPoint y: 162, endPoint x: 450, endPoint y: 156, distance: 108.0
click at [450, 156] on div "**********" at bounding box center [543, 158] width 242 height 18
paste input "text"
type input "*******"
click at [388, 176] on label "LVD7337 - Freteiro - 210cxs 3400kgs (C: 210,00 - P: 3400,00) (VD)" at bounding box center [329, 176] width 240 height 11
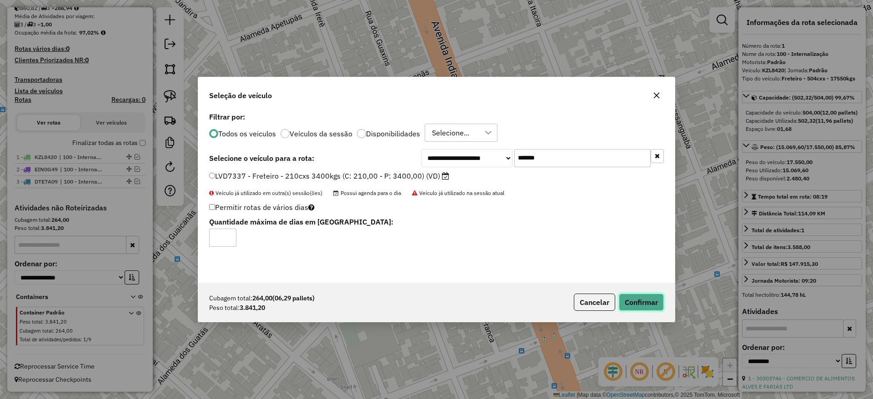
click at [632, 299] on button "Confirmar" at bounding box center [641, 302] width 45 height 17
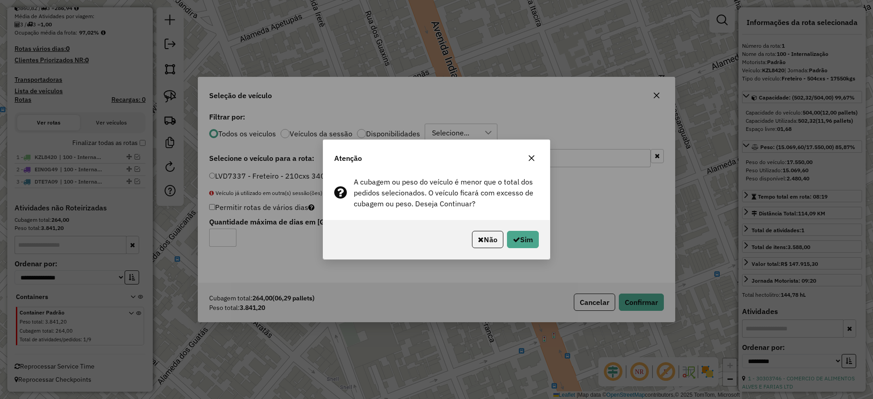
click at [525, 230] on div "Não Sim" at bounding box center [436, 239] width 226 height 39
click at [532, 240] on button "Sim" at bounding box center [523, 239] width 32 height 17
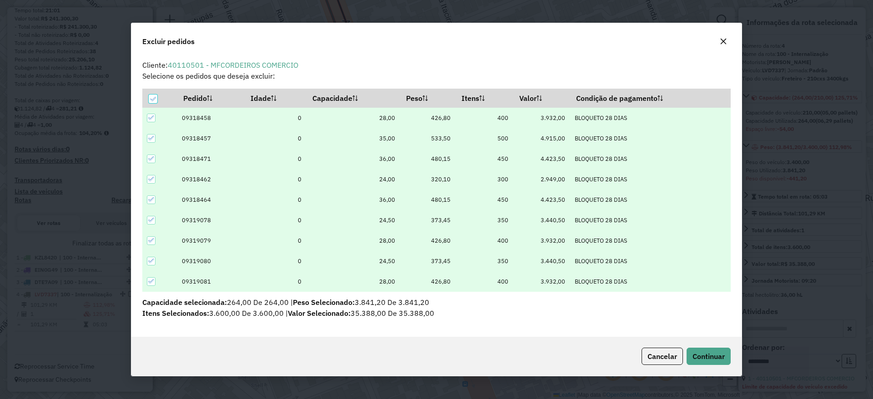
scroll to position [0, 0]
click at [149, 101] on div at bounding box center [153, 99] width 9 height 9
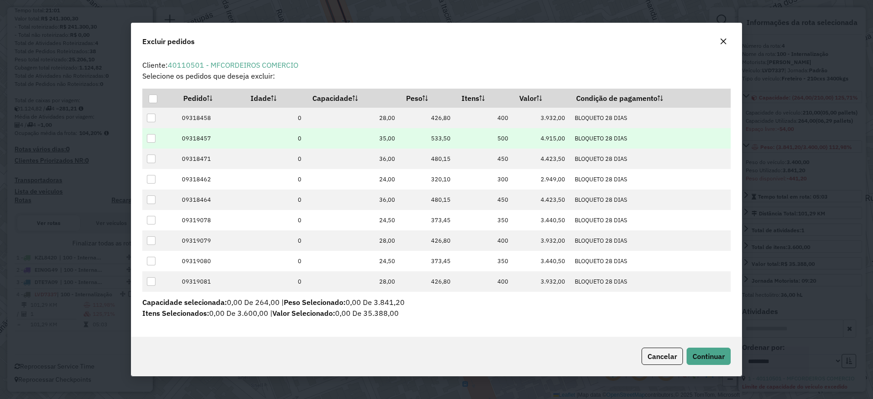
click at [151, 139] on div at bounding box center [151, 138] width 9 height 9
click at [710, 347] on div "Cancelar Continuar" at bounding box center [436, 356] width 610 height 39
click at [725, 361] on button "Continuar" at bounding box center [709, 356] width 44 height 17
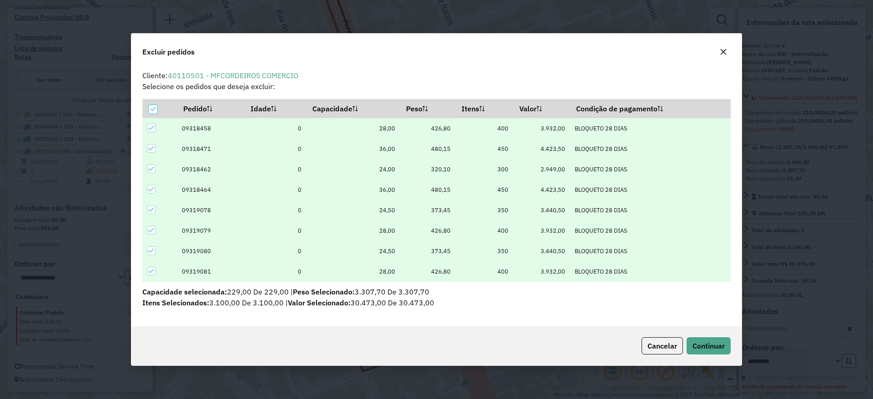
scroll to position [5, 3]
click at [151, 108] on icon at bounding box center [153, 109] width 6 height 6
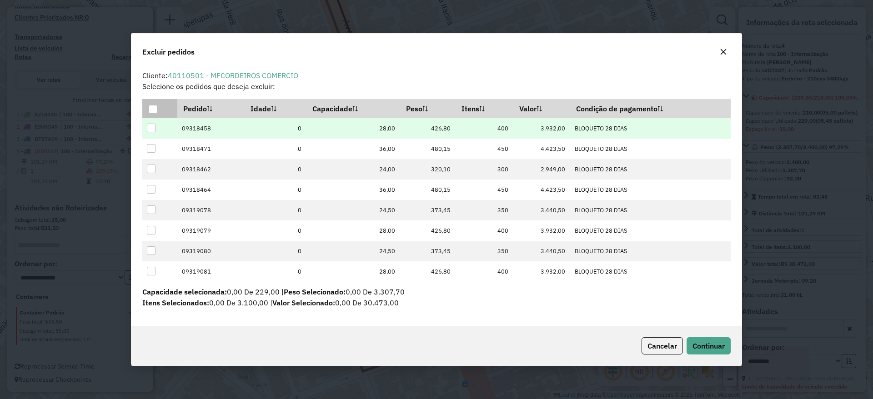
click at [153, 127] on div at bounding box center [151, 128] width 9 height 9
click at [710, 338] on button "Continuar" at bounding box center [709, 345] width 44 height 17
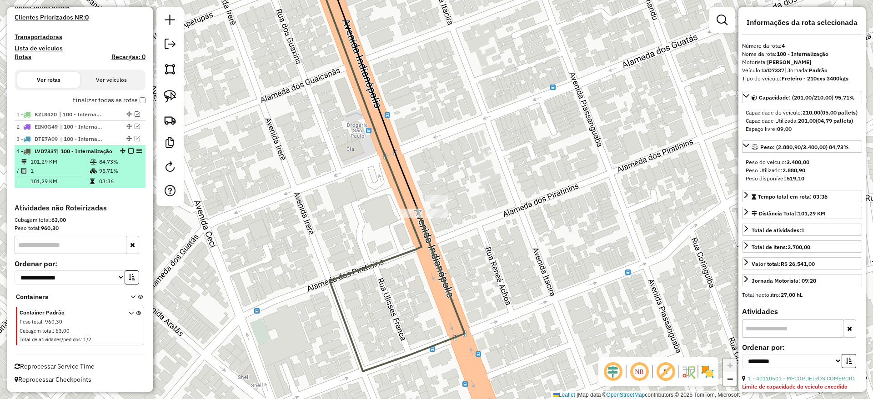
click at [129, 148] on em at bounding box center [130, 150] width 5 height 5
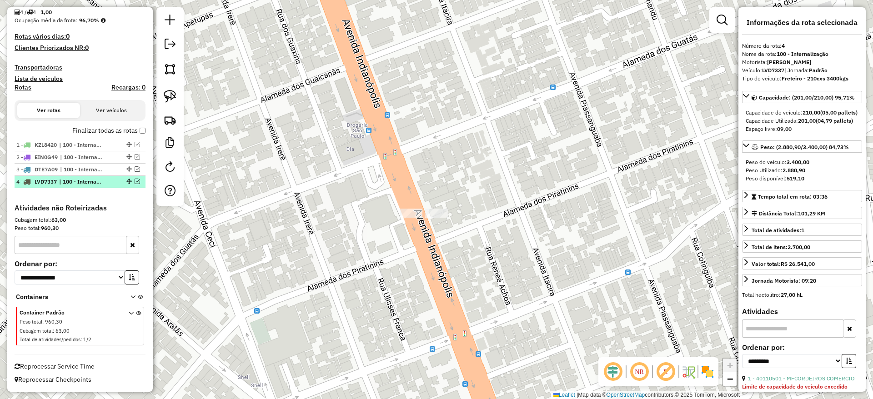
scroll to position [223, 0]
click at [161, 46] on link at bounding box center [170, 45] width 18 height 20
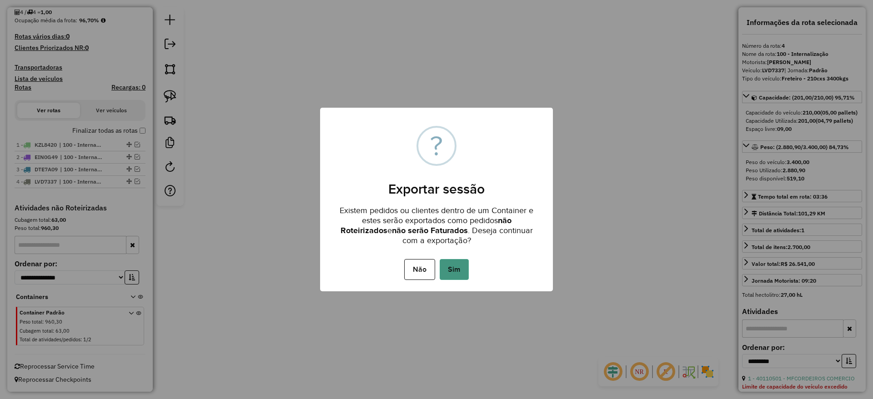
click at [458, 263] on button "Sim" at bounding box center [454, 269] width 29 height 21
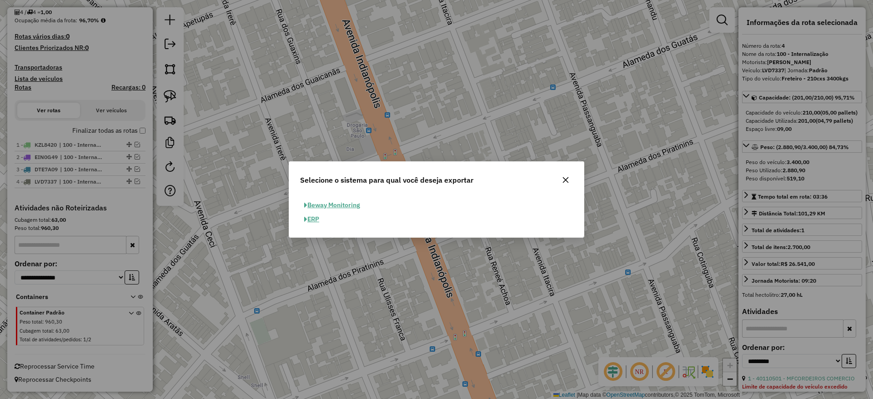
click at [322, 216] on button "ERP" at bounding box center [311, 219] width 23 height 14
select select "**"
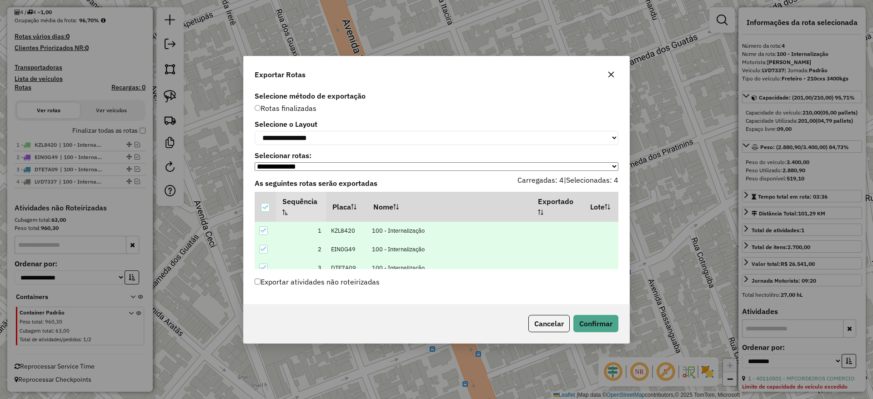
click at [257, 287] on label "Exportar atividades não roteirizadas" at bounding box center [317, 281] width 125 height 17
click at [592, 327] on button "Confirmar" at bounding box center [595, 323] width 45 height 17
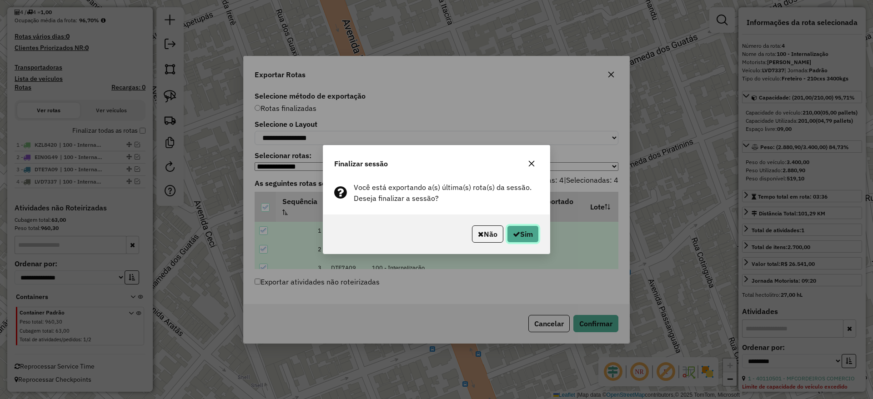
click at [522, 240] on button "Sim" at bounding box center [523, 234] width 32 height 17
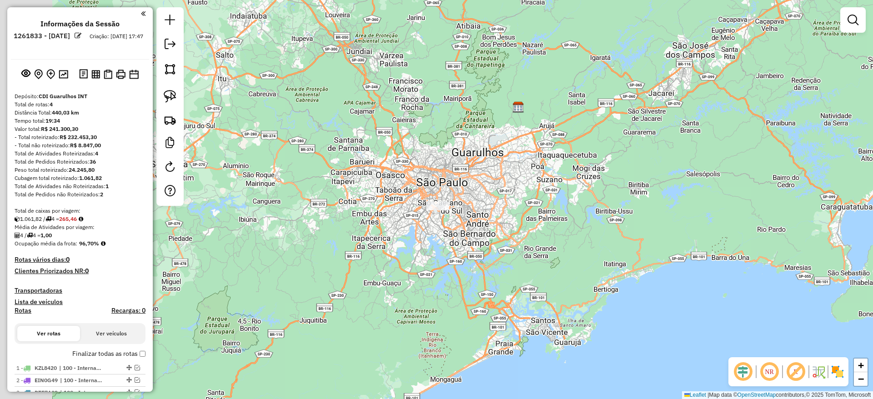
drag, startPoint x: 256, startPoint y: 178, endPoint x: 229, endPoint y: 188, distance: 28.9
click at [266, 153] on div "Janela de atendimento Grade de atendimento Capacidade Transportadoras Veículos …" at bounding box center [436, 199] width 873 height 399
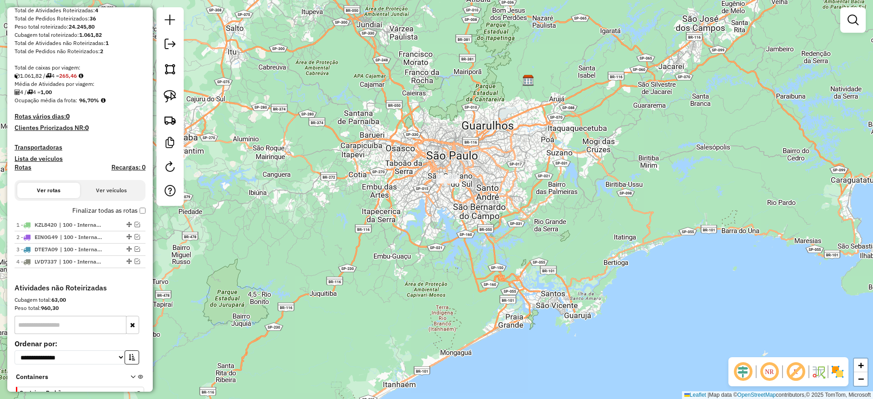
scroll to position [223, 0]
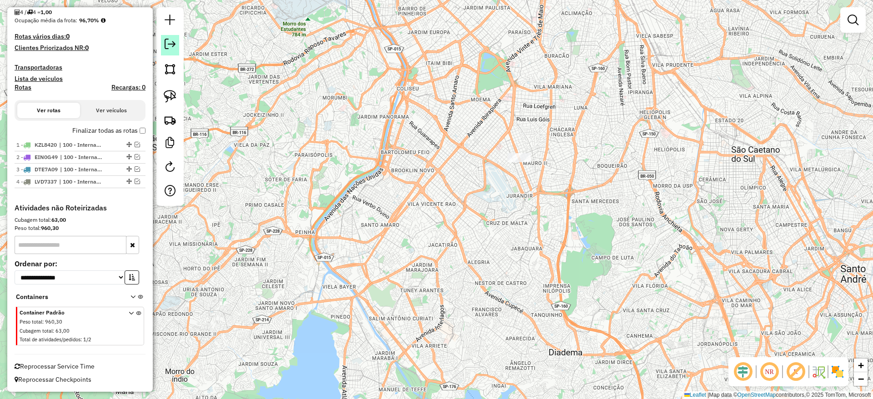
click at [170, 42] on em at bounding box center [170, 44] width 11 height 11
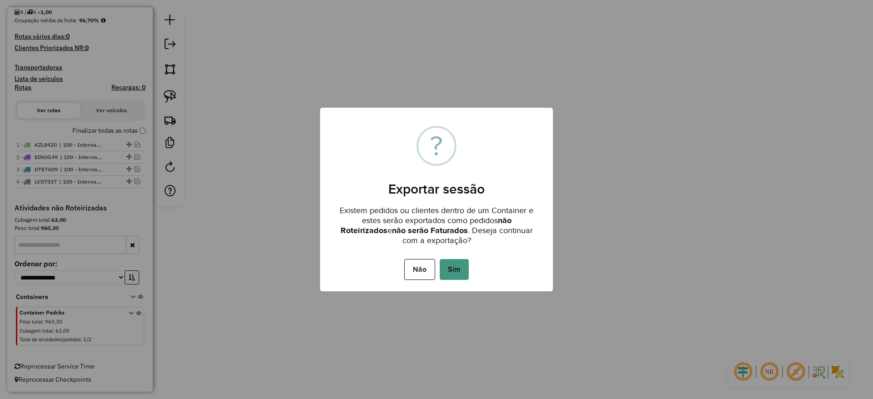
click at [458, 277] on button "Sim" at bounding box center [454, 269] width 29 height 21
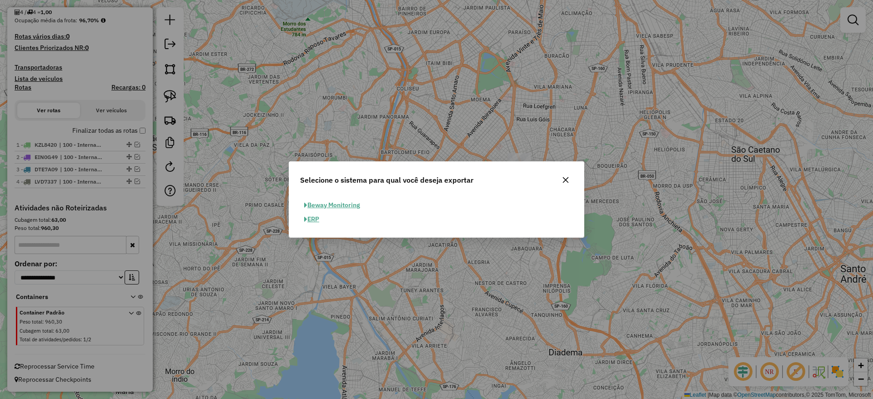
click at [315, 218] on button "ERP" at bounding box center [311, 219] width 23 height 14
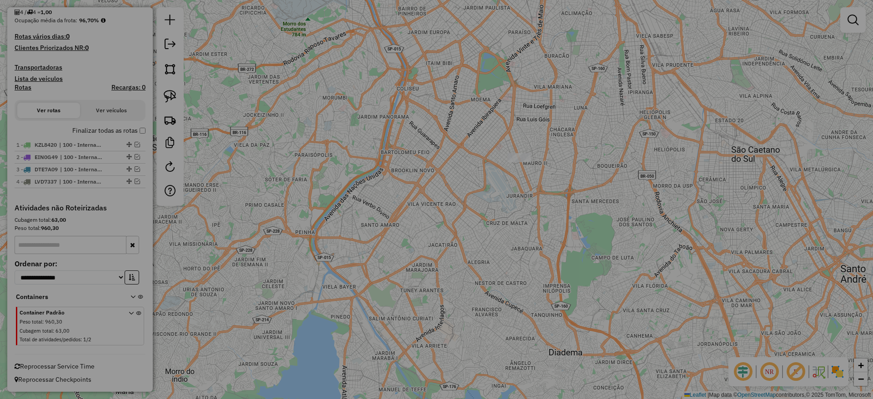
select select "**"
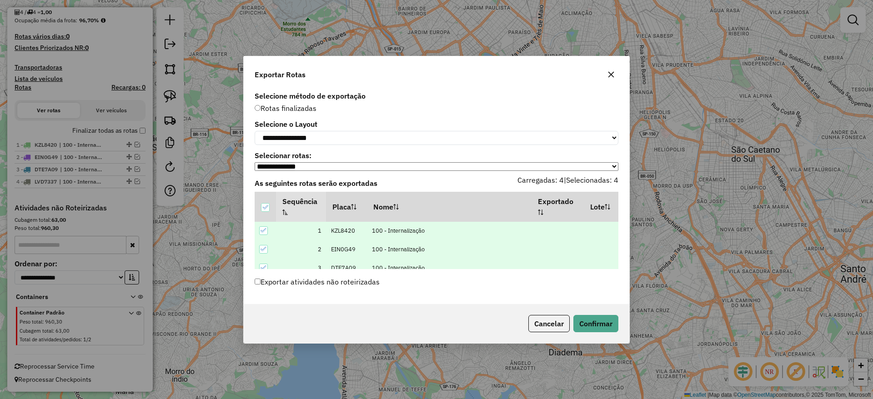
click at [263, 283] on label "Exportar atividades não roteirizadas" at bounding box center [317, 281] width 125 height 17
click at [592, 325] on button "Confirmar" at bounding box center [595, 323] width 45 height 17
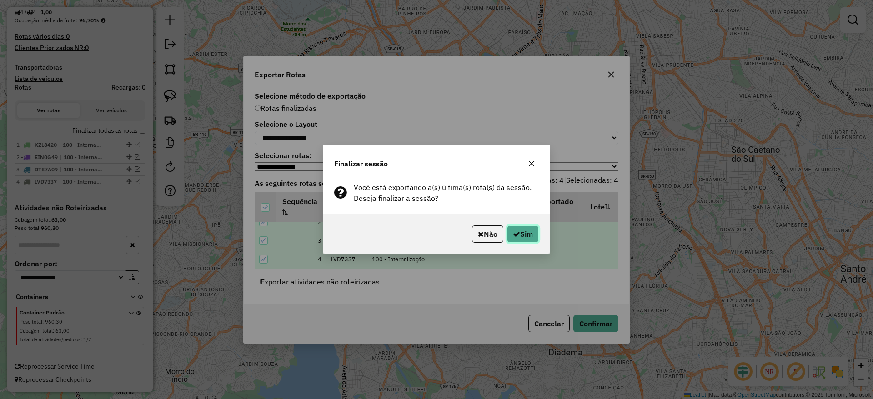
click at [515, 231] on icon "button" at bounding box center [516, 234] width 7 height 7
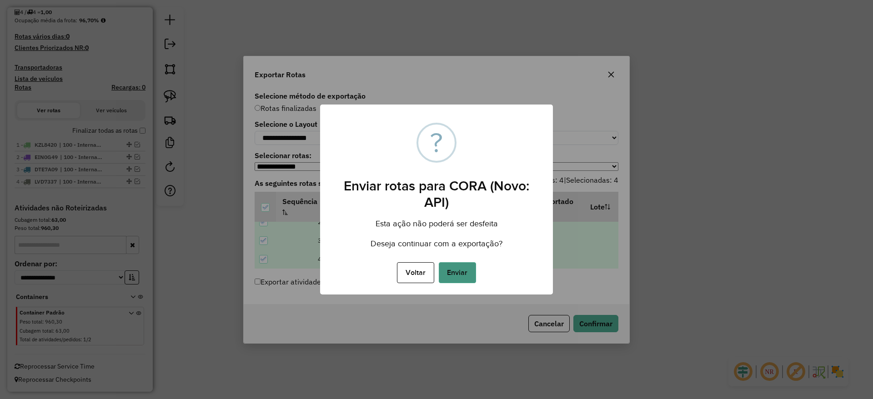
click at [455, 264] on button "Enviar" at bounding box center [457, 272] width 37 height 21
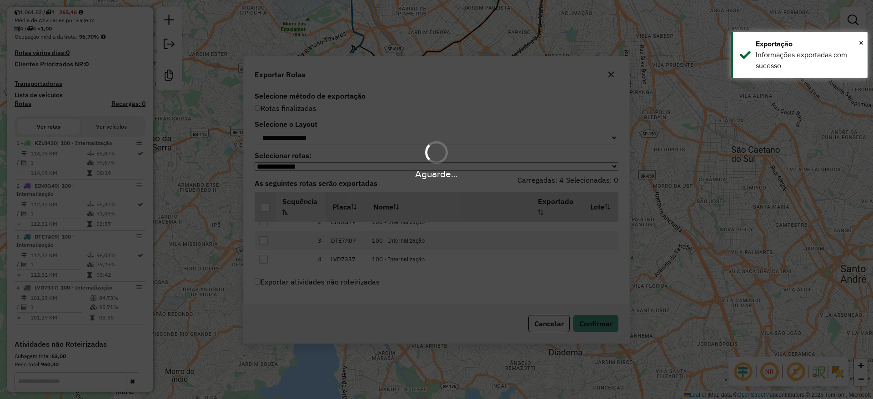
scroll to position [248, 0]
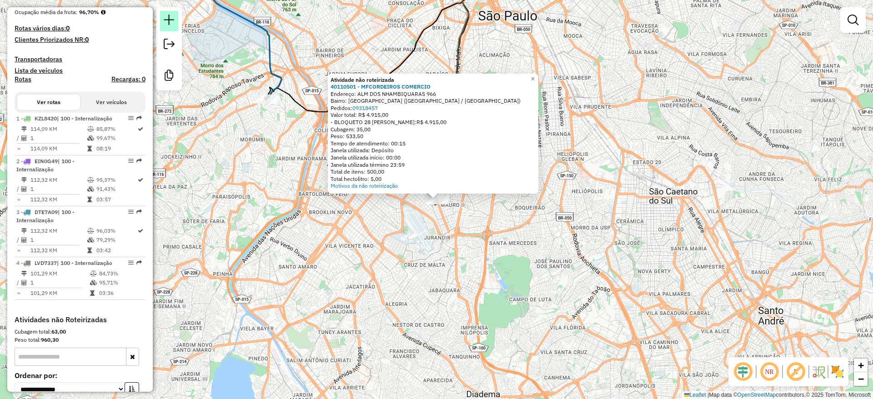
click at [171, 24] on em at bounding box center [169, 20] width 11 height 11
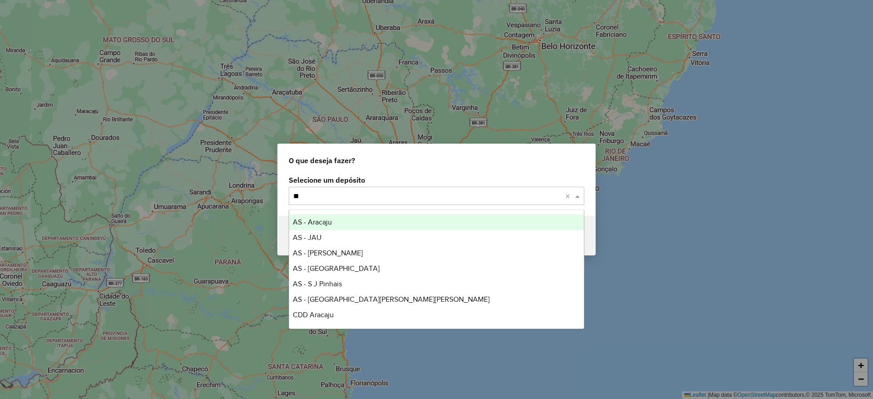
type input "***"
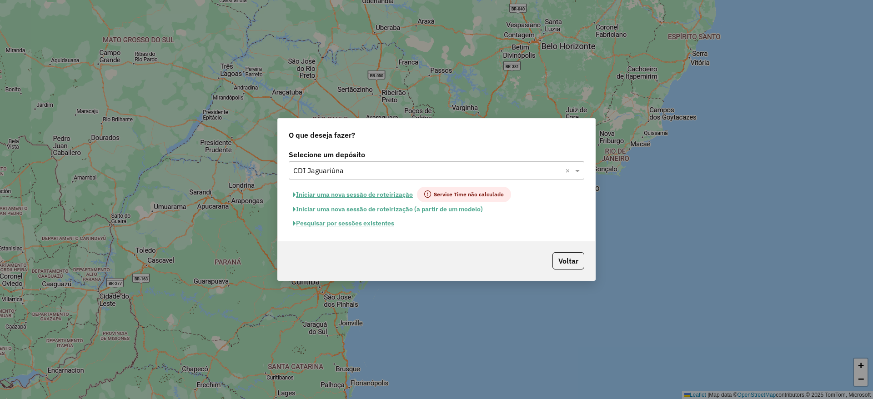
click at [358, 196] on button "Iniciar uma nova sessão de roteirização" at bounding box center [353, 194] width 128 height 15
select select "*"
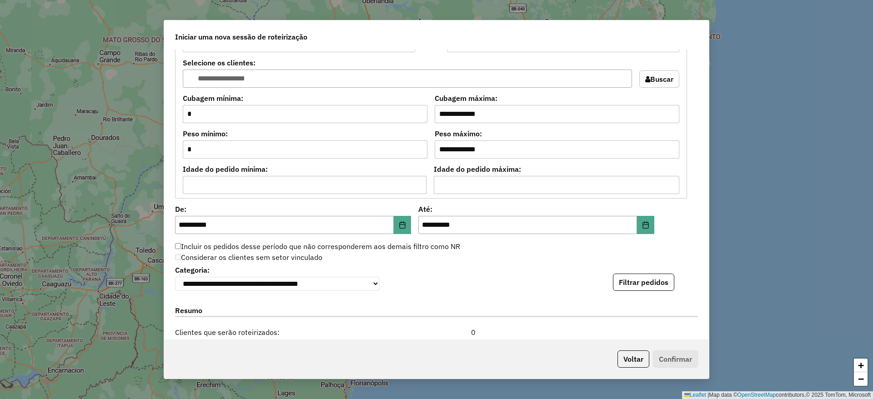
scroll to position [910, 0]
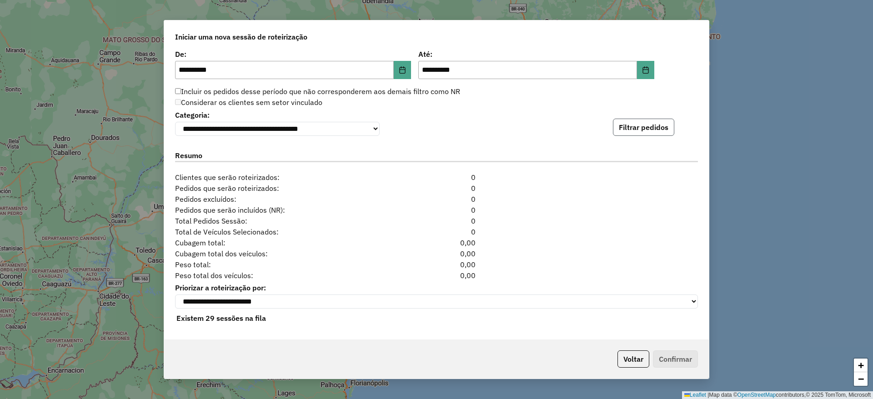
click at [653, 133] on button "Filtrar pedidos" at bounding box center [643, 127] width 61 height 17
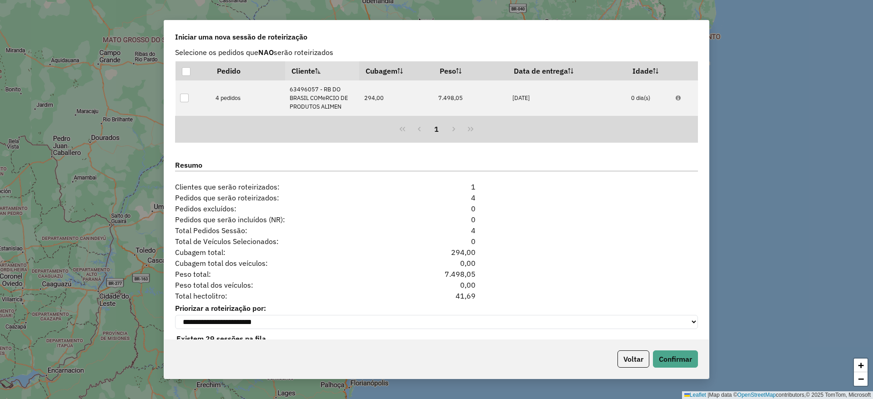
scroll to position [1027, 0]
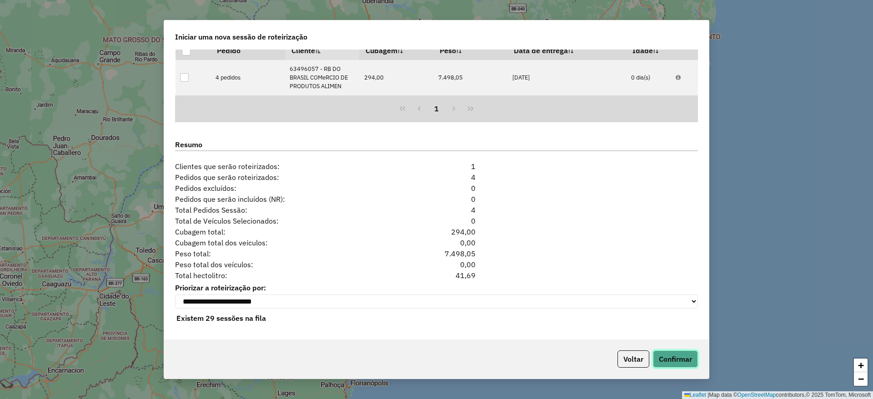
click at [687, 361] on button "Confirmar" at bounding box center [675, 359] width 45 height 17
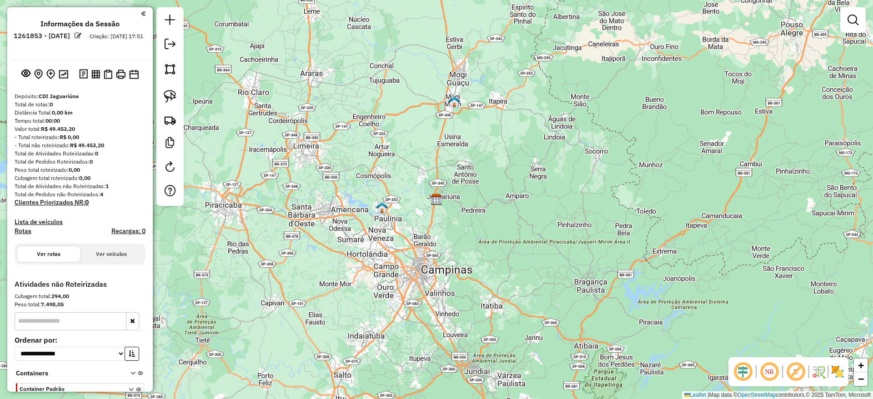
drag, startPoint x: 313, startPoint y: 243, endPoint x: 284, endPoint y: 138, distance: 108.6
click at [284, 138] on div "Janela de atendimento Grade de atendimento Capacidade Transportadoras Veículos …" at bounding box center [436, 199] width 873 height 399
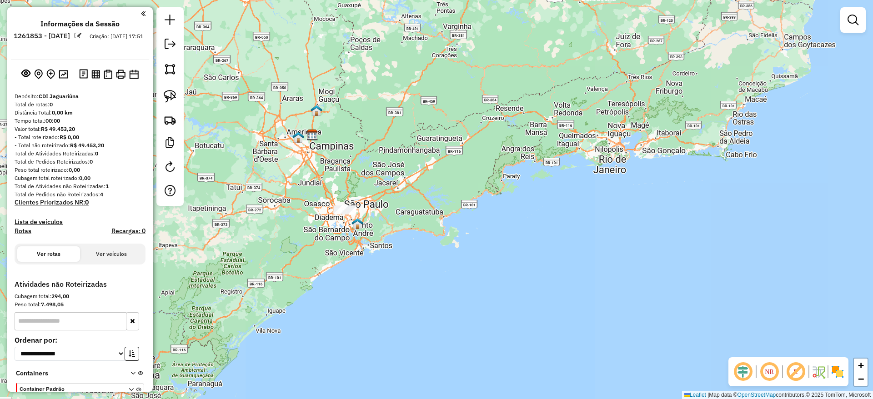
click at [181, 99] on div at bounding box center [169, 106] width 27 height 199
click at [177, 95] on link at bounding box center [170, 96] width 20 height 20
drag, startPoint x: 356, startPoint y: 280, endPoint x: 354, endPoint y: 142, distance: 138.2
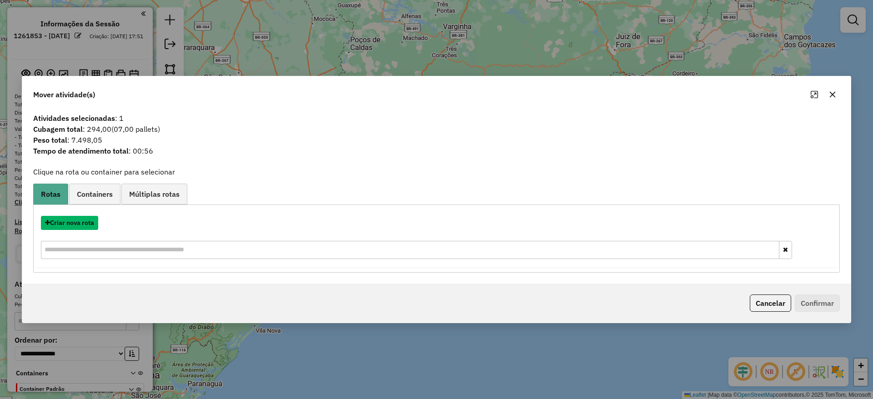
click at [79, 218] on button "Criar nova rota" at bounding box center [69, 223] width 57 height 14
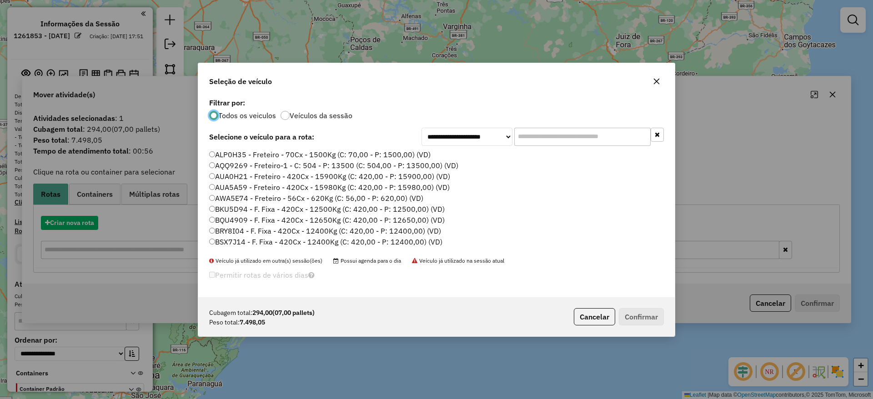
scroll to position [5, 3]
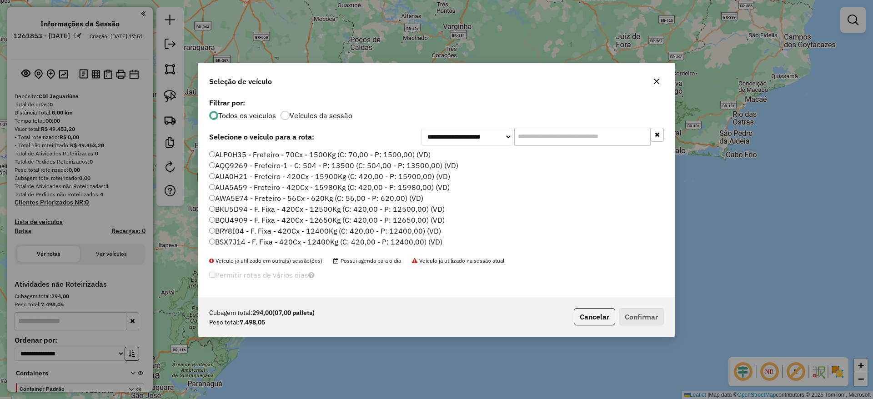
drag, startPoint x: 534, startPoint y: 137, endPoint x: 416, endPoint y: 150, distance: 119.0
click at [534, 137] on input "text" at bounding box center [582, 137] width 136 height 18
paste input "*******"
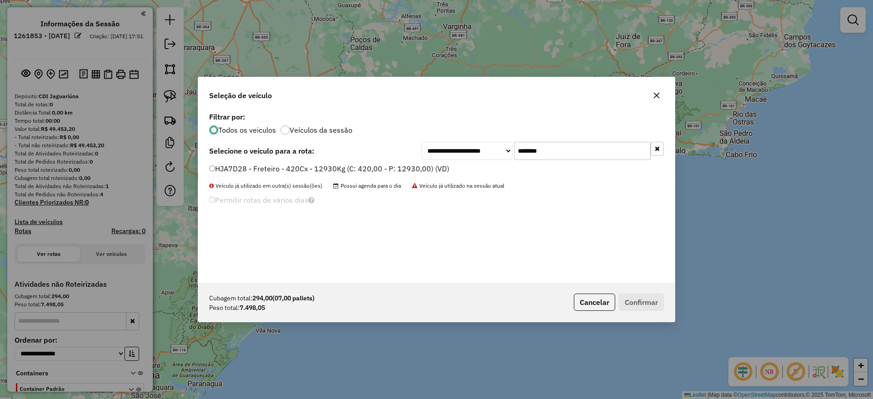
type input "*******"
click at [342, 168] on label "HJA7D28 - Freteiro - 420Cx - 12930Kg (C: 420,00 - P: 12930,00) (VD)" at bounding box center [329, 168] width 240 height 11
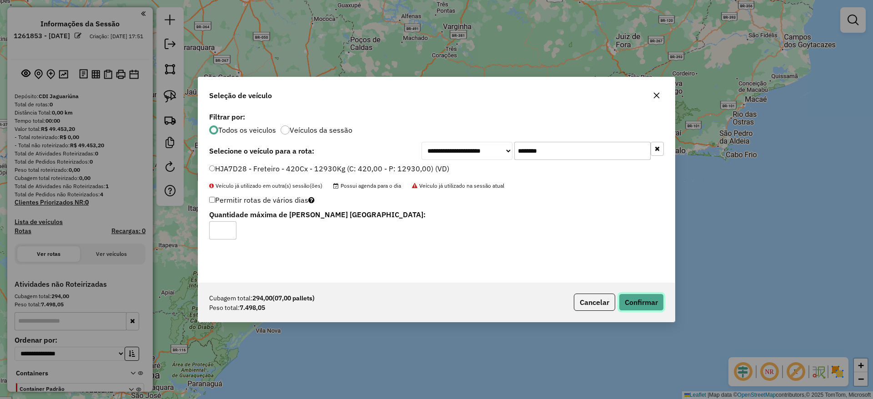
click at [660, 303] on button "Confirmar" at bounding box center [641, 302] width 45 height 17
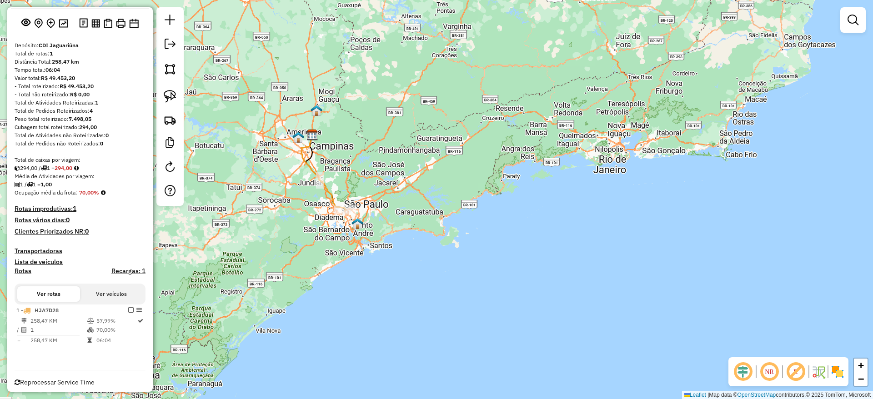
scroll to position [67, 0]
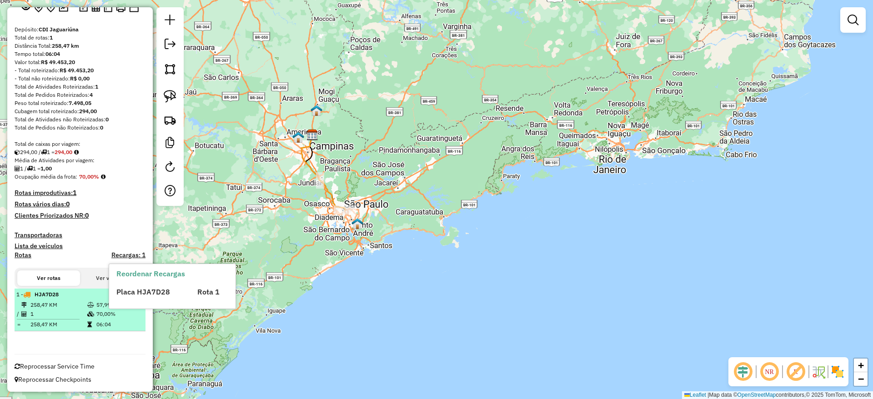
click at [131, 294] on span "Placa HJA7D28" at bounding box center [143, 291] width 54 height 9
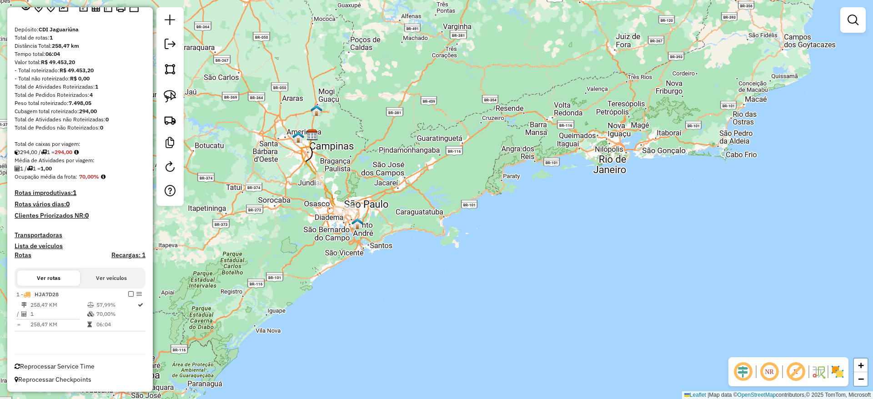
click at [336, 218] on div "Janela de atendimento Grade de atendimento Capacidade Transportadoras Veículos …" at bounding box center [436, 199] width 873 height 399
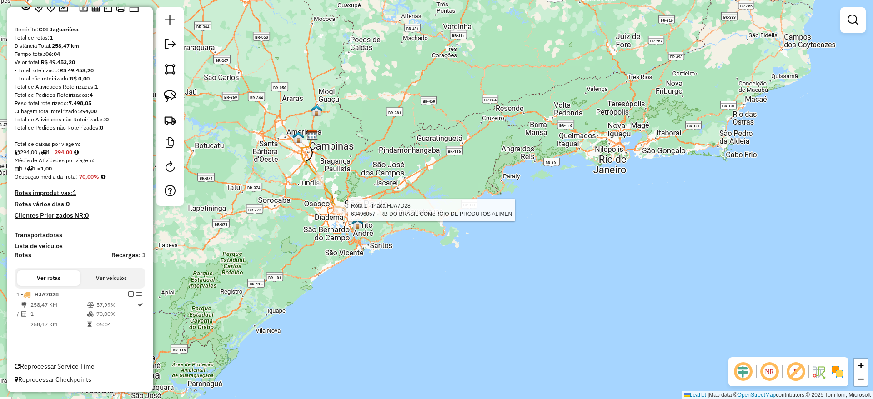
select select "**********"
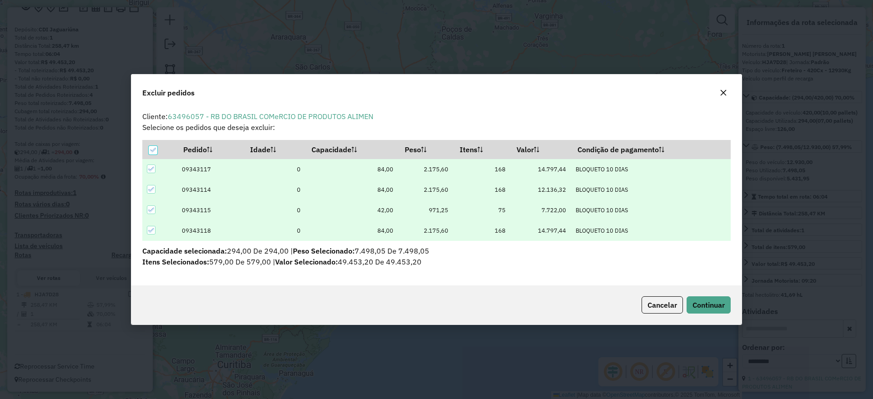
scroll to position [0, 0]
click at [720, 93] on icon "button" at bounding box center [723, 92] width 7 height 7
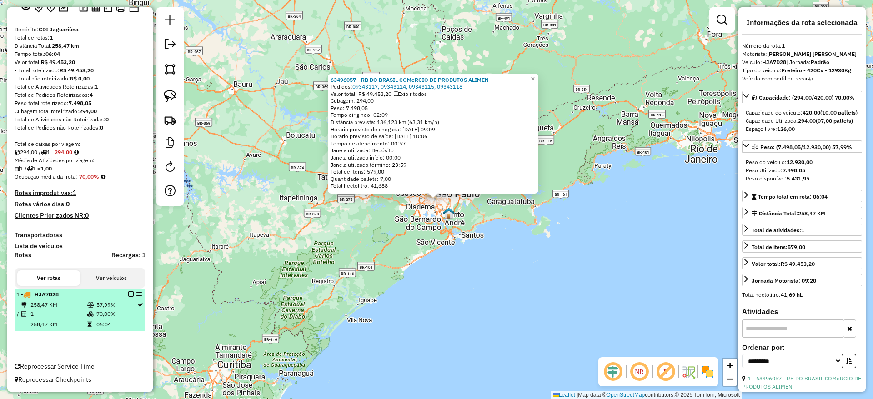
click at [130, 293] on em at bounding box center [130, 293] width 5 height 5
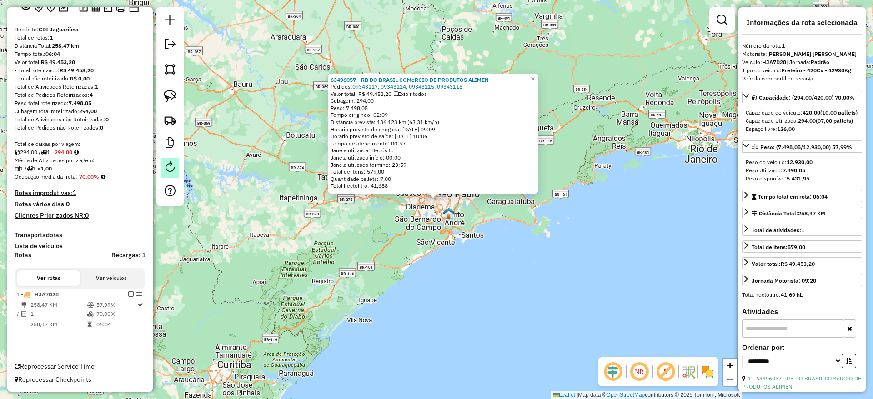
scroll to position [36, 0]
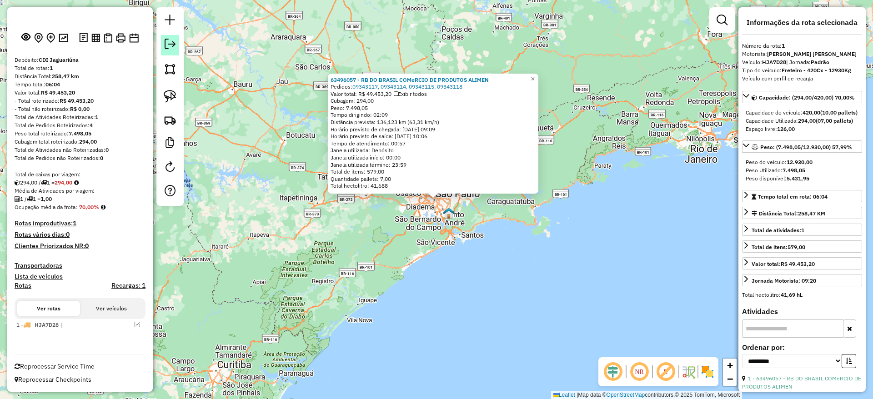
click at [172, 45] on em at bounding box center [170, 44] width 11 height 11
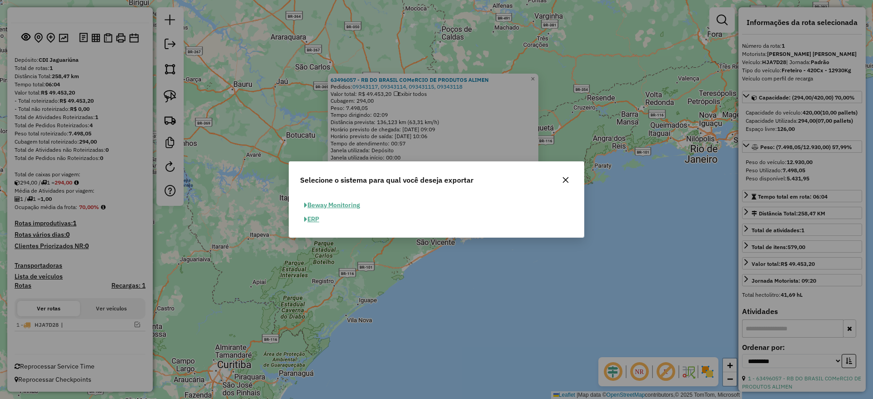
click at [307, 221] on span "button" at bounding box center [305, 219] width 3 height 6
select select "**"
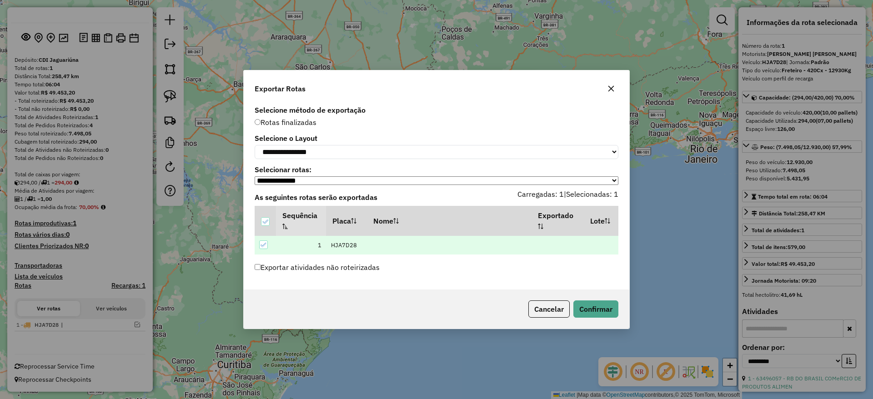
click at [597, 326] on div "Cancelar Confirmar" at bounding box center [437, 309] width 386 height 39
click at [596, 316] on button "Confirmar" at bounding box center [595, 309] width 45 height 17
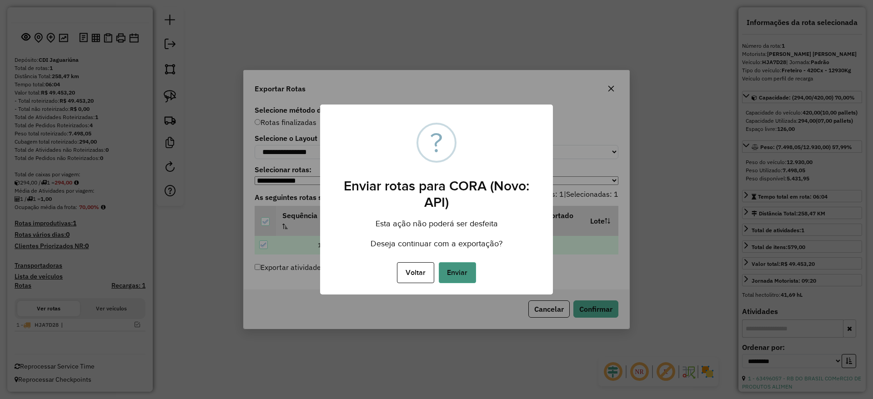
click at [471, 277] on button "Enviar" at bounding box center [457, 272] width 37 height 21
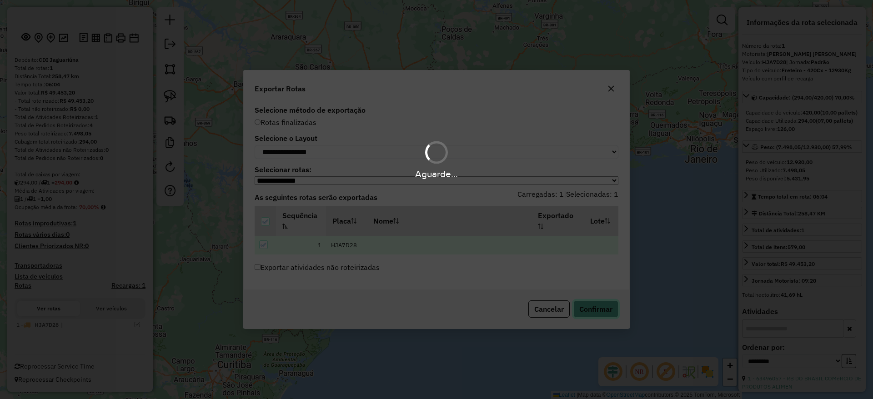
scroll to position [46, 0]
